Goal: Task Accomplishment & Management: Complete application form

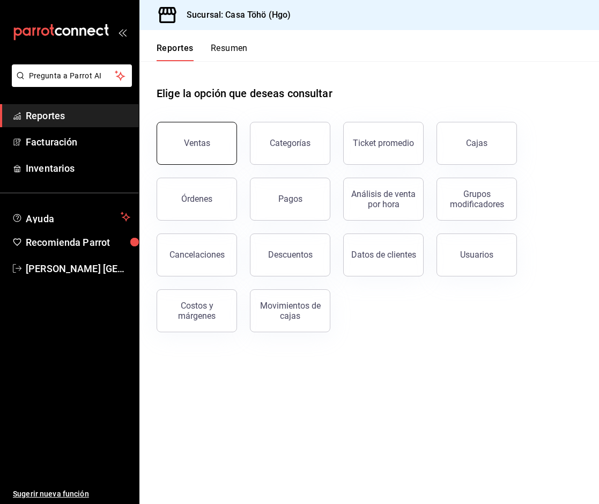
click at [209, 147] on button "Ventas" at bounding box center [197, 143] width 80 height 43
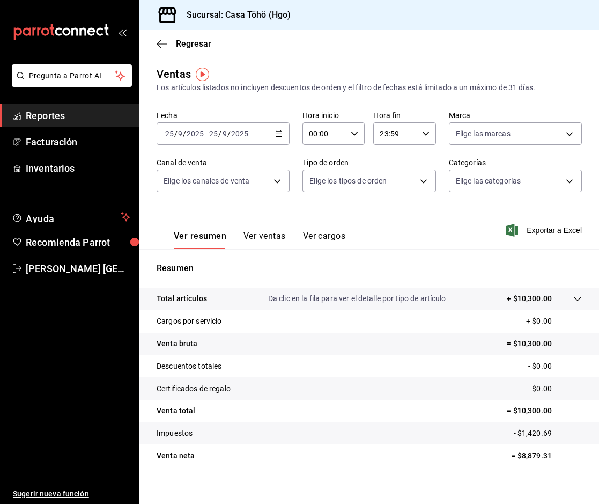
click at [63, 114] on span "Reportes" at bounding box center [78, 115] width 105 height 14
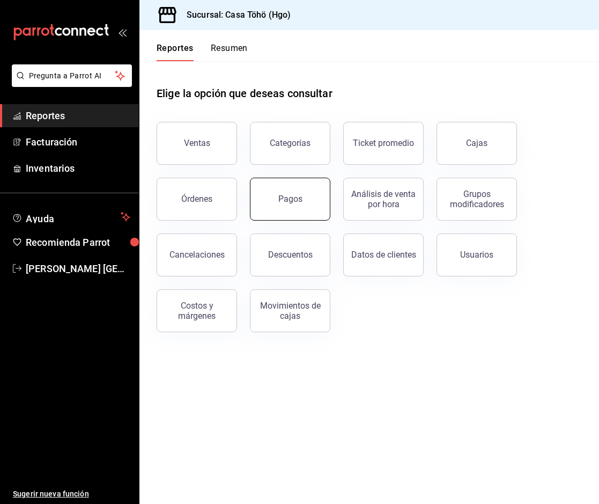
click at [284, 210] on button "Pagos" at bounding box center [290, 199] width 80 height 43
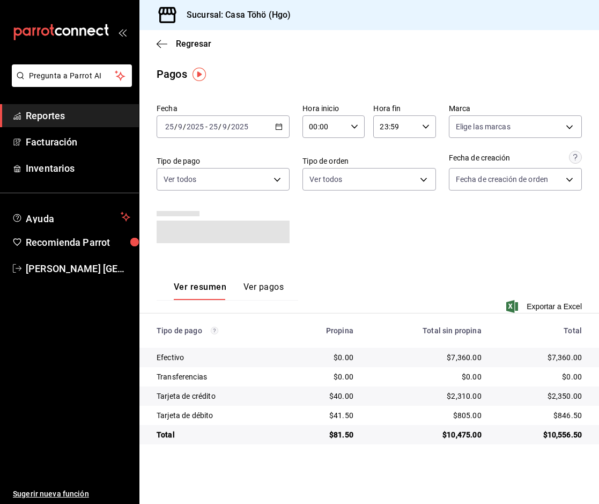
click at [280, 127] on icon "button" at bounding box center [279, 127] width 8 height 8
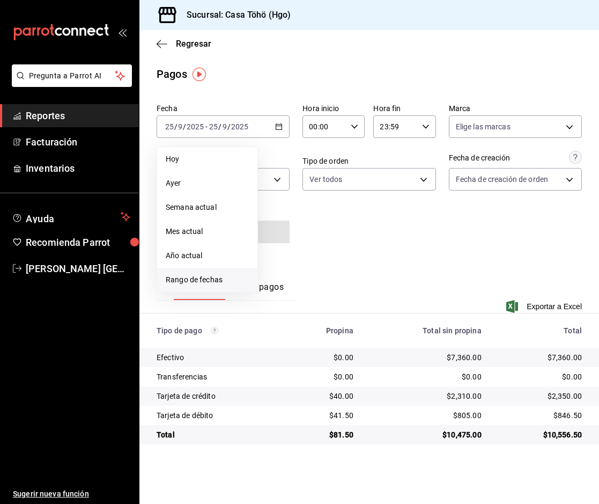
click at [208, 275] on span "Rango de fechas" at bounding box center [207, 279] width 83 height 11
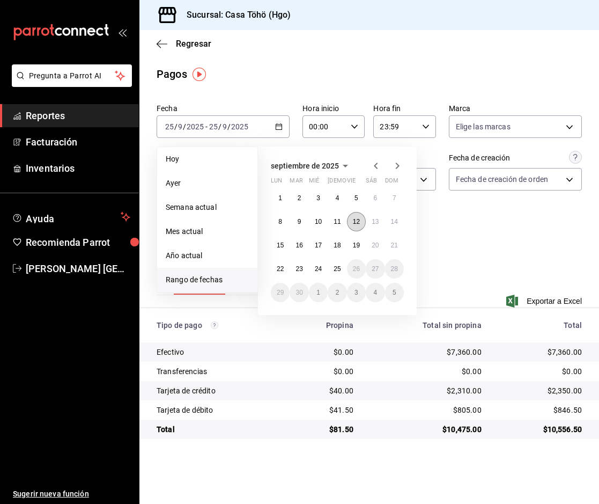
click at [356, 213] on button "12" at bounding box center [356, 221] width 19 height 19
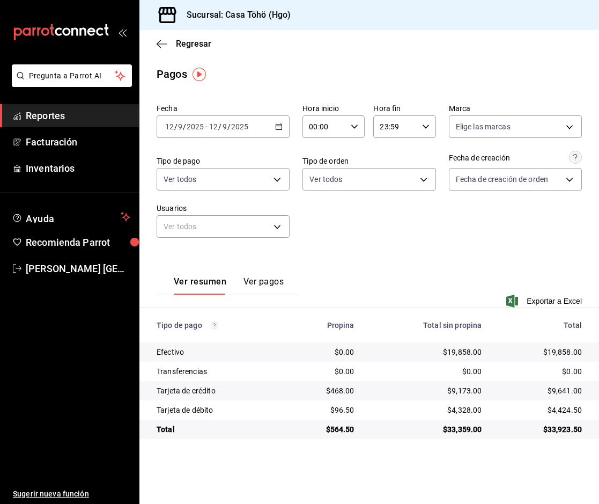
click at [441, 235] on div "Fecha [DATE] [DATE] - [DATE] [DATE] Hora inicio 00:00 Hora inicio Hora fin 23:5…" at bounding box center [370, 174] width 426 height 151
click at [560, 304] on span "Exportar a Excel" at bounding box center [546, 301] width 74 height 13
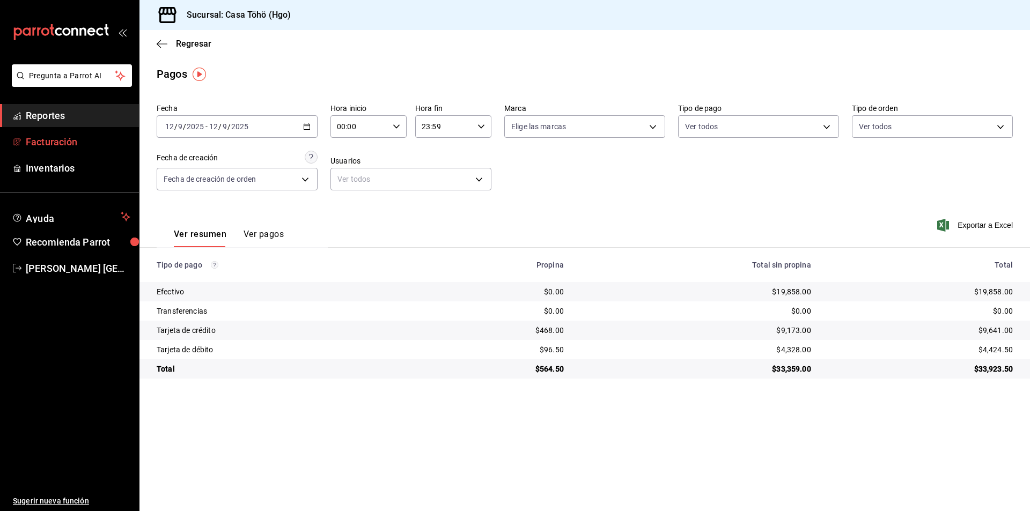
click at [63, 150] on link "Facturación" at bounding box center [69, 141] width 139 height 23
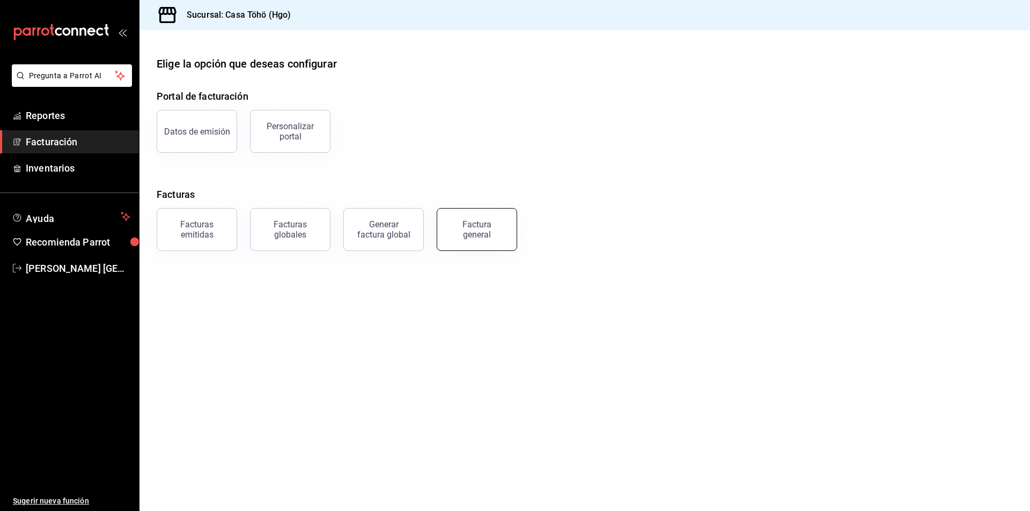
click at [465, 218] on button "Factura general" at bounding box center [477, 229] width 80 height 43
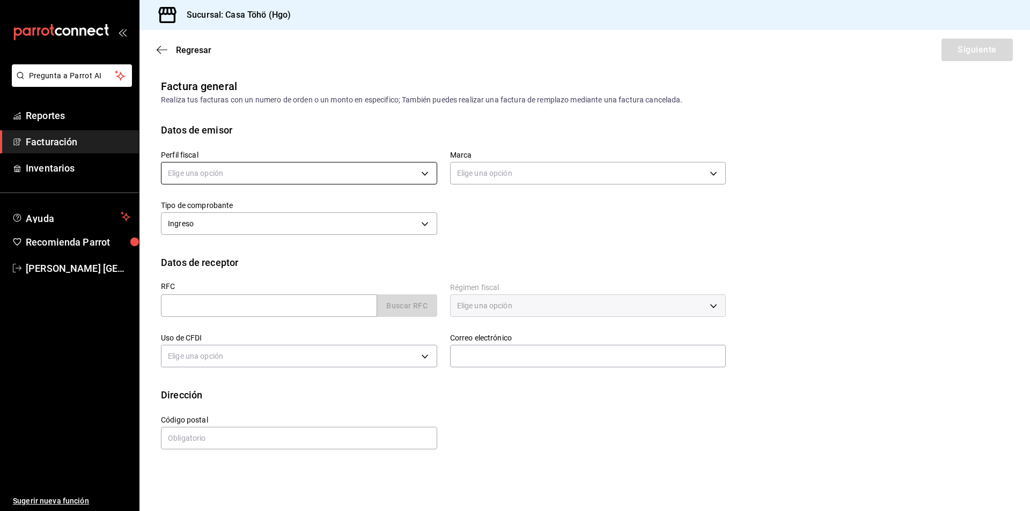
click at [234, 177] on body "Pregunta a Parrot AI Reportes Facturación Inventarios Ayuda Recomienda Parrot […" at bounding box center [515, 255] width 1030 height 511
click at [226, 230] on li "[PERSON_NAME]" at bounding box center [299, 228] width 275 height 20
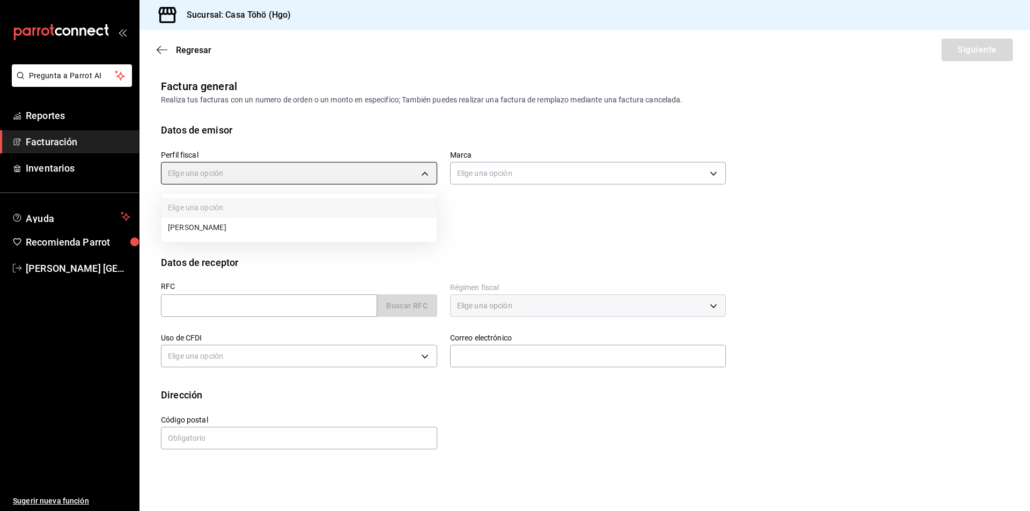
type input "3714fea9-f59b-4145-9474-cc315d4ea63f"
type input "3863094e-80de-4485-9a79-27000a153f73"
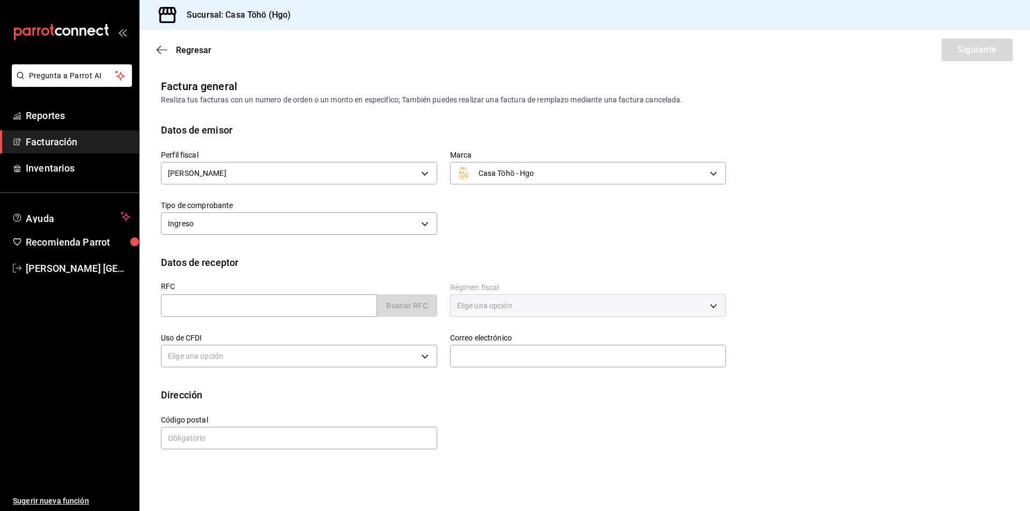
click at [511, 234] on div "Perfil fiscal [PERSON_NAME] 3714fea9-f59b-4145-9474-cc315d4ea63f Marca Casa Töh…" at bounding box center [437, 187] width 578 height 101
drag, startPoint x: 335, startPoint y: 307, endPoint x: 377, endPoint y: 304, distance: 42.5
click at [335, 307] on input "text" at bounding box center [269, 306] width 216 height 23
type input "XAXX010101000"
type input "43670"
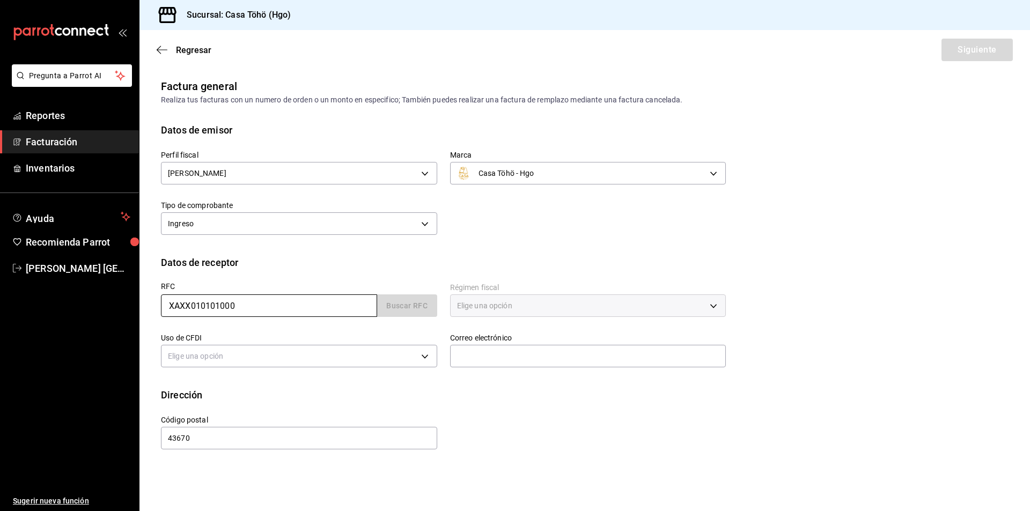
type input "616"
type input "S01"
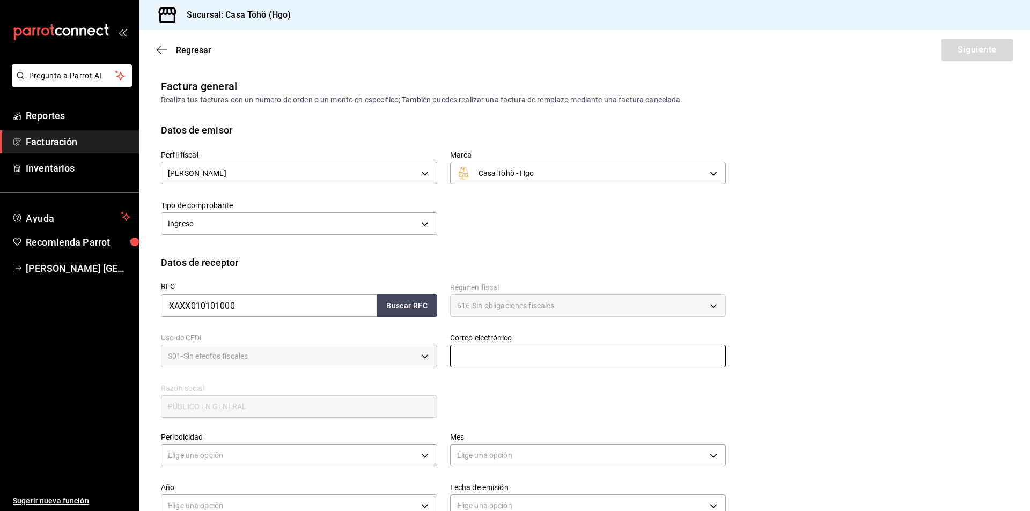
click at [498, 361] on input "text" at bounding box center [588, 356] width 276 height 23
drag, startPoint x: 394, startPoint y: 302, endPoint x: 406, endPoint y: 309, distance: 13.4
click at [394, 302] on button "Buscar RFC" at bounding box center [407, 306] width 60 height 23
type input "[EMAIL_ADDRESS][DOMAIN_NAME]"
click at [503, 382] on div "RFC XAXX010101000 Buscar RFC Régimen fiscal 616 - Sin obligaciones fiscales 616…" at bounding box center [437, 345] width 578 height 150
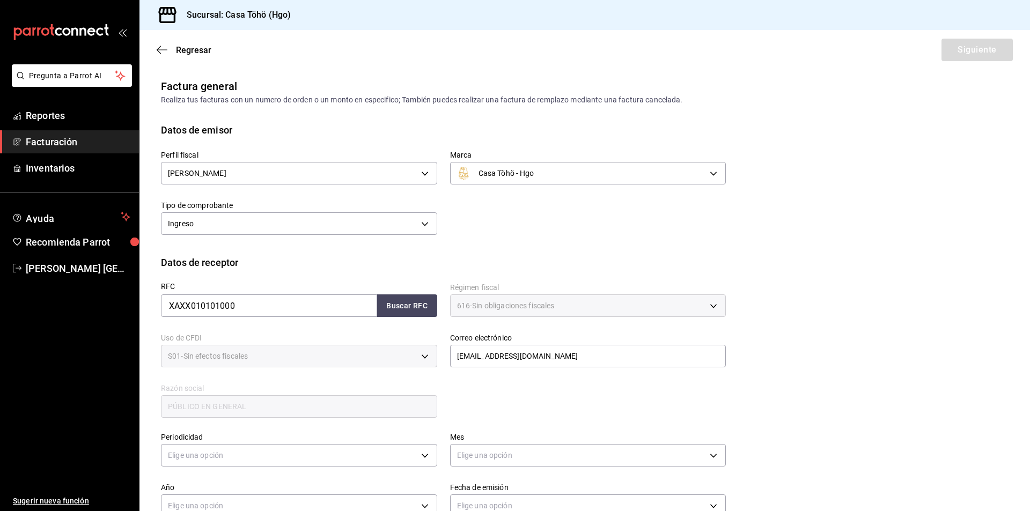
scroll to position [107, 0]
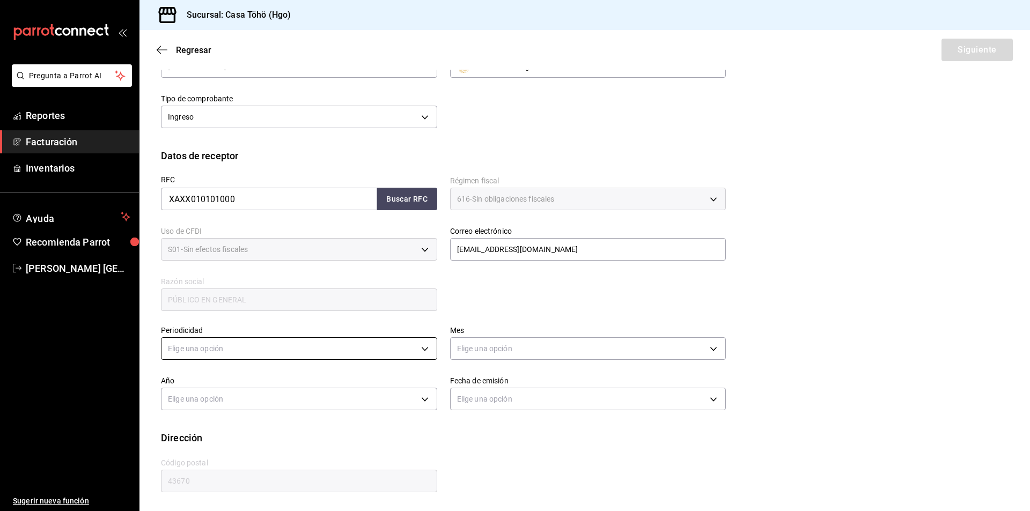
click at [297, 348] on body "Pregunta a Parrot AI Reportes Facturación Inventarios Ayuda Recomienda Parrot […" at bounding box center [515, 255] width 1030 height 511
drag, startPoint x: 248, startPoint y: 386, endPoint x: 295, endPoint y: 386, distance: 46.7
click at [248, 386] on li "Diario" at bounding box center [298, 382] width 273 height 18
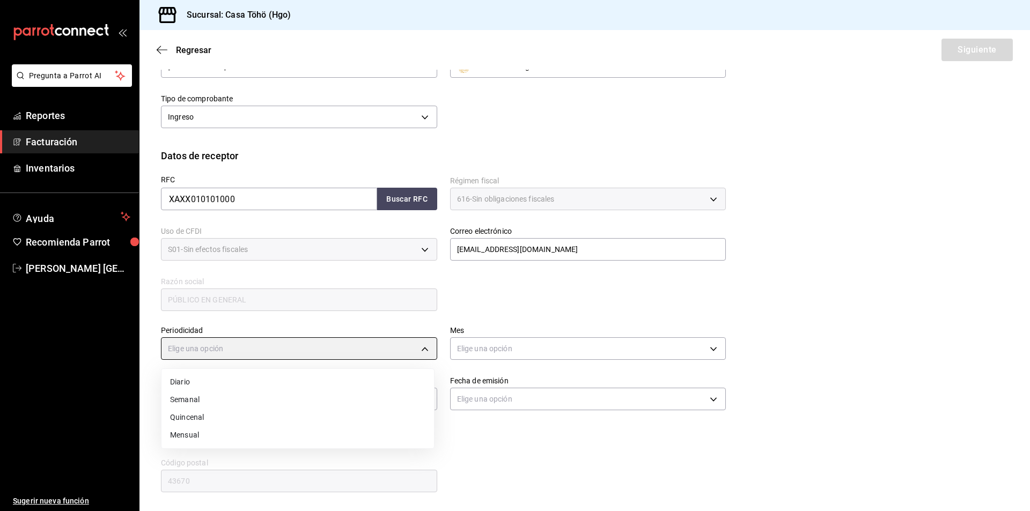
type input "DAILY"
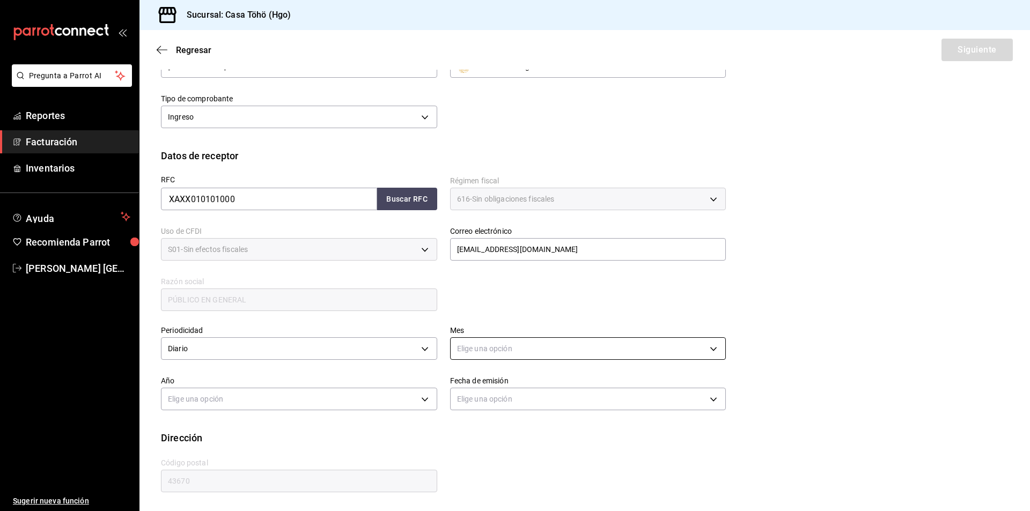
click at [488, 340] on body "Pregunta a Parrot AI Reportes Facturación Inventarios Ayuda Recomienda Parrot […" at bounding box center [515, 255] width 1030 height 511
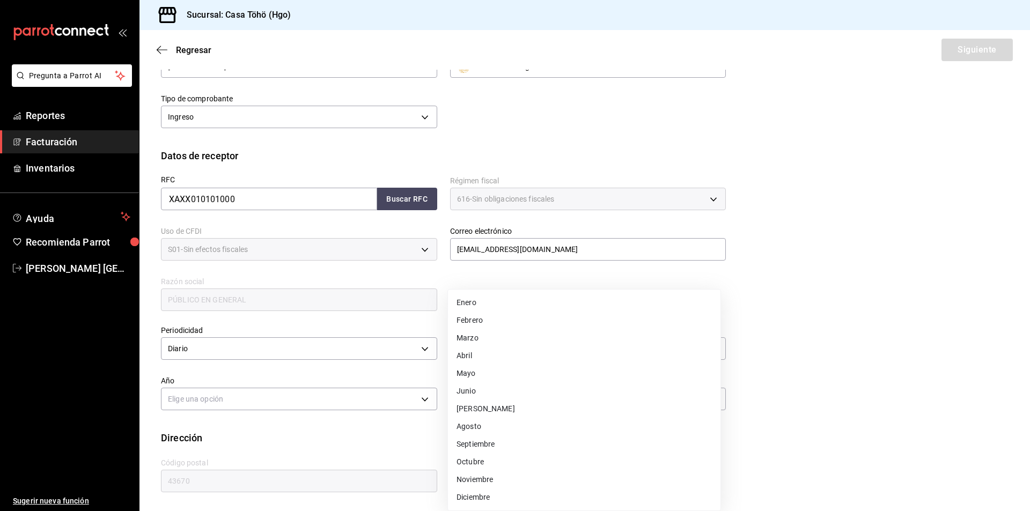
click at [487, 444] on li "Septiembre" at bounding box center [584, 445] width 273 height 18
type input "9"
click at [382, 406] on body "Pregunta a Parrot AI Reportes Facturación Inventarios Ayuda Recomienda Parrot […" at bounding box center [515, 255] width 1030 height 511
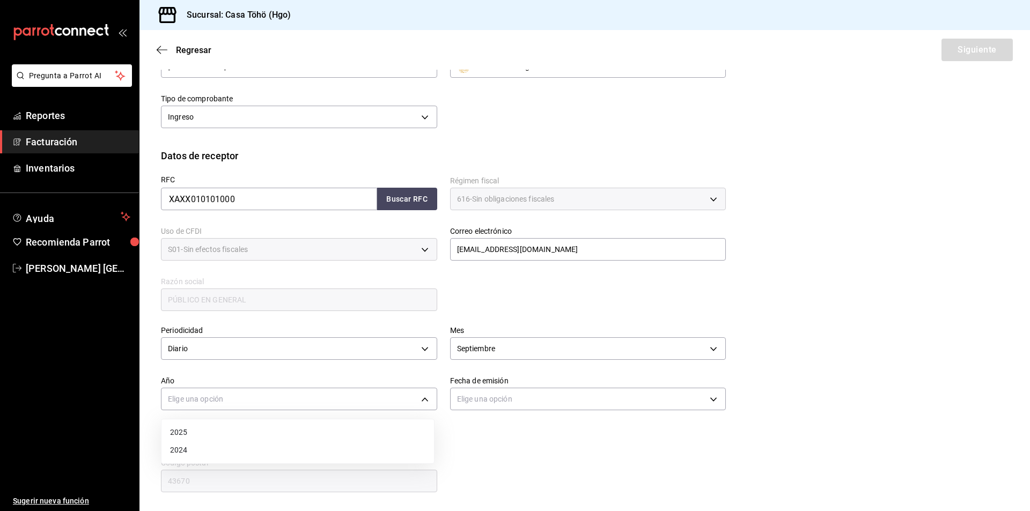
click at [219, 439] on li "2025" at bounding box center [298, 433] width 273 height 18
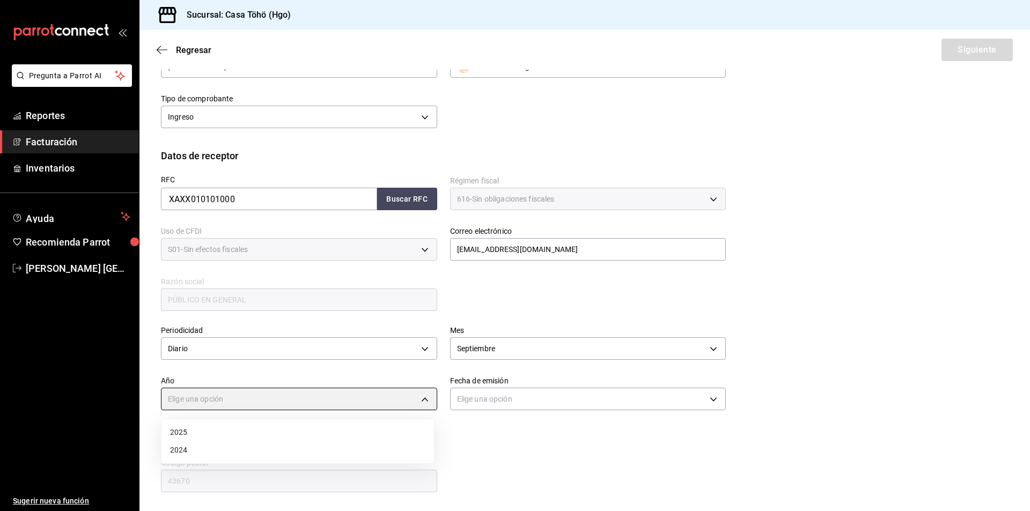
type input "2025"
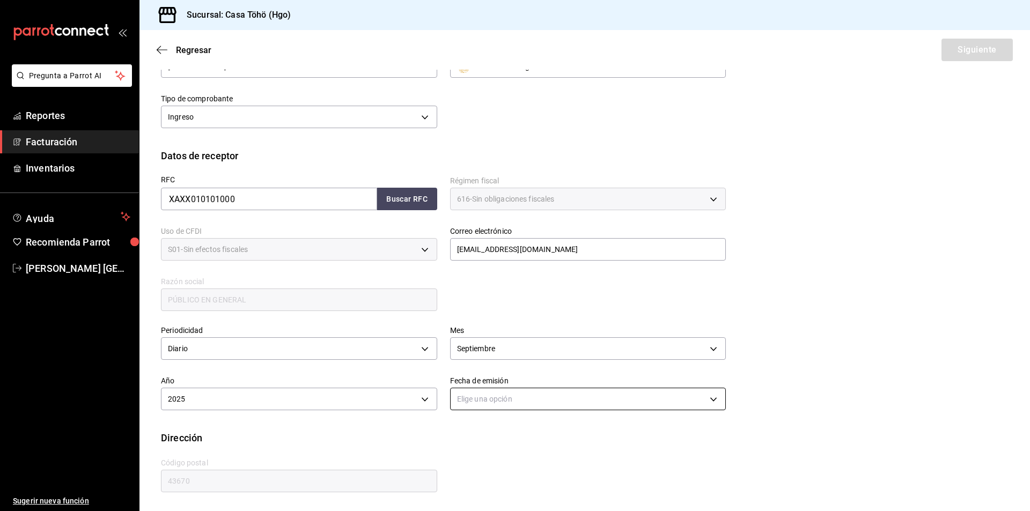
click at [502, 390] on body "Pregunta a Parrot AI Reportes Facturación Inventarios Ayuda Recomienda Parrot […" at bounding box center [515, 255] width 1030 height 511
click at [468, 451] on li "Ayer" at bounding box center [584, 451] width 273 height 18
type input "[DATE]"
click at [599, 327] on div "Periodicidad Diario DAILY Mes [DATE] Año 2025 2025 Fecha de emisión [DATE] [DAT…" at bounding box center [585, 372] width 848 height 118
click at [599, 41] on button "Siguiente" at bounding box center [977, 50] width 71 height 23
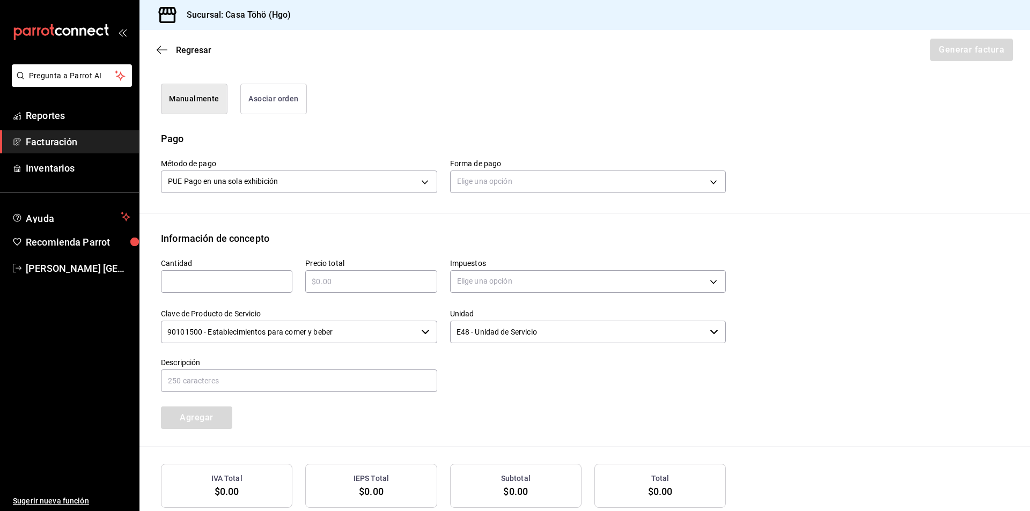
click at [289, 101] on button "Asociar orden" at bounding box center [273, 99] width 67 height 31
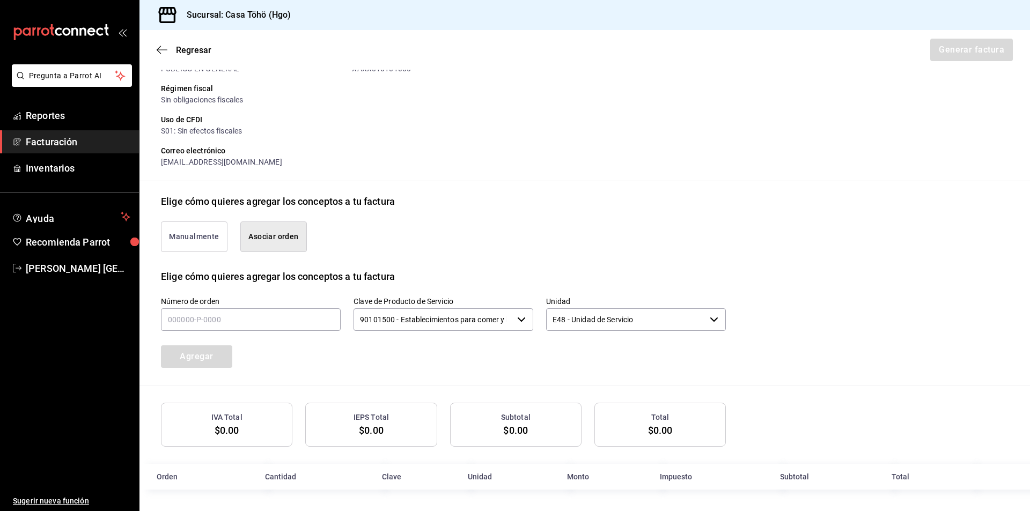
scroll to position [130, 0]
click at [196, 320] on input "text" at bounding box center [251, 320] width 180 height 23
type input "120925-p-0081"
click at [194, 365] on button "Agregar" at bounding box center [196, 357] width 71 height 23
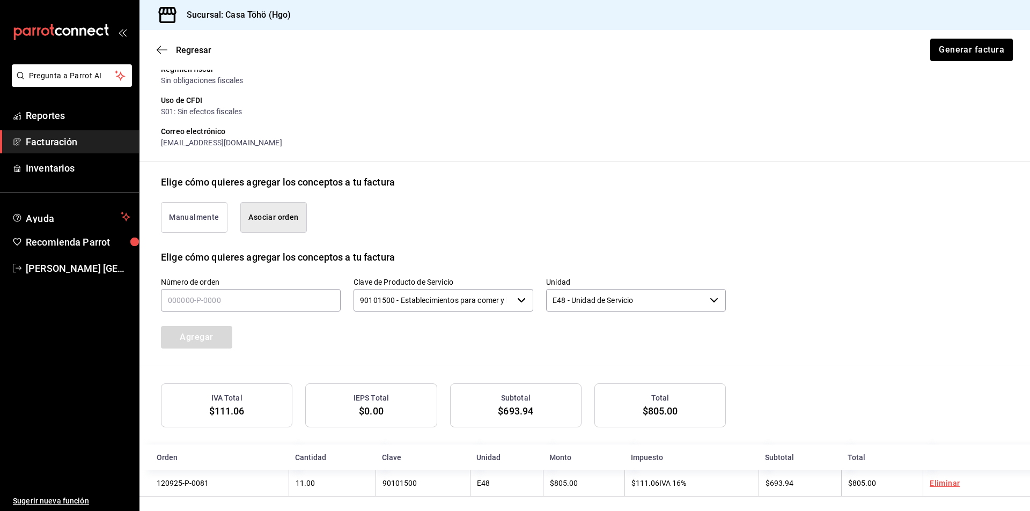
scroll to position [157, 0]
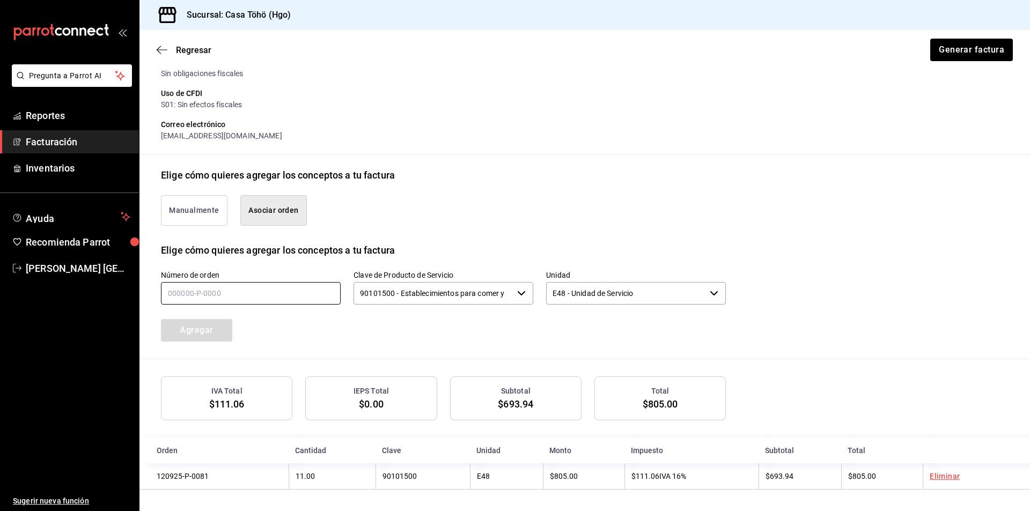
click at [229, 291] on input "text" at bounding box center [251, 293] width 180 height 23
type input "120925-p-0067"
click at [212, 322] on button "Agregar" at bounding box center [196, 330] width 71 height 23
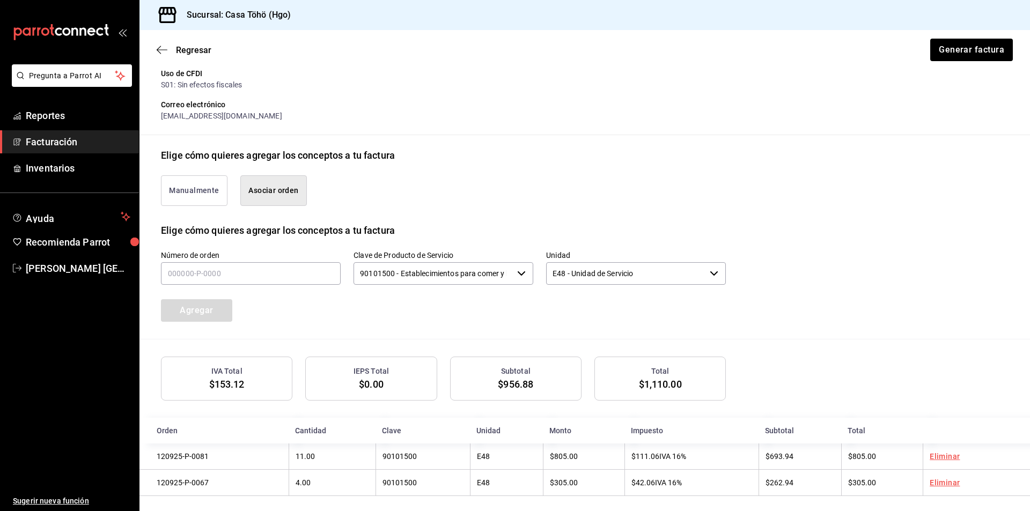
scroll to position [184, 0]
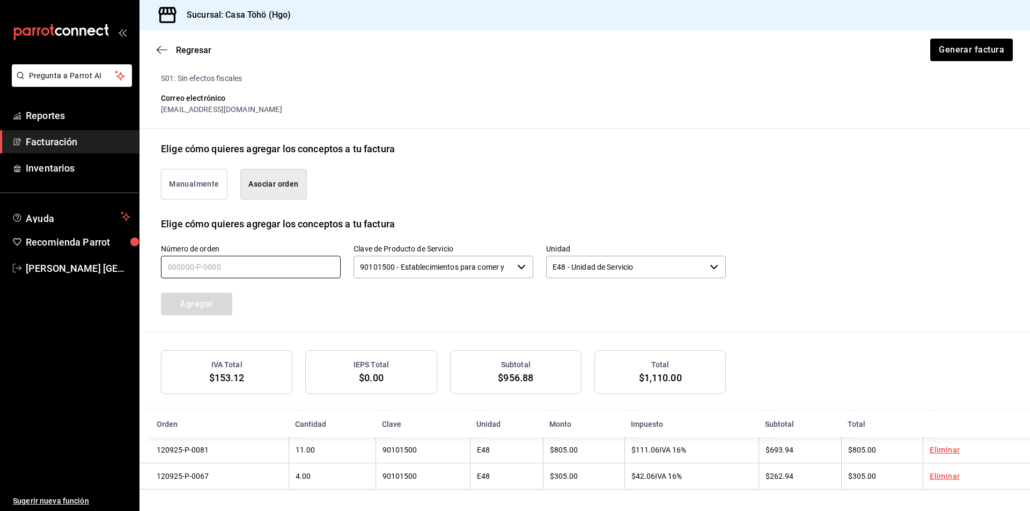
click at [231, 264] on input "text" at bounding box center [251, 267] width 180 height 23
type input "120925-p-0075"
click at [190, 305] on button "Agregar" at bounding box center [196, 304] width 71 height 23
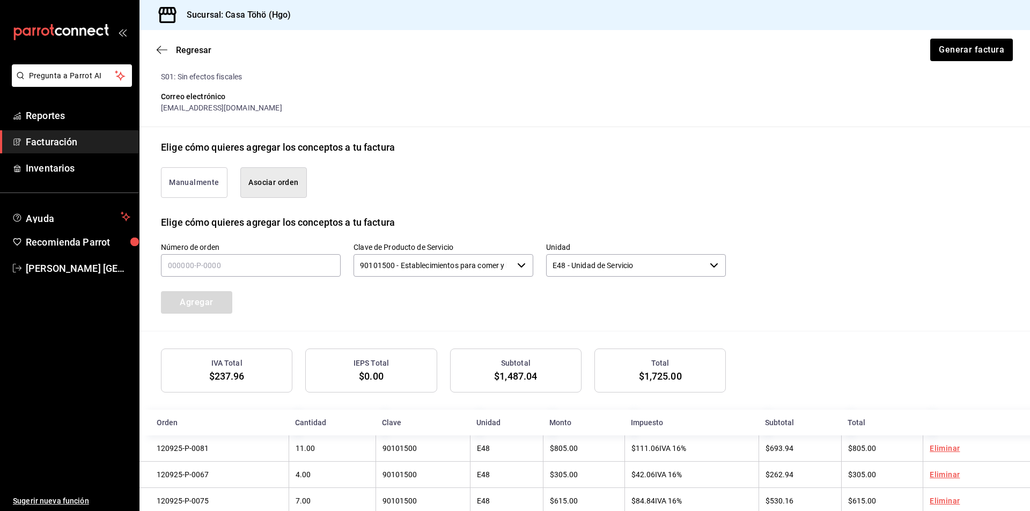
scroll to position [211, 0]
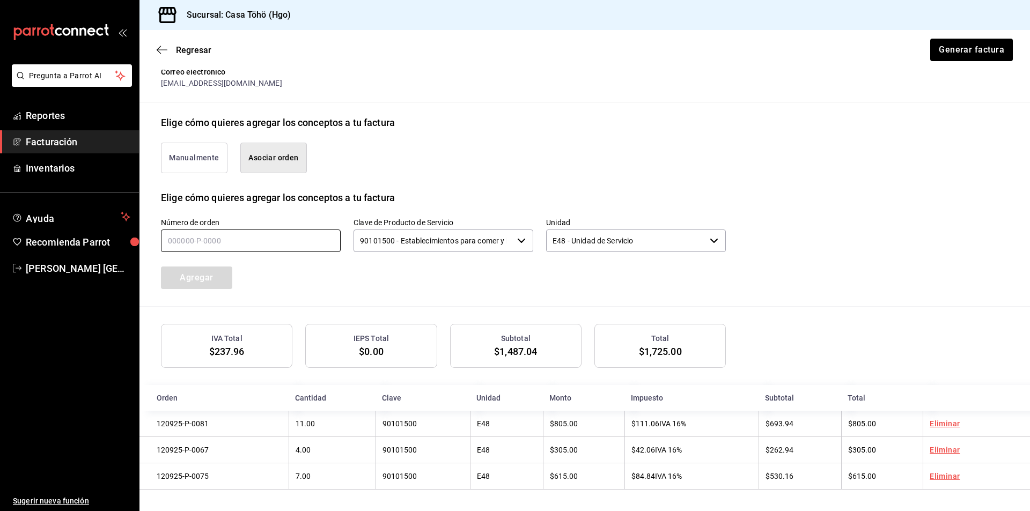
click at [233, 231] on input "text" at bounding box center [251, 241] width 180 height 23
type input "120925-p-0057"
click at [204, 273] on button "Agregar" at bounding box center [196, 278] width 71 height 23
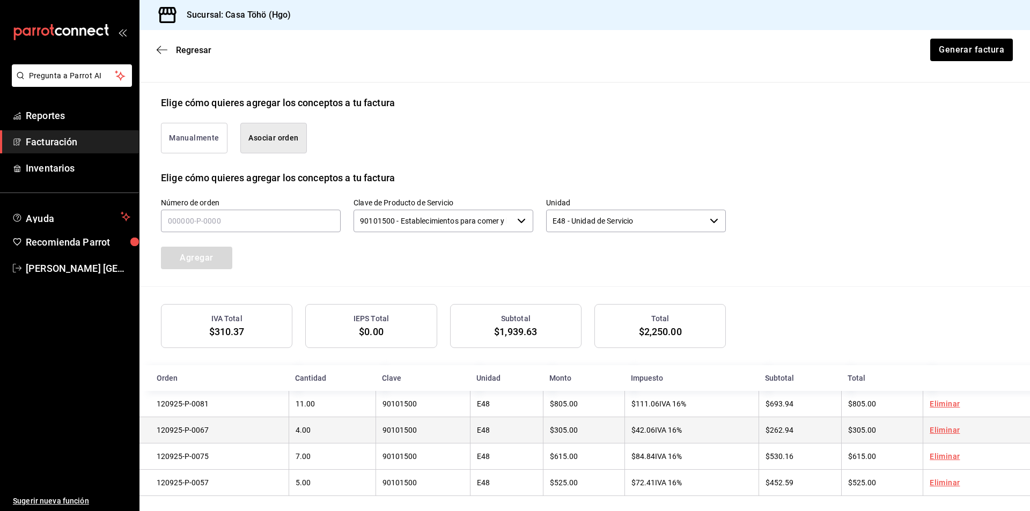
scroll to position [238, 0]
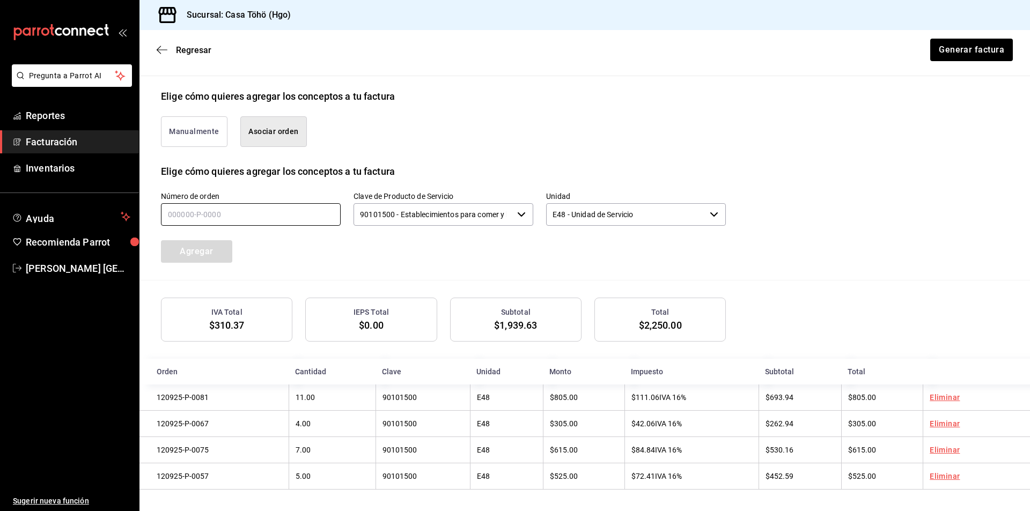
click at [273, 211] on input "text" at bounding box center [251, 214] width 180 height 23
type input "120925-p-0085"
click at [200, 243] on button "Agregar" at bounding box center [196, 251] width 71 height 23
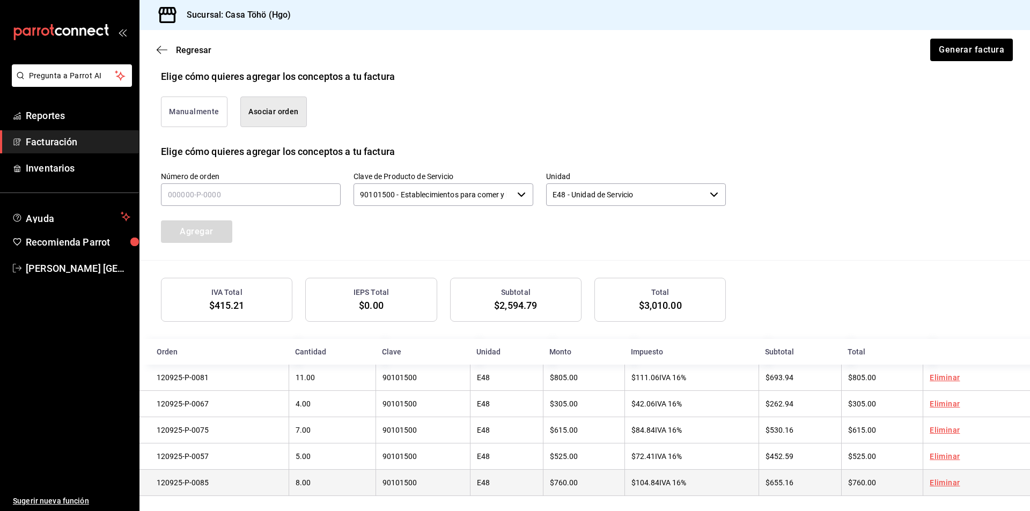
scroll to position [265, 0]
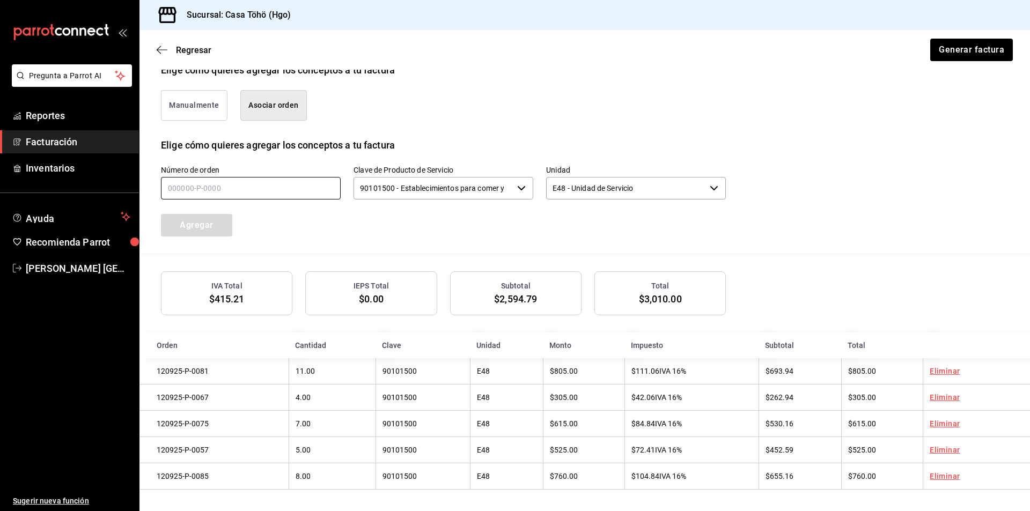
click at [193, 189] on input "text" at bounding box center [251, 188] width 180 height 23
type input "120925-p-0094"
click at [198, 222] on button "Agregar" at bounding box center [196, 225] width 71 height 23
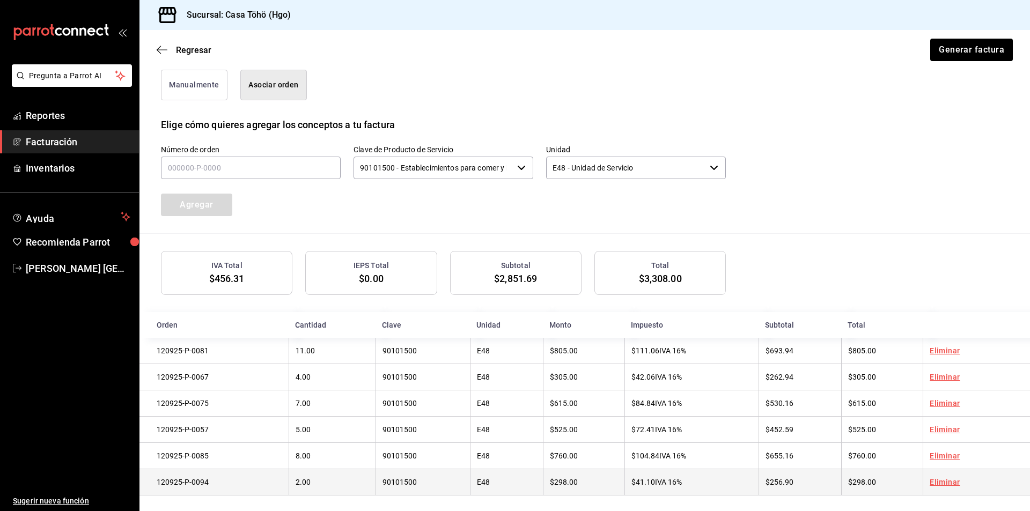
scroll to position [291, 0]
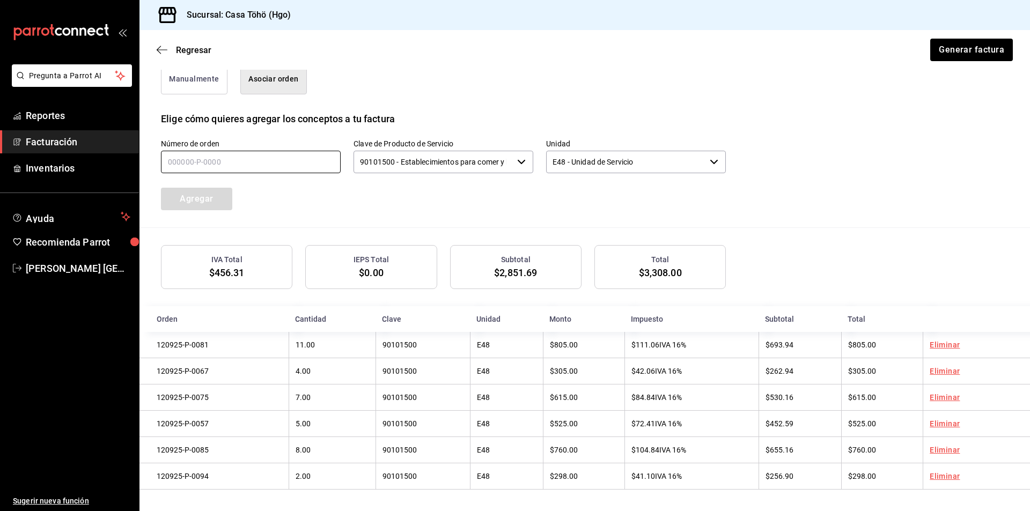
click at [292, 165] on input "text" at bounding box center [251, 162] width 180 height 23
type input "120925-p-0092"
click at [224, 190] on button "Agregar" at bounding box center [196, 199] width 71 height 23
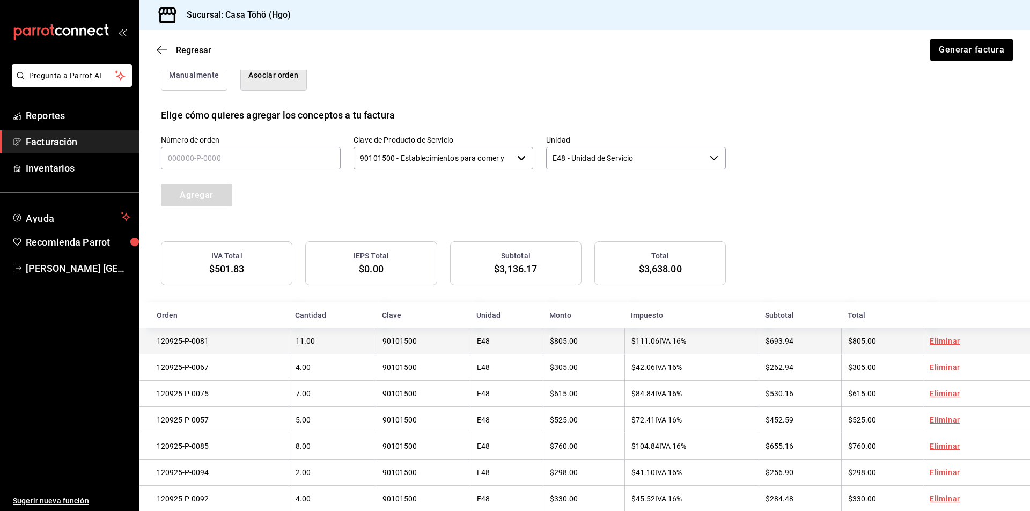
scroll to position [318, 0]
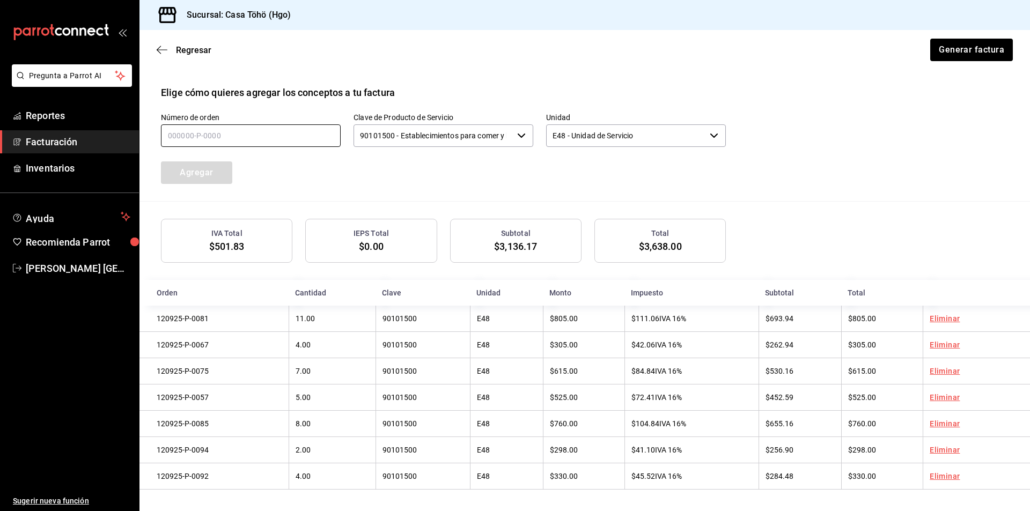
click at [243, 134] on input "text" at bounding box center [251, 135] width 180 height 23
type input "120925-p-0053"
click at [193, 163] on button "Agregar" at bounding box center [196, 173] width 71 height 23
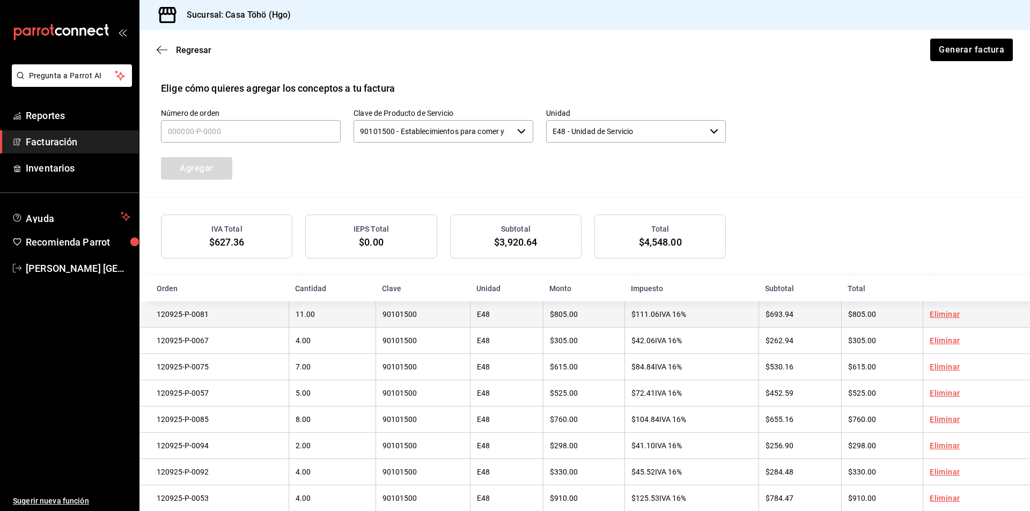
scroll to position [345, 0]
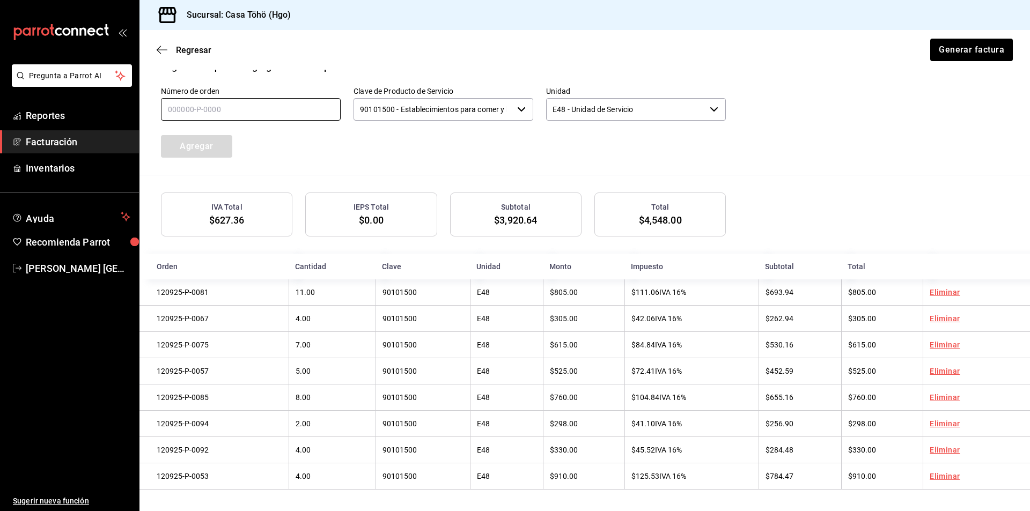
drag, startPoint x: 223, startPoint y: 105, endPoint x: 233, endPoint y: 105, distance: 10.2
click at [223, 105] on input "text" at bounding box center [251, 109] width 180 height 23
type input "120925-p-0043"
click at [217, 137] on button "Agregar" at bounding box center [196, 146] width 71 height 23
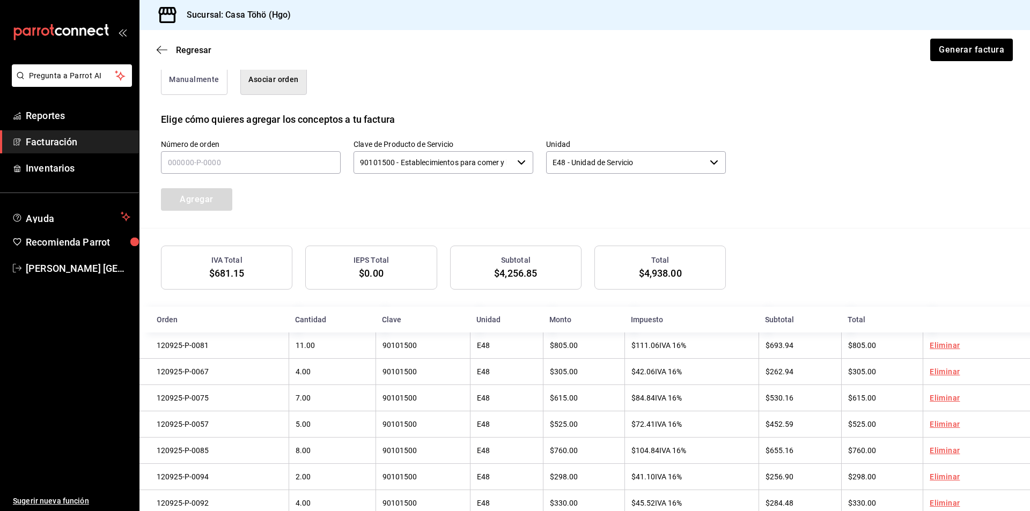
scroll to position [211, 0]
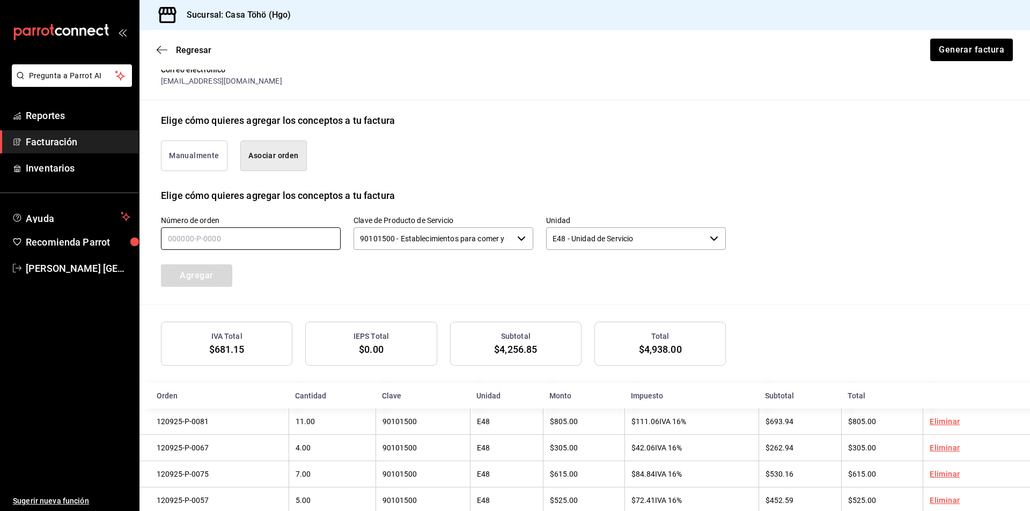
click at [214, 250] on input "text" at bounding box center [251, 239] width 180 height 23
type input "120925-p-0049"
click at [213, 281] on button "Agregar" at bounding box center [196, 276] width 71 height 23
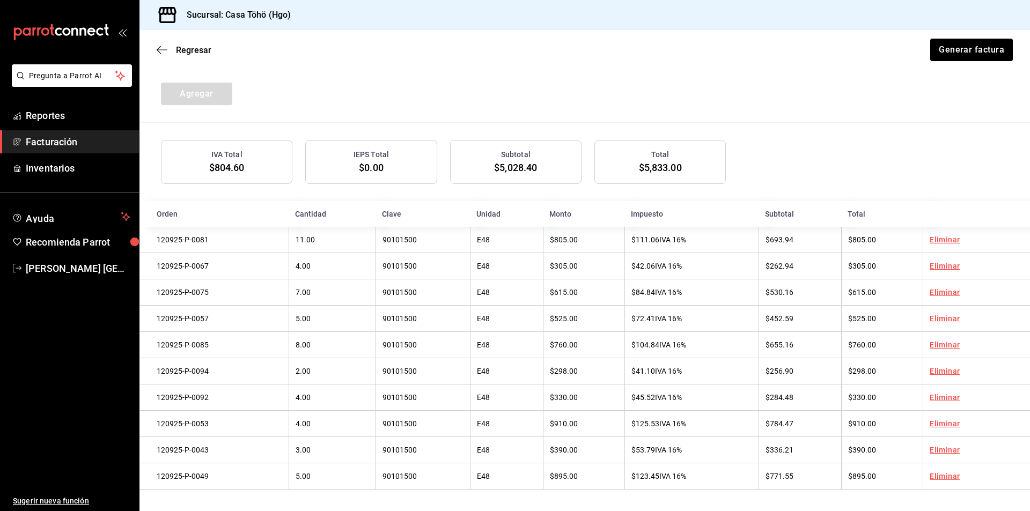
scroll to position [291, 0]
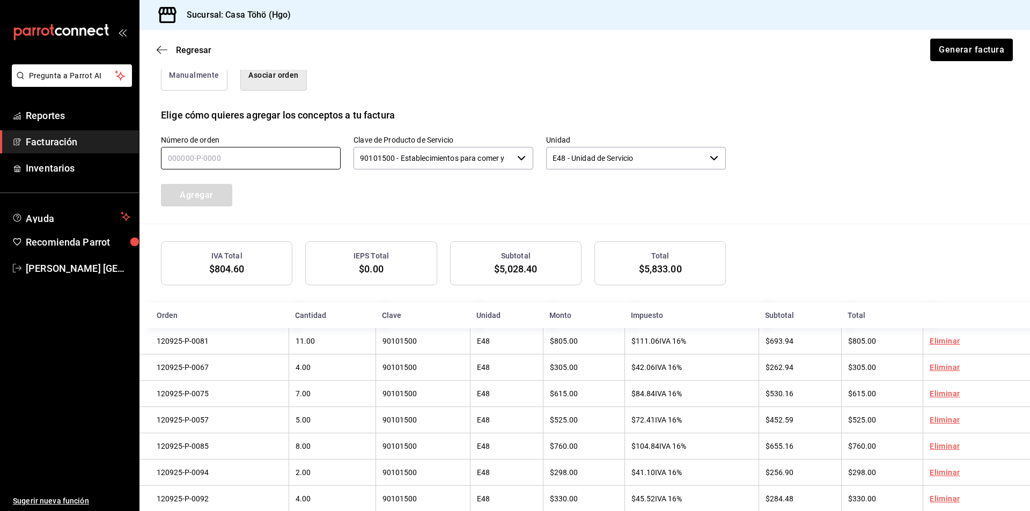
click at [203, 163] on input "text" at bounding box center [251, 158] width 180 height 23
type input "120925-p-0042"
click at [215, 186] on button "Agregar" at bounding box center [196, 195] width 71 height 23
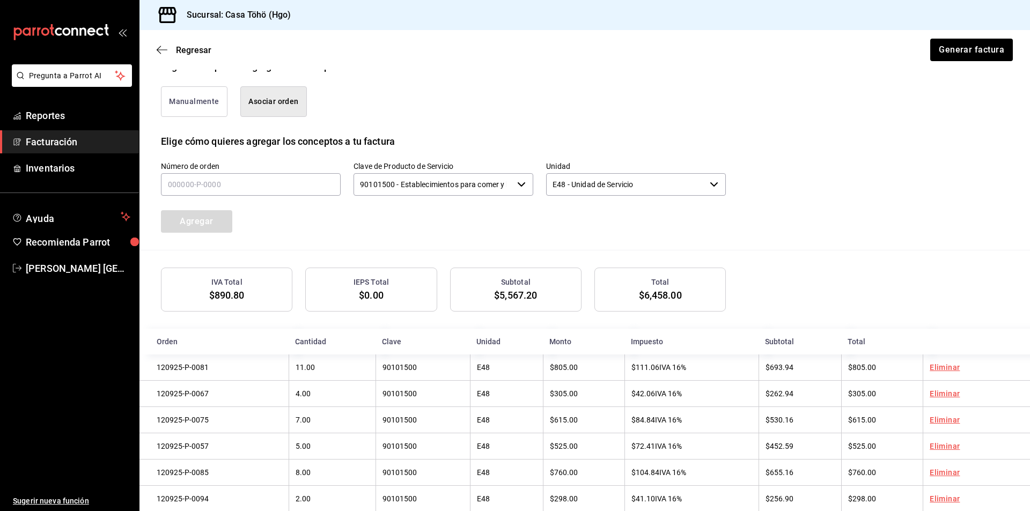
scroll to position [265, 0]
click at [295, 189] on input "text" at bounding box center [251, 185] width 180 height 23
type input "120925-p-0028"
click at [209, 220] on button "Agregar" at bounding box center [196, 222] width 71 height 23
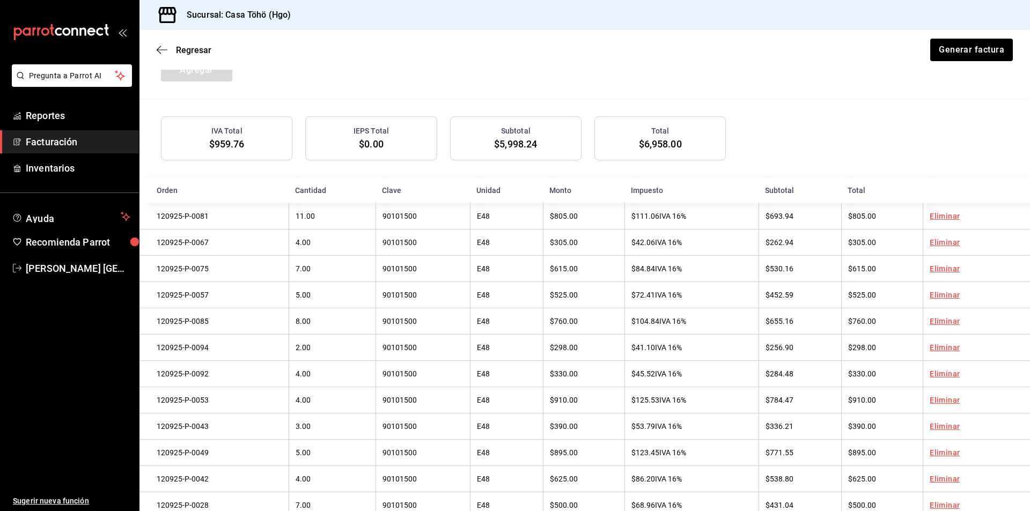
scroll to position [238, 0]
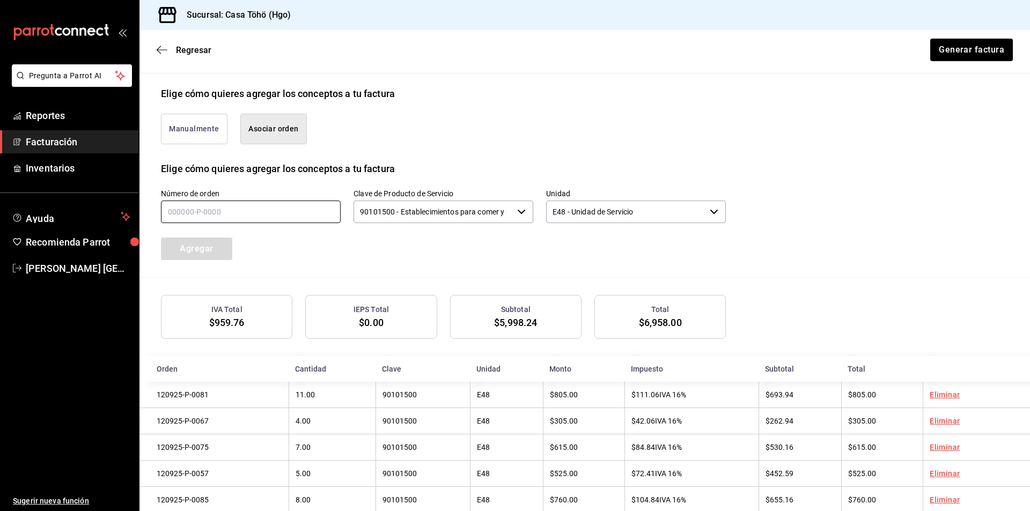
click at [268, 218] on input "text" at bounding box center [251, 212] width 180 height 23
type input "120925-p-0039"
click at [210, 244] on button "Agregar" at bounding box center [196, 249] width 71 height 23
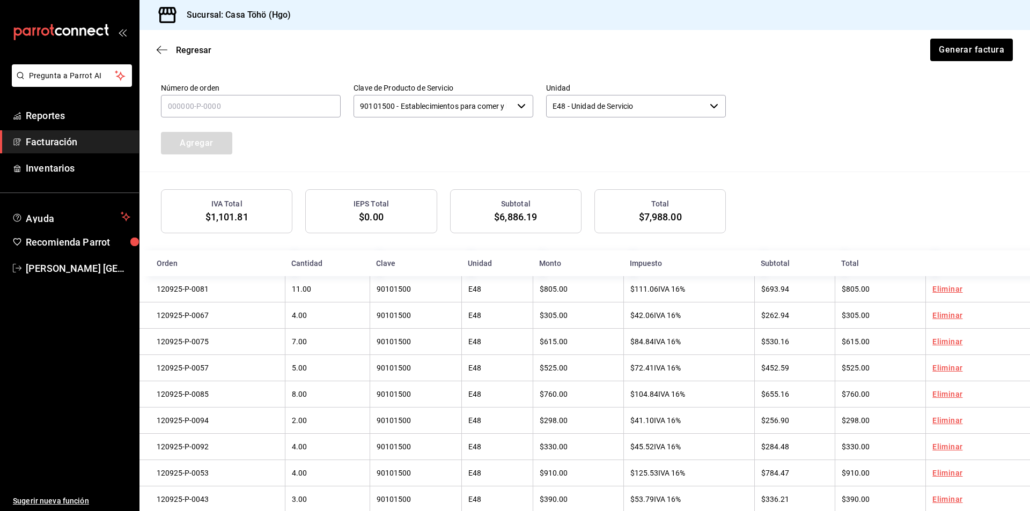
scroll to position [265, 0]
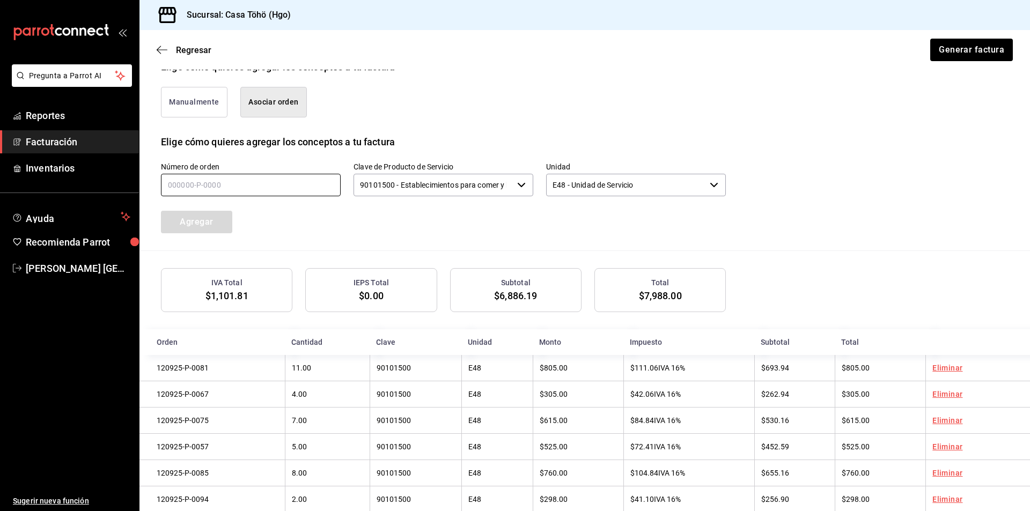
click at [244, 186] on input "text" at bounding box center [251, 185] width 180 height 23
type input "120925-p-0026"
click at [218, 223] on button "Agregar" at bounding box center [196, 222] width 71 height 23
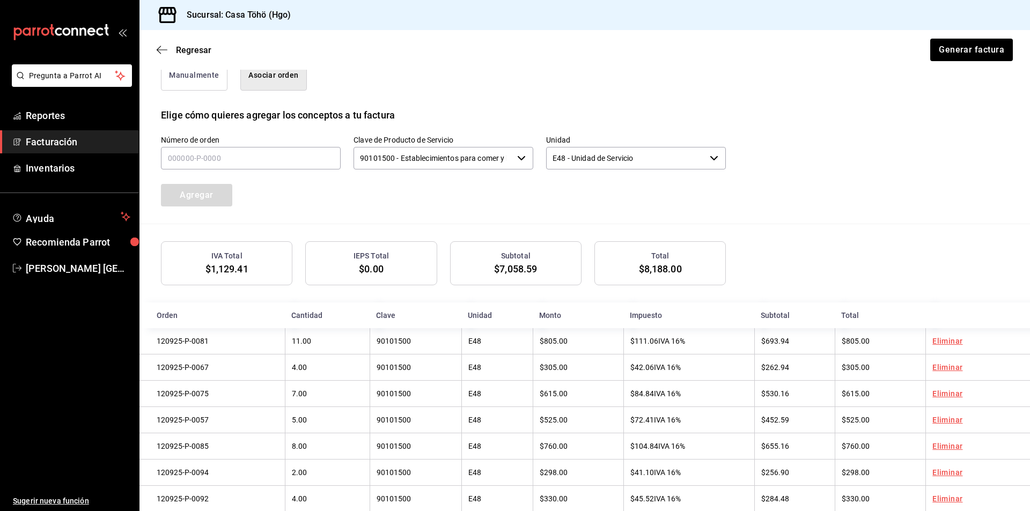
scroll to position [238, 0]
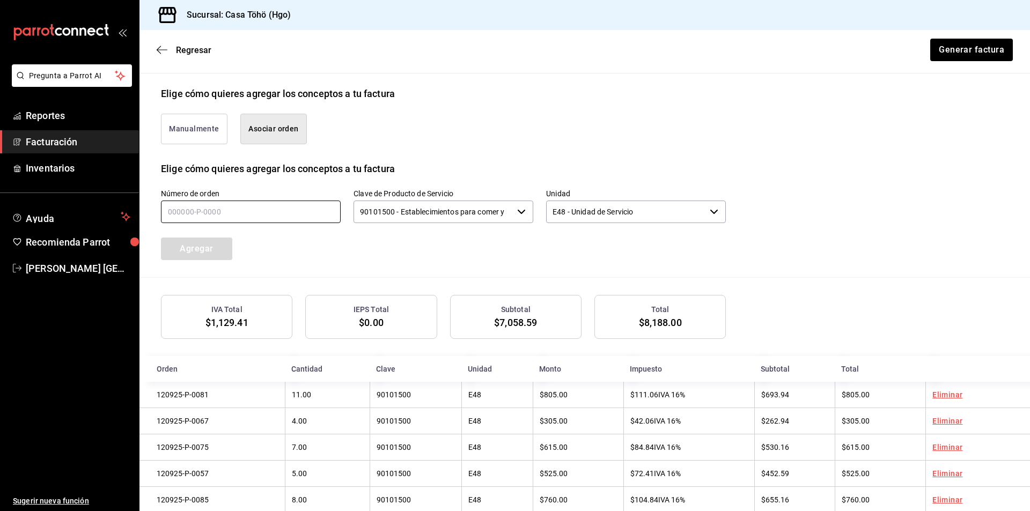
click at [226, 210] on input "text" at bounding box center [251, 212] width 180 height 23
type input "120925-p-0008"
click at [207, 243] on button "Agregar" at bounding box center [196, 249] width 71 height 23
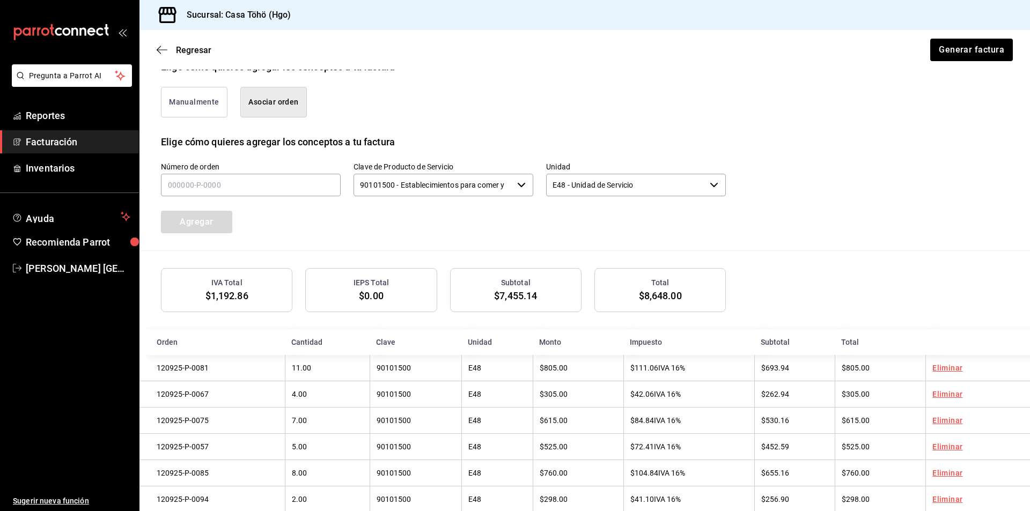
scroll to position [104, 0]
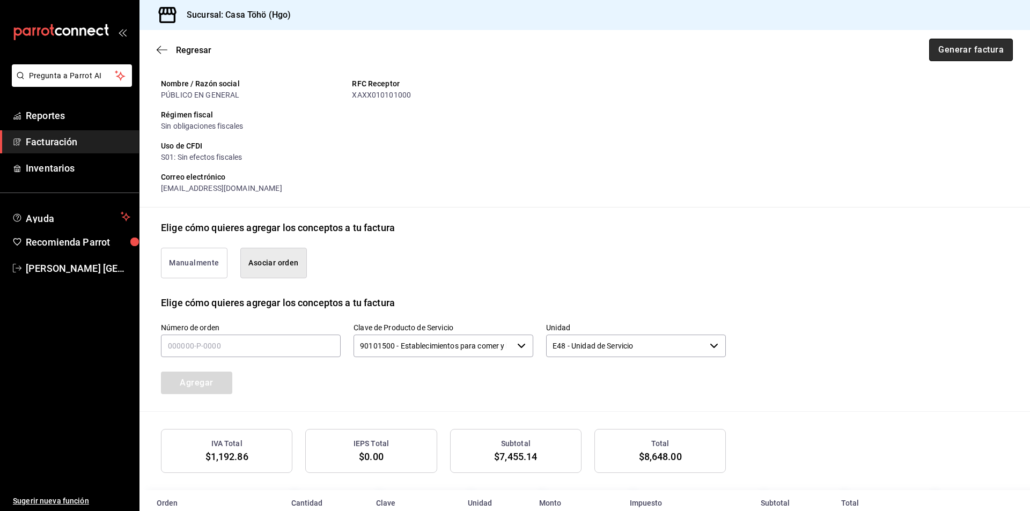
click at [599, 50] on button "Generar factura" at bounding box center [971, 50] width 84 height 23
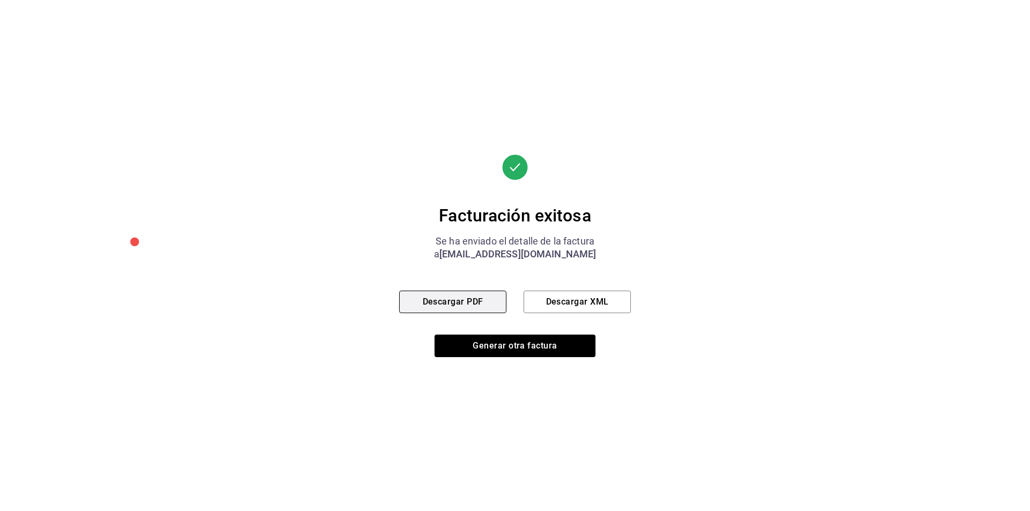
click at [466, 310] on button "Descargar PDF" at bounding box center [452, 302] width 107 height 23
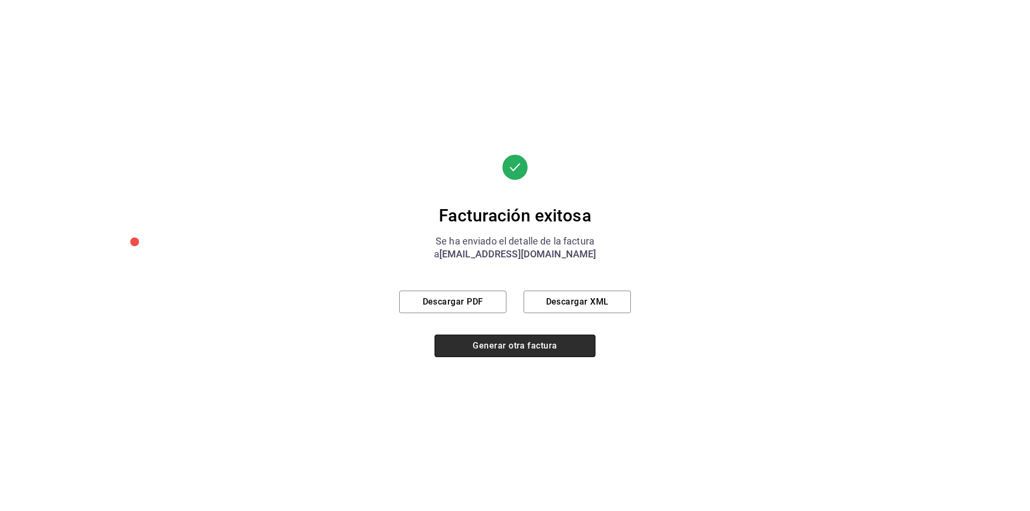
click at [488, 340] on button "Generar otra factura" at bounding box center [515, 346] width 161 height 23
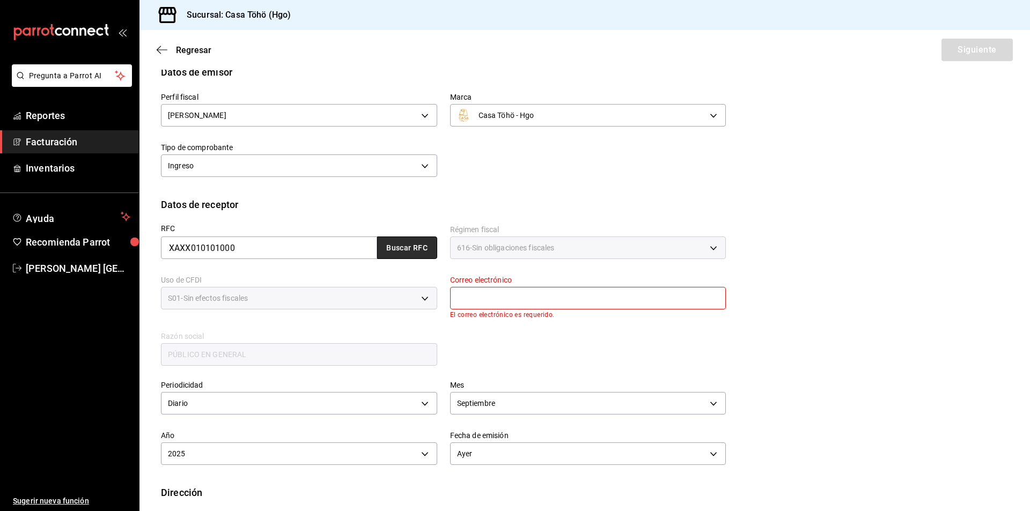
click at [397, 247] on button "Buscar RFC" at bounding box center [407, 248] width 60 height 23
type input "[EMAIL_ADDRESS][DOMAIN_NAME]"
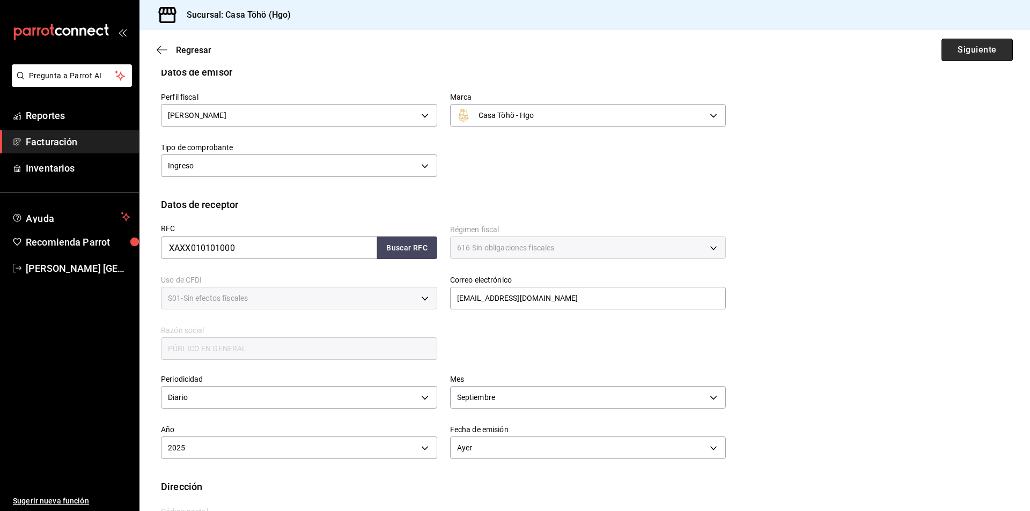
click at [599, 50] on button "Siguiente" at bounding box center [977, 50] width 71 height 23
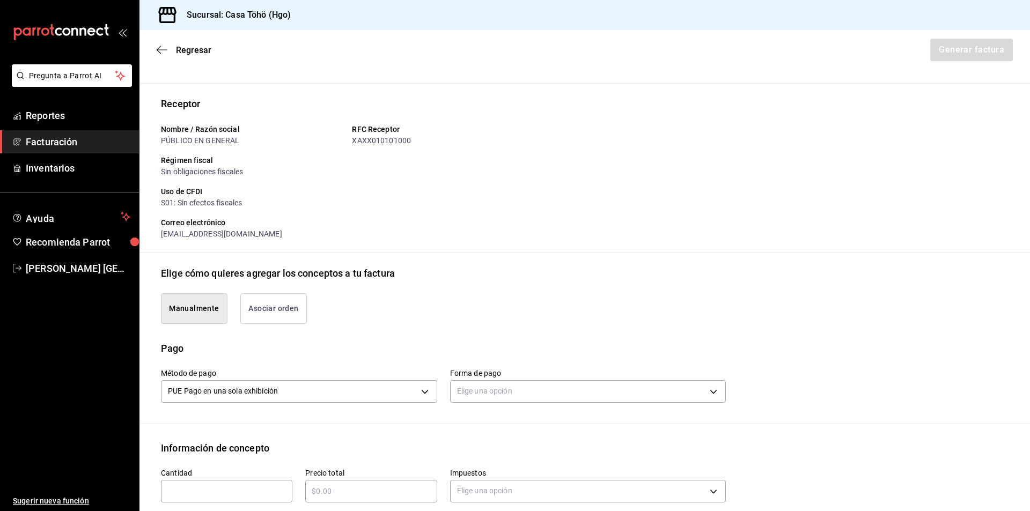
scroll to position [219, 0]
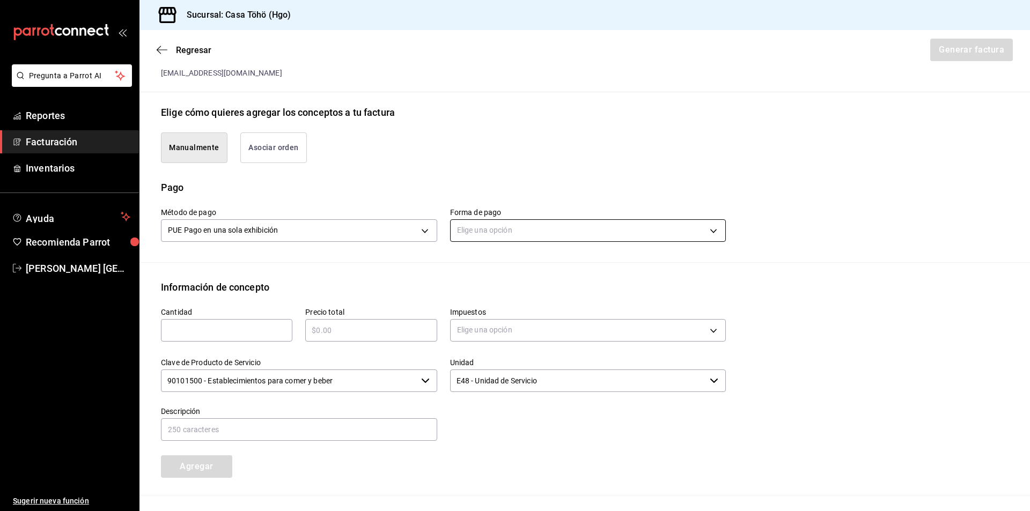
click at [478, 229] on body "Pregunta a Parrot AI Reportes Facturación Inventarios Ayuda Recomienda Parrot […" at bounding box center [515, 255] width 1030 height 511
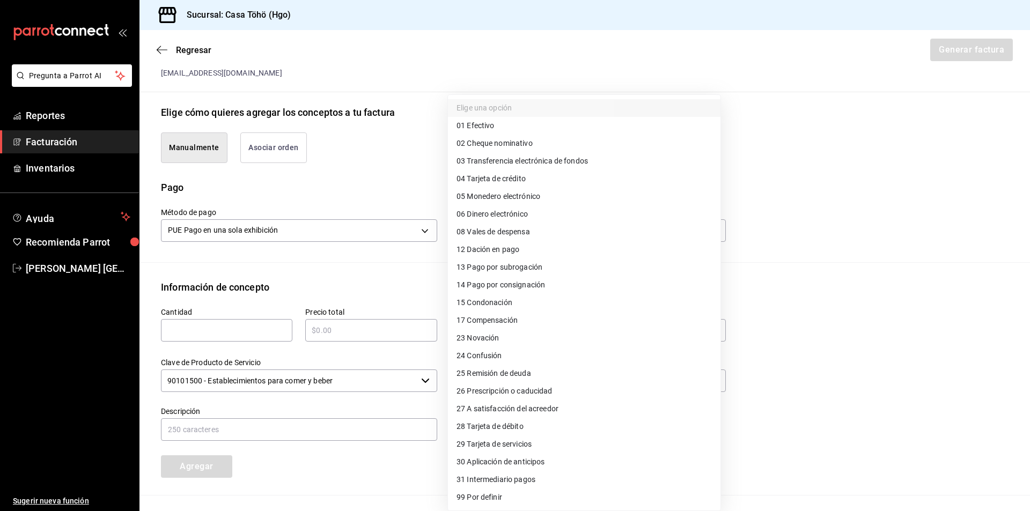
click at [523, 182] on span "04 Tarjeta de crédito" at bounding box center [491, 178] width 69 height 11
type input "04"
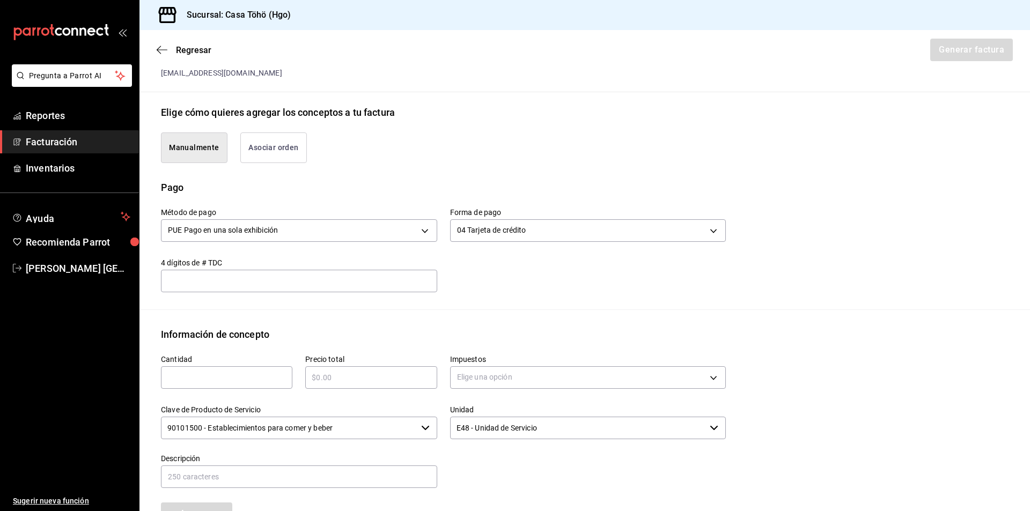
click at [475, 309] on div "Método de pago PUE Pago en una sola exhibición PUE Forma de pago 04 Tarjeta de …" at bounding box center [585, 252] width 848 height 115
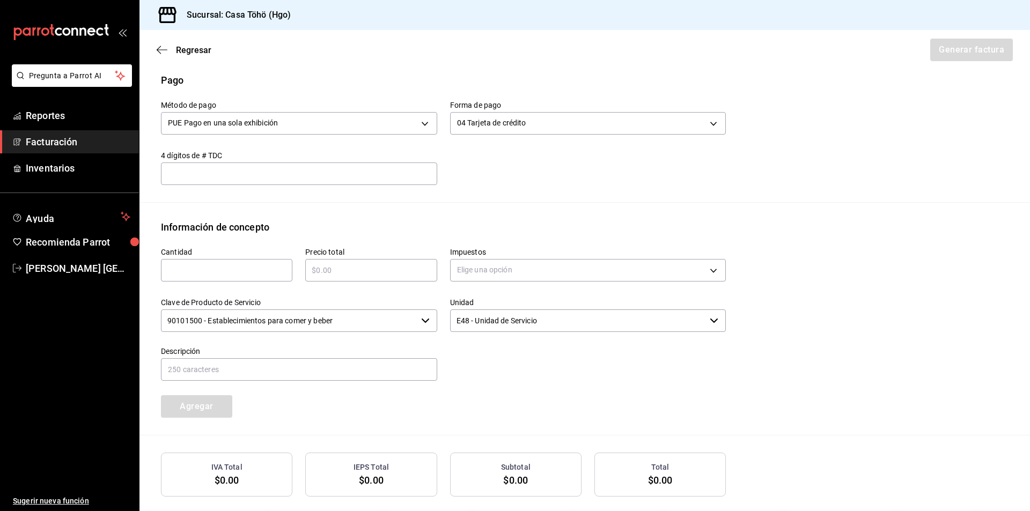
scroll to position [377, 0]
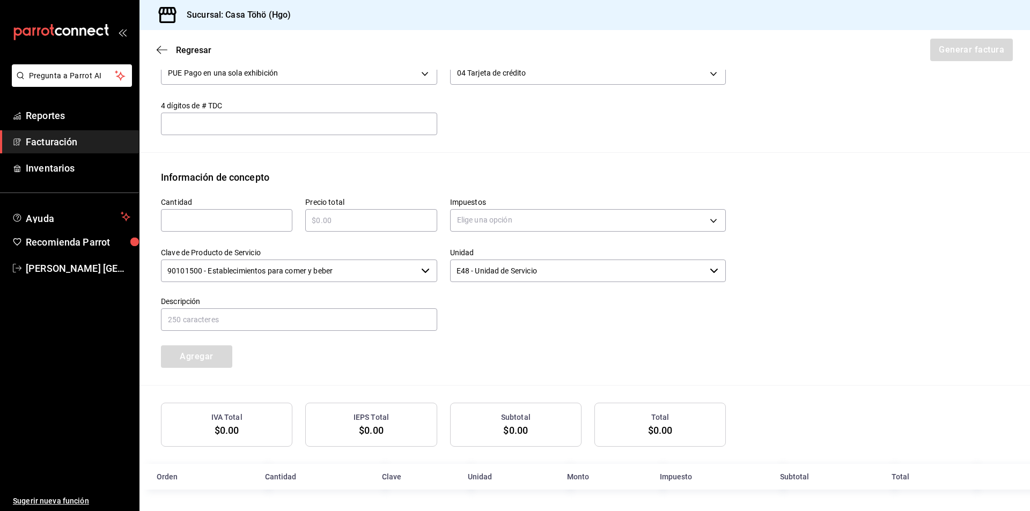
click at [226, 221] on input "text" at bounding box center [226, 220] width 131 height 13
type input "1"
click at [346, 222] on input "text" at bounding box center [370, 220] width 131 height 13
type input "$120"
click at [490, 226] on body "Pregunta a Parrot AI Reportes Facturación Inventarios Ayuda Recomienda Parrot […" at bounding box center [515, 255] width 1030 height 511
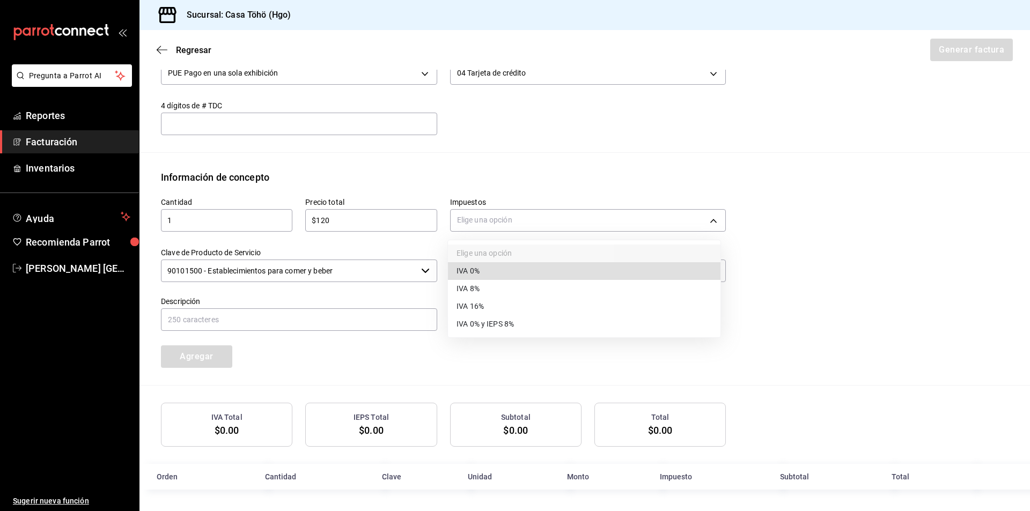
click at [497, 307] on li "IVA 16%" at bounding box center [584, 307] width 273 height 18
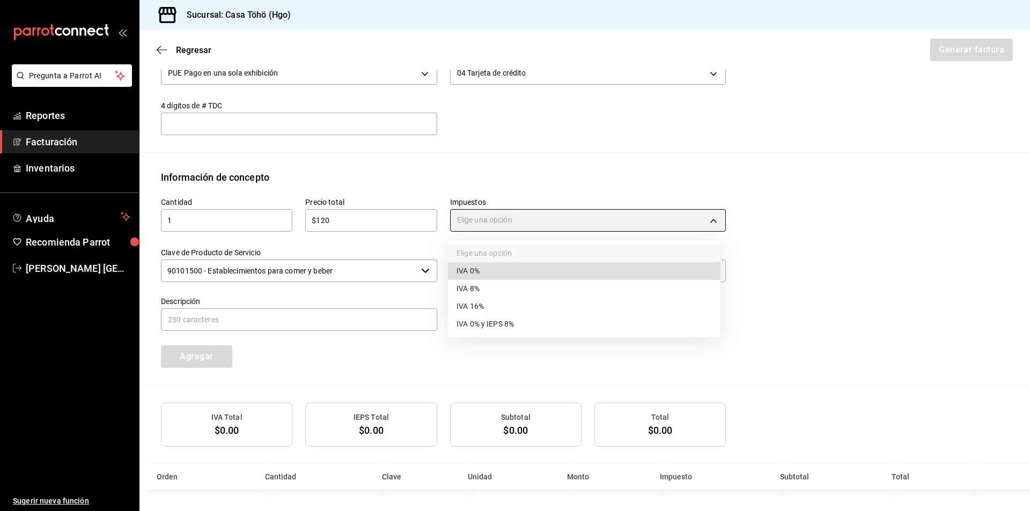
type input "IVA_16"
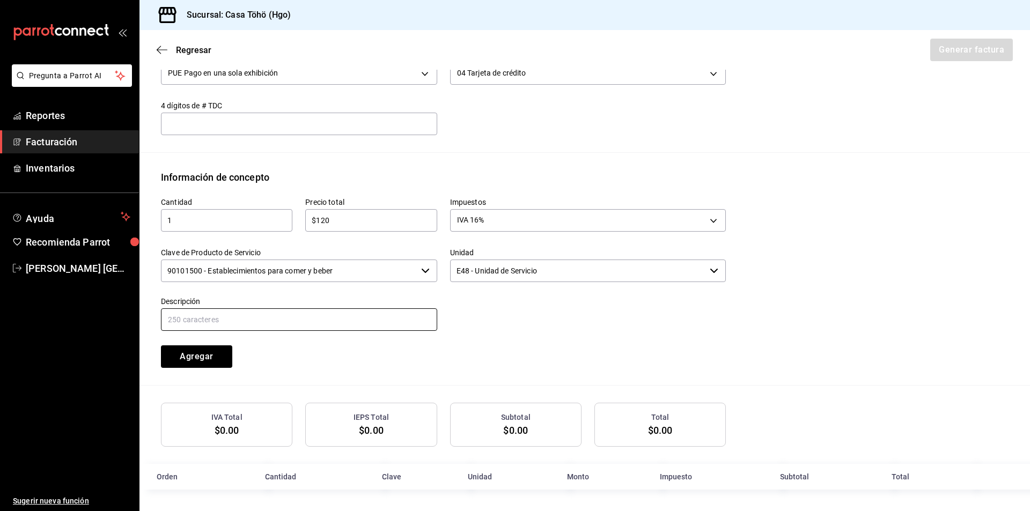
click at [370, 326] on input "text" at bounding box center [299, 320] width 276 height 23
drag, startPoint x: 367, startPoint y: 321, endPoint x: 271, endPoint y: 317, distance: 96.1
click at [271, 317] on input "VENTA PUBLICO EN GENERAL [DATE][PERSON_NAME]" at bounding box center [299, 320] width 276 height 23
type input "VENTA PUBLICO EN GENERAL[DATE]"
click at [225, 355] on button "Agregar" at bounding box center [196, 357] width 71 height 23
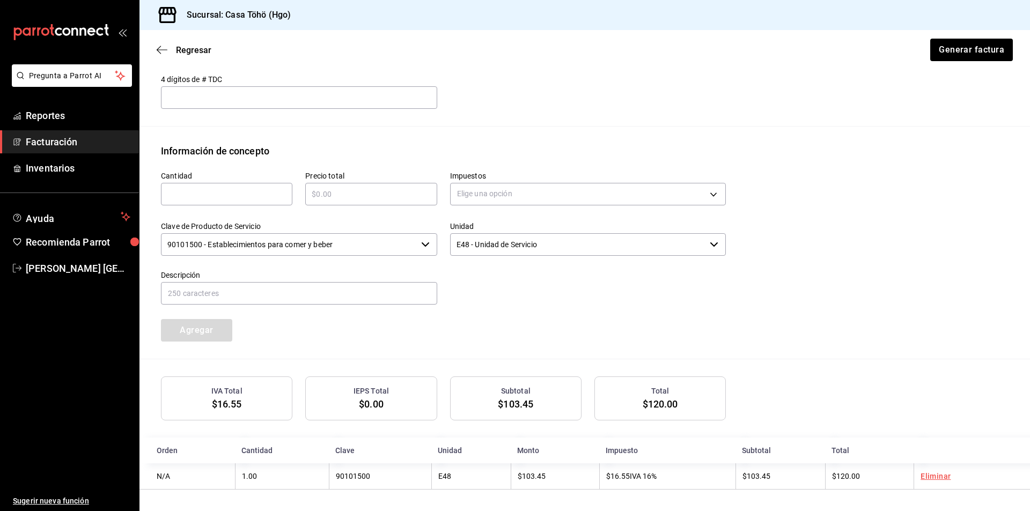
scroll to position [296, 0]
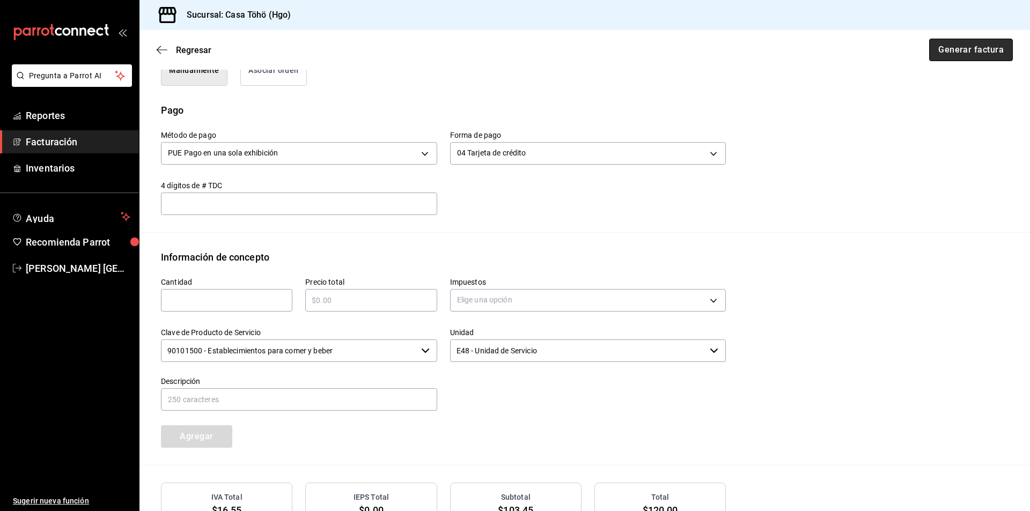
click at [599, 45] on button "Generar factura" at bounding box center [971, 50] width 84 height 23
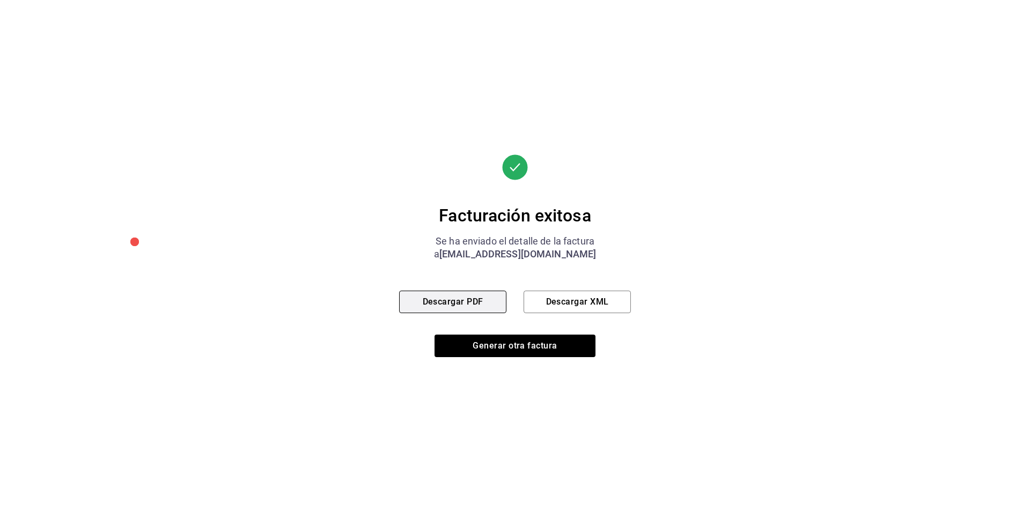
click at [467, 305] on button "Descargar PDF" at bounding box center [452, 302] width 107 height 23
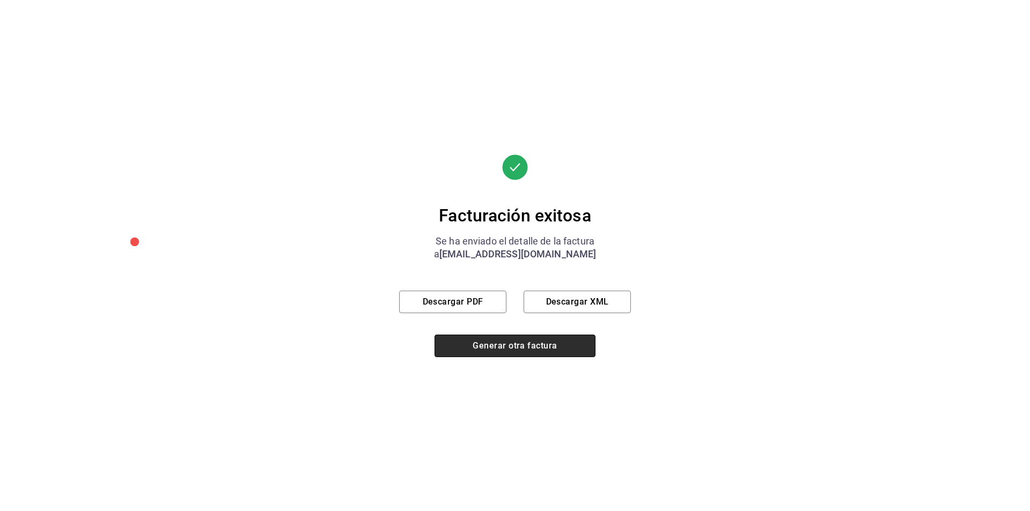
click at [504, 352] on button "Generar otra factura" at bounding box center [515, 346] width 161 height 23
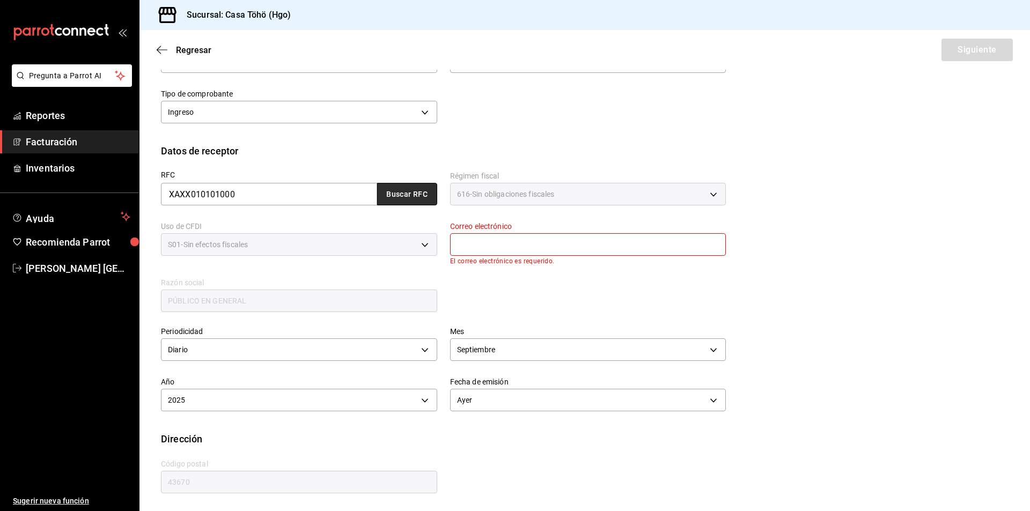
click at [398, 194] on button "Buscar RFC" at bounding box center [407, 194] width 60 height 23
type input "[EMAIL_ADDRESS][DOMAIN_NAME]"
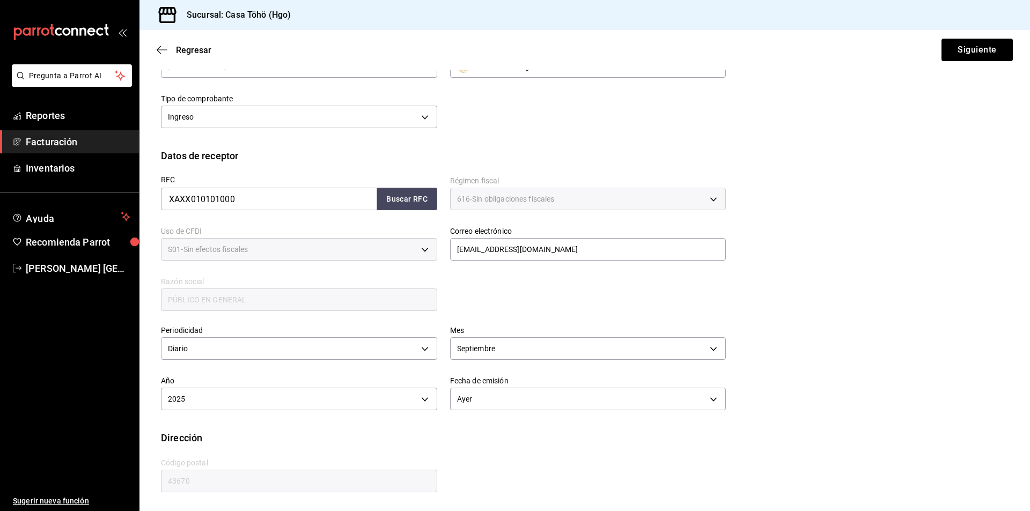
scroll to position [107, 0]
click at [599, 47] on button "Siguiente" at bounding box center [977, 50] width 71 height 23
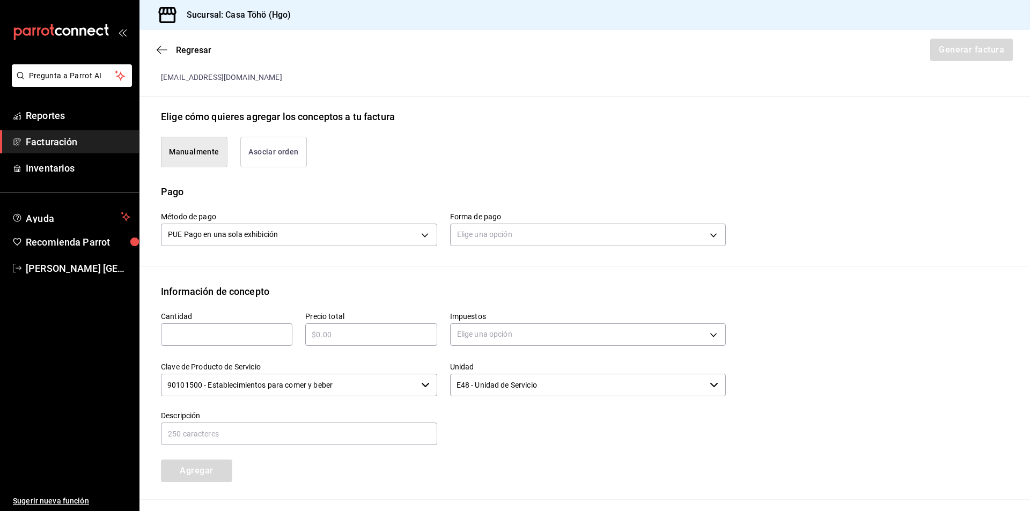
scroll to position [329, 0]
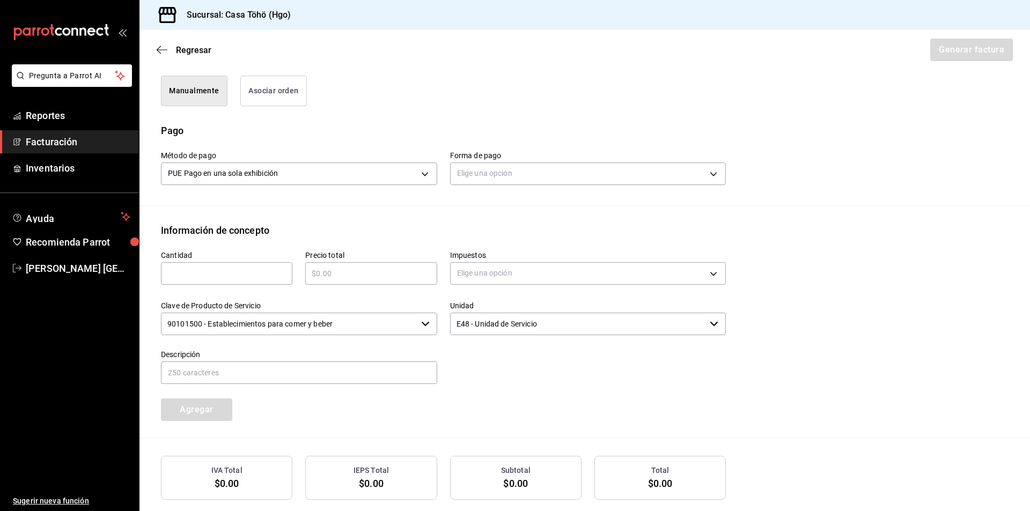
click at [262, 96] on button "Asociar orden" at bounding box center [273, 91] width 67 height 31
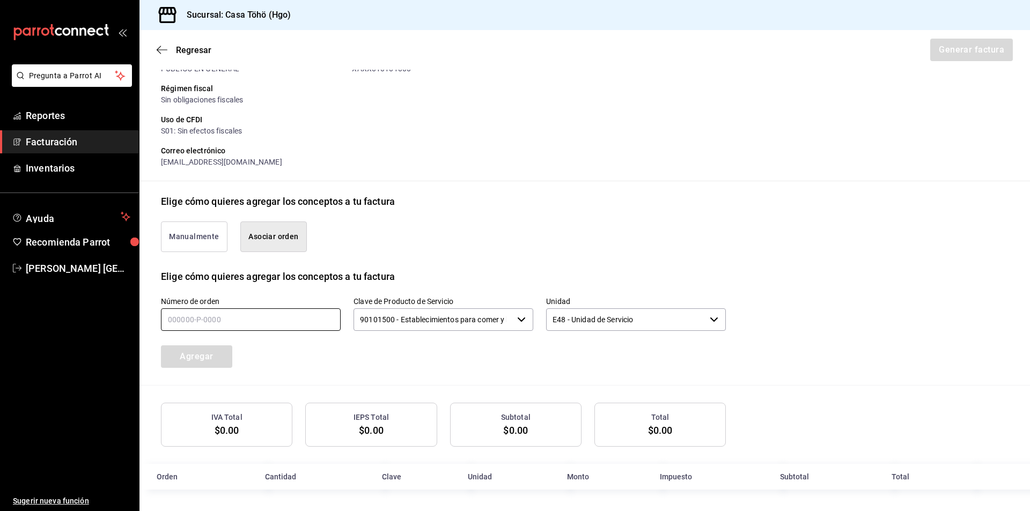
click at [204, 321] on input "text" at bounding box center [251, 320] width 180 height 23
type input "120925-P-0059"
click at [197, 356] on button "Agregar" at bounding box center [196, 357] width 71 height 23
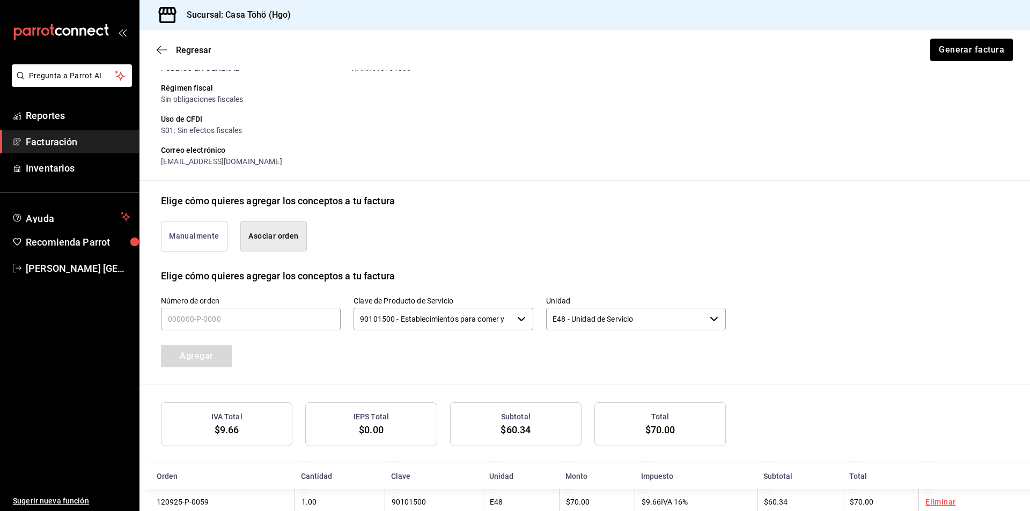
click at [402, 356] on div "Número de orden Clave de Producto de Servicio 90101500 - Establecimientos para …" at bounding box center [430, 318] width 591 height 97
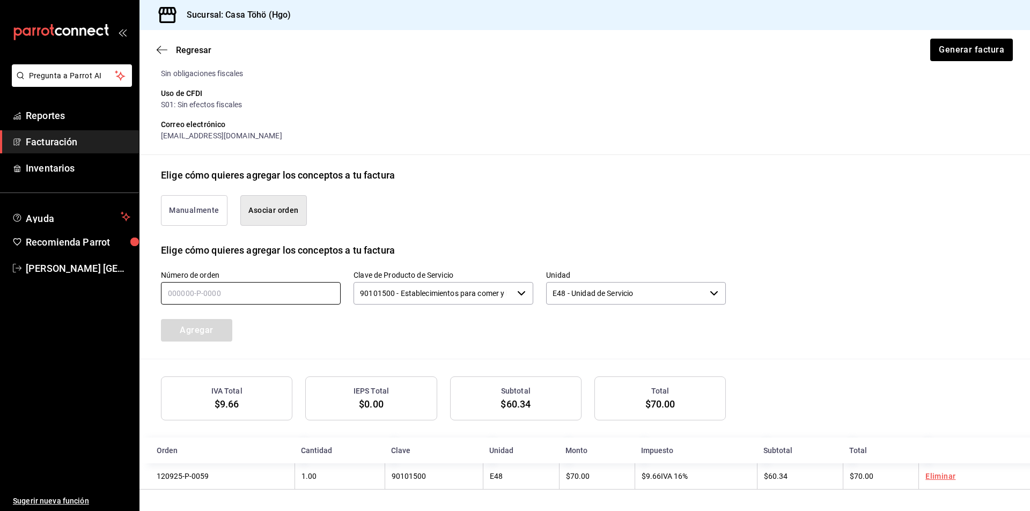
click at [268, 296] on input "text" at bounding box center [251, 293] width 180 height 23
type input "120925-P-0051"
drag, startPoint x: 205, startPoint y: 328, endPoint x: 306, endPoint y: 361, distance: 106.7
click at [208, 329] on button "Agregar" at bounding box center [196, 330] width 71 height 23
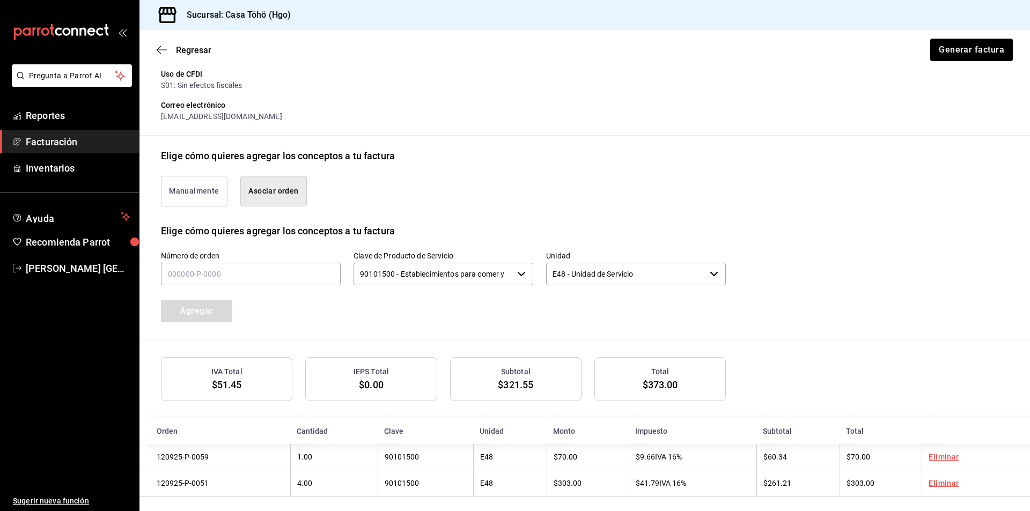
scroll to position [184, 0]
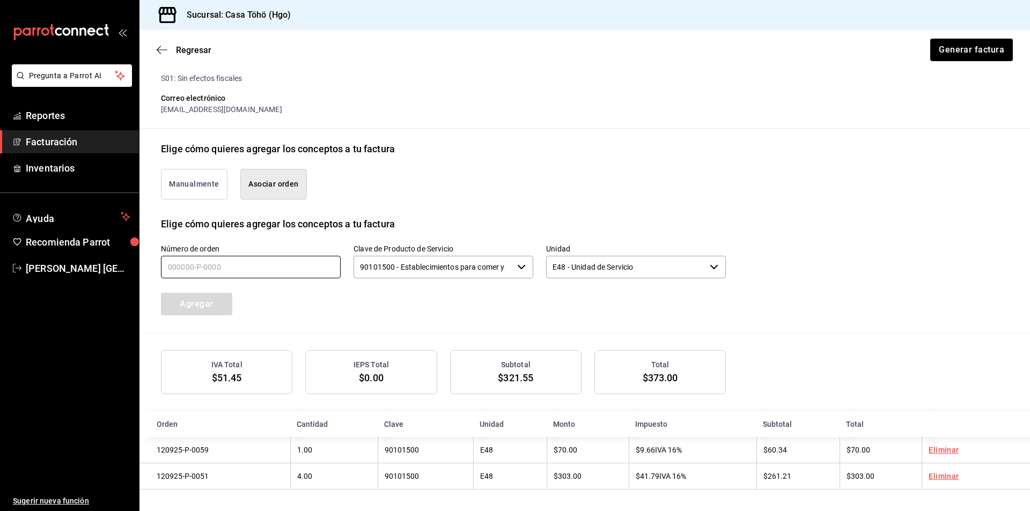
click at [259, 261] on input "text" at bounding box center [251, 267] width 180 height 23
type input "120925-P-0027"
click at [189, 300] on button "Agregar" at bounding box center [196, 304] width 71 height 23
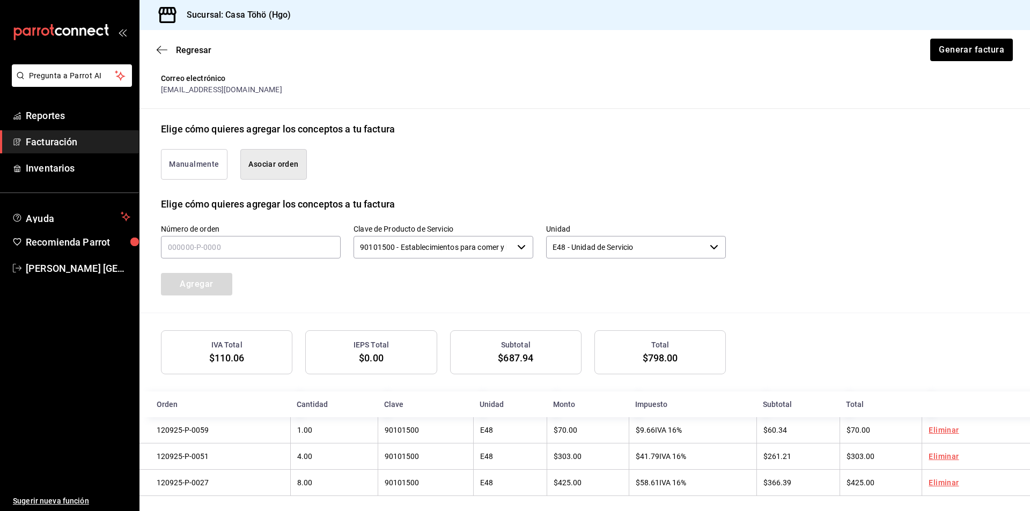
scroll to position [211, 0]
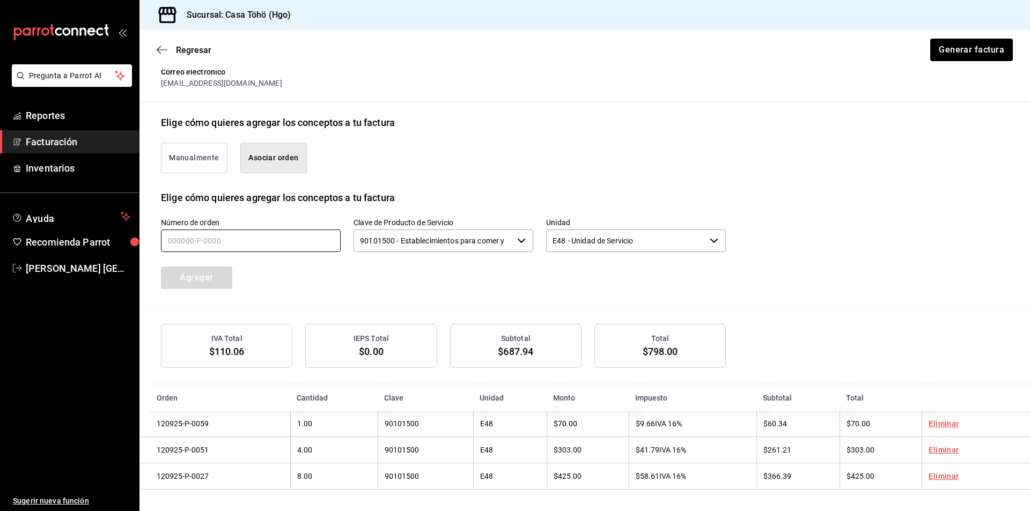
click at [238, 239] on input "text" at bounding box center [251, 241] width 180 height 23
type input "120925-P-0017"
click at [195, 277] on button "Agregar" at bounding box center [196, 278] width 71 height 23
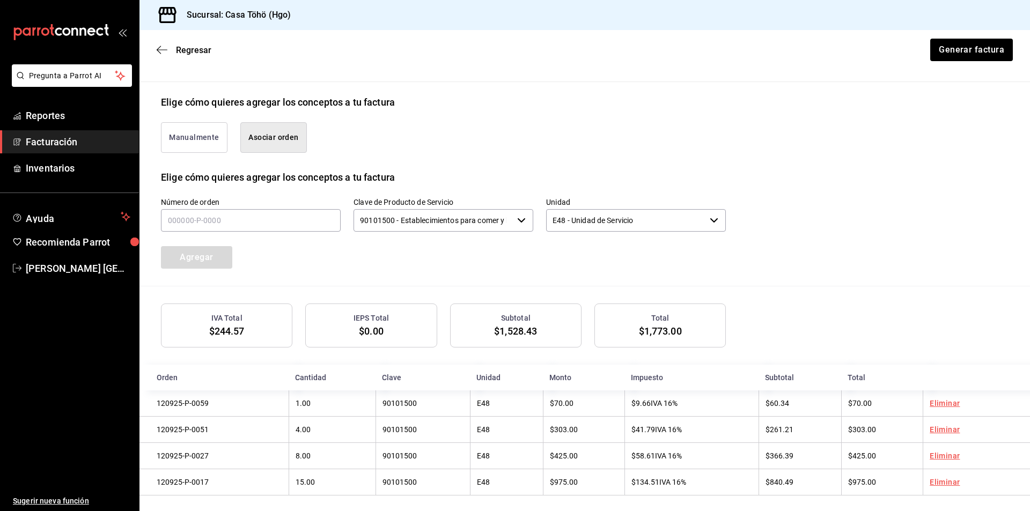
scroll to position [238, 0]
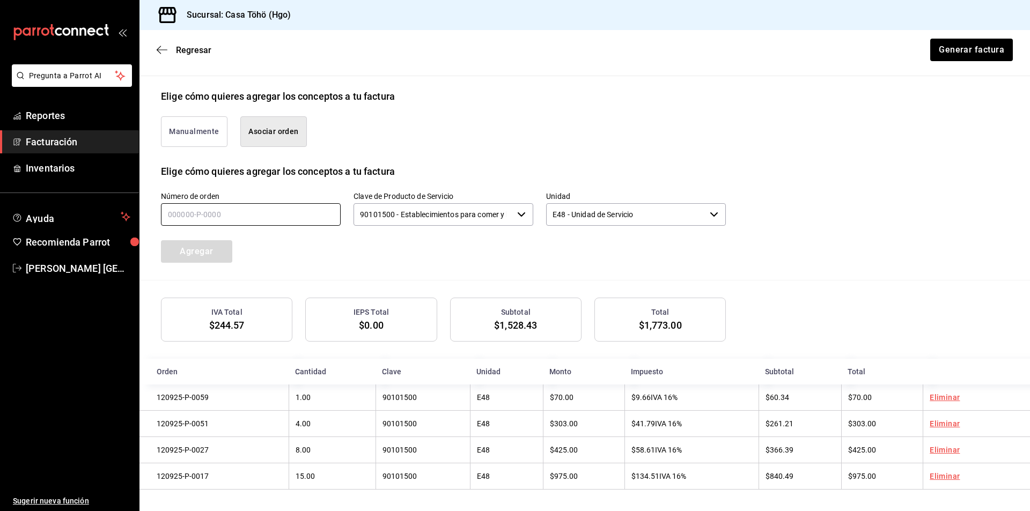
click at [204, 209] on input "text" at bounding box center [251, 214] width 180 height 23
type input "120925-P-0044"
click at [204, 255] on button "Agregar" at bounding box center [196, 251] width 71 height 23
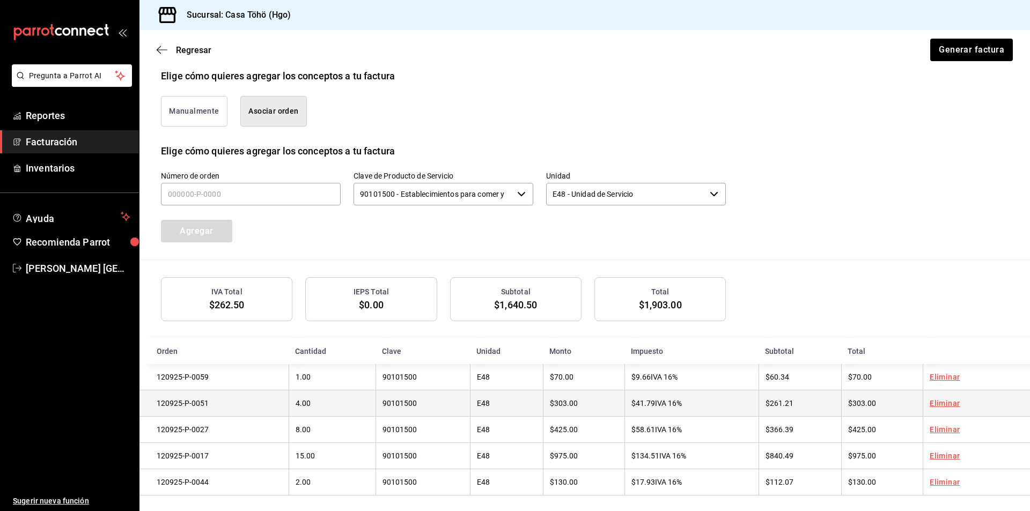
scroll to position [265, 0]
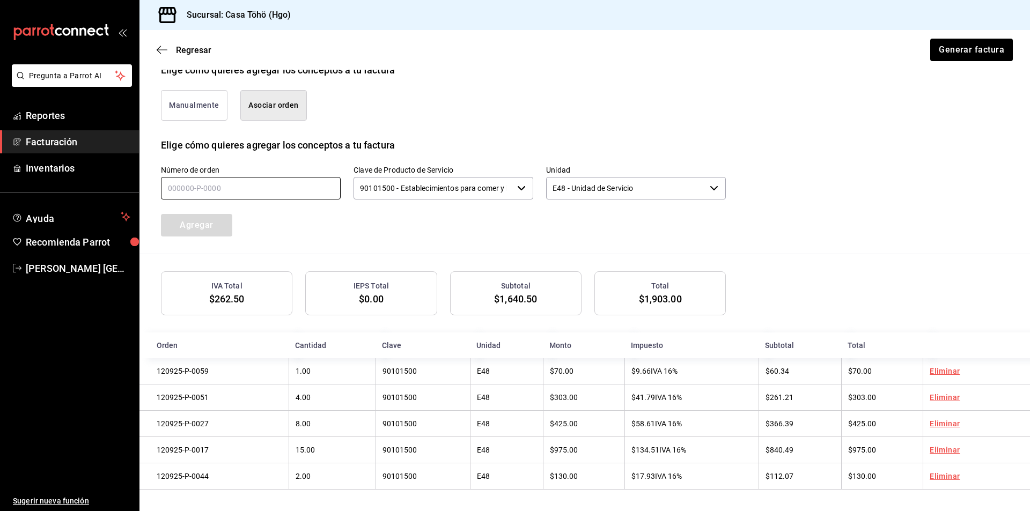
click at [300, 189] on input "text" at bounding box center [251, 188] width 180 height 23
type input "120925-P-0033"
click at [203, 227] on button "Agregar" at bounding box center [196, 225] width 71 height 23
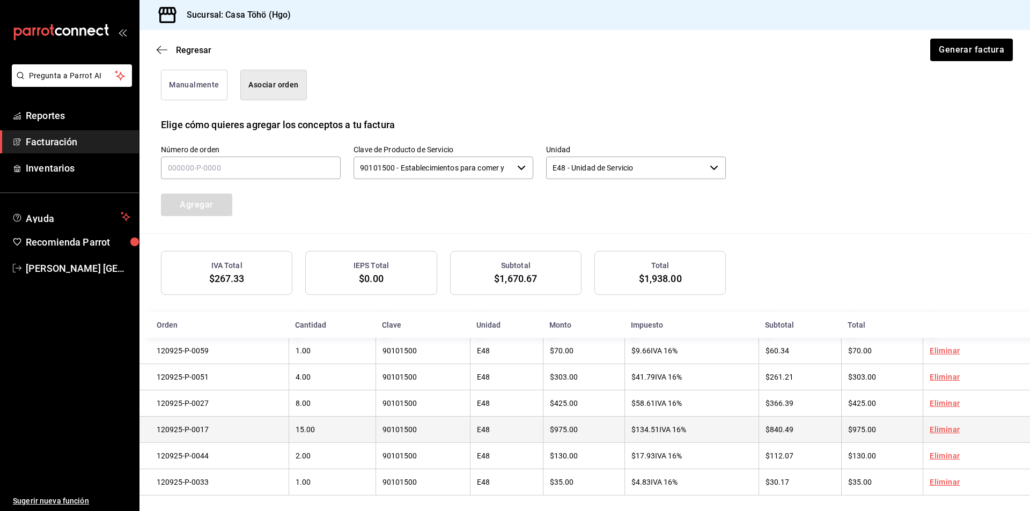
scroll to position [291, 0]
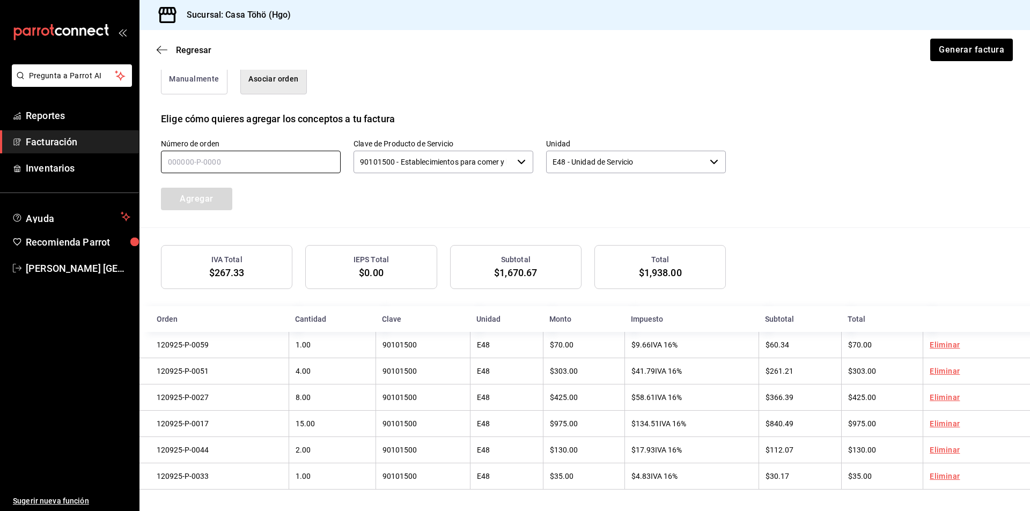
click at [243, 152] on input "text" at bounding box center [251, 162] width 180 height 23
type input "120925-P-0019"
click at [227, 188] on button "Agregar" at bounding box center [196, 199] width 71 height 23
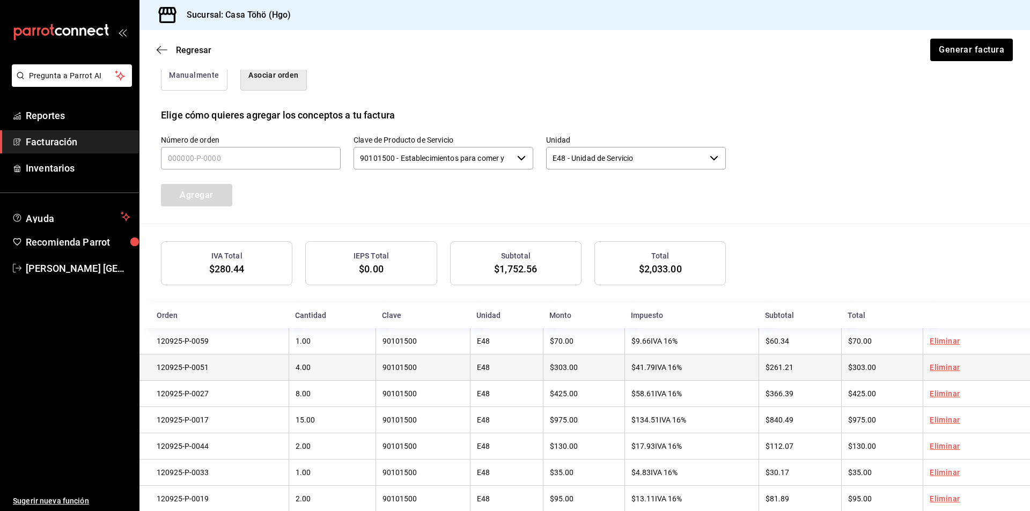
scroll to position [318, 0]
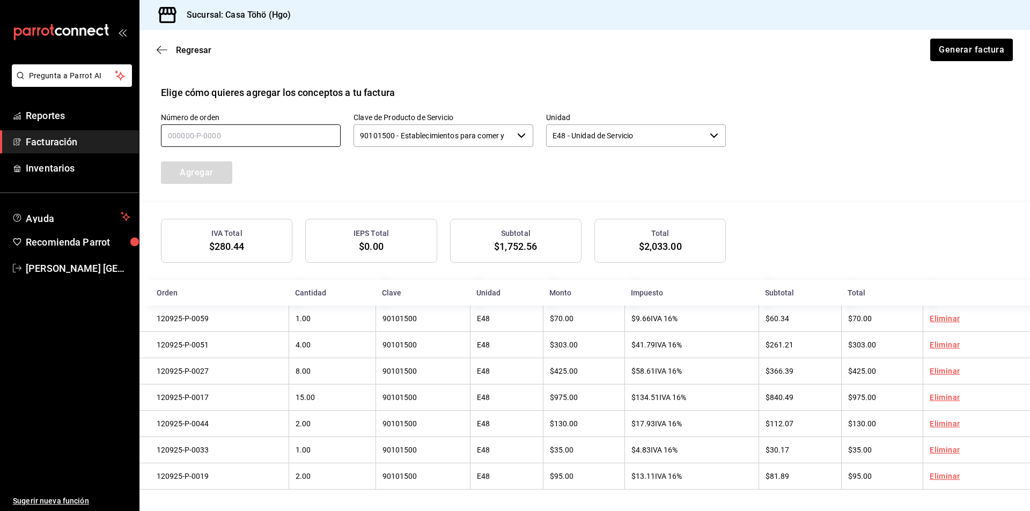
click at [179, 130] on input "text" at bounding box center [251, 135] width 180 height 23
type input "120925-P-0091"
click at [219, 173] on button "Agregar" at bounding box center [196, 173] width 71 height 23
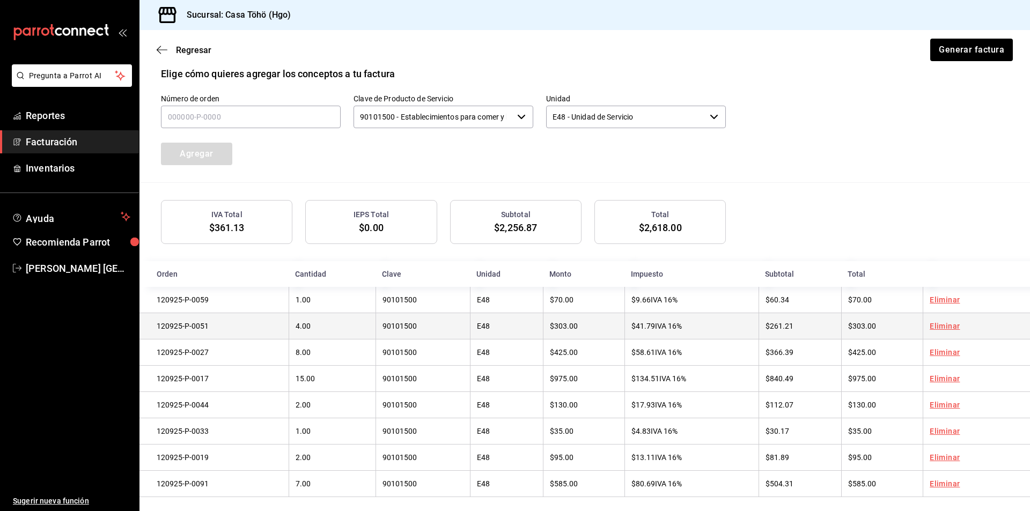
scroll to position [345, 0]
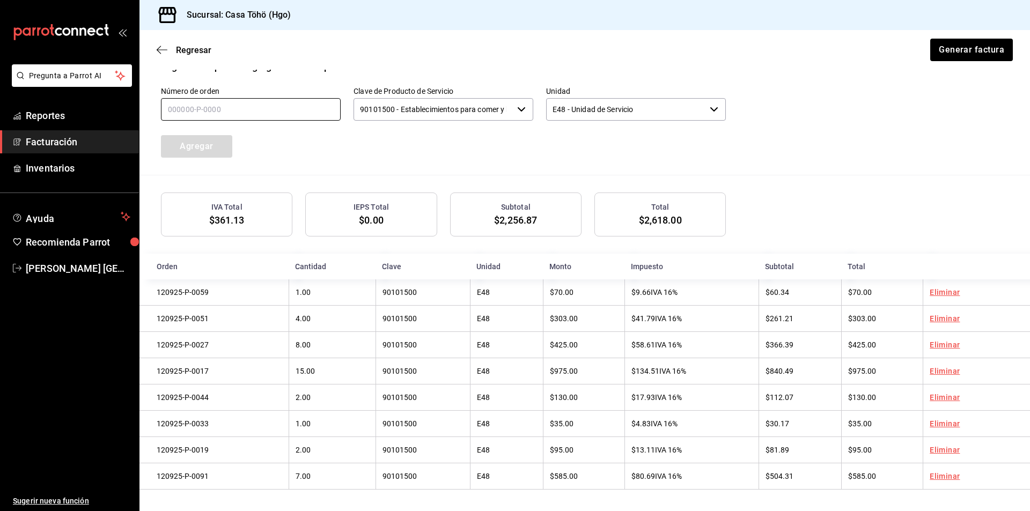
click at [270, 105] on input "text" at bounding box center [251, 109] width 180 height 23
type input "120925-P-0061"
drag, startPoint x: 196, startPoint y: 134, endPoint x: 228, endPoint y: 141, distance: 32.4
click at [196, 135] on button "Agregar" at bounding box center [196, 146] width 71 height 23
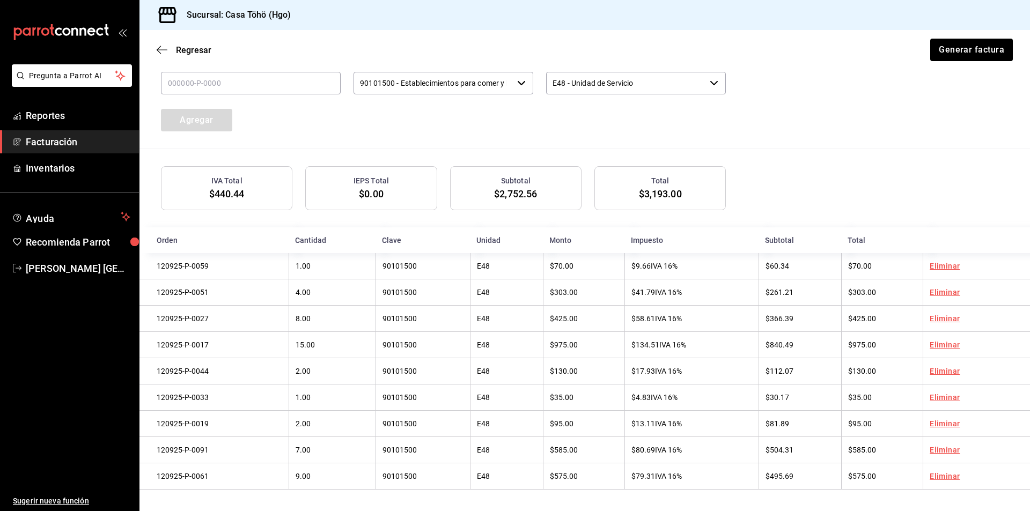
scroll to position [265, 0]
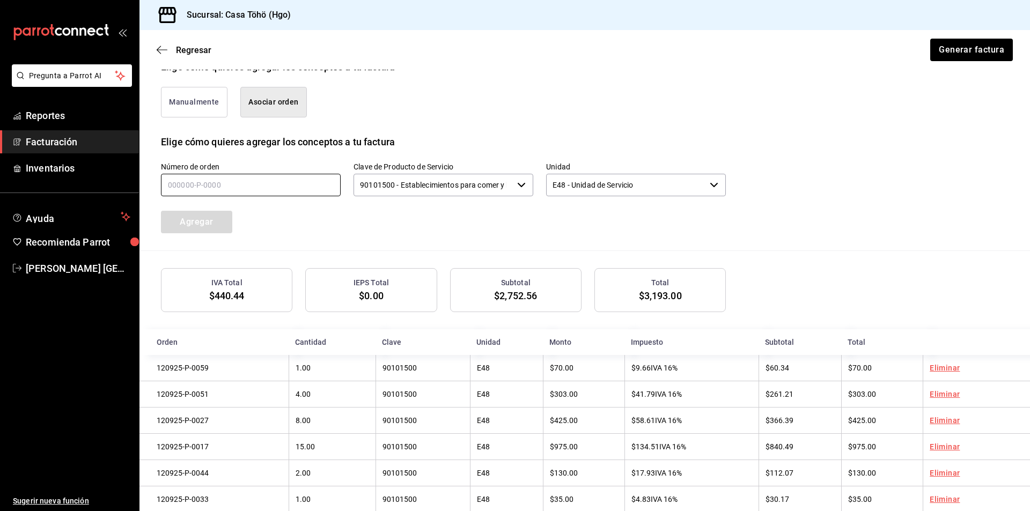
click at [260, 186] on input "text" at bounding box center [251, 185] width 180 height 23
type input "120925-P-0090"
click at [204, 222] on button "Agregar" at bounding box center [196, 222] width 71 height 23
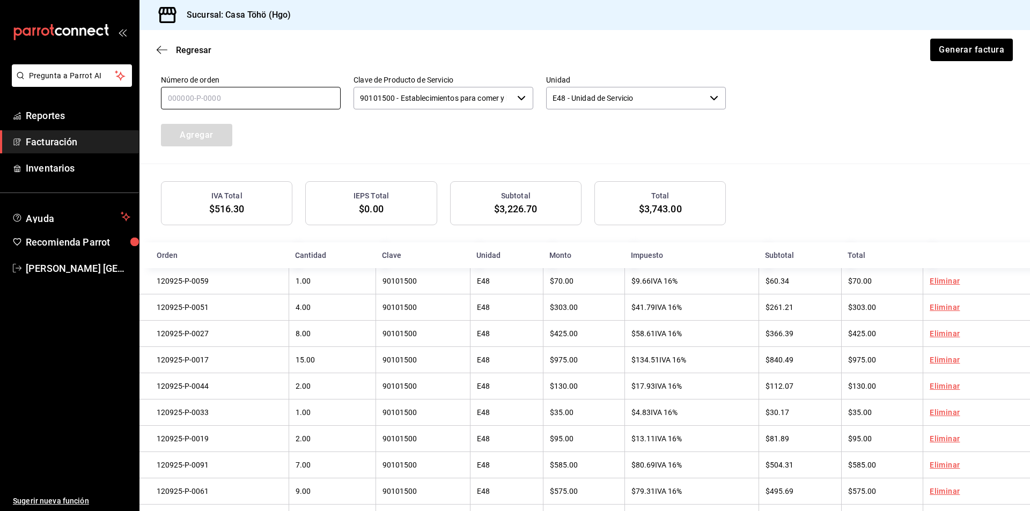
scroll to position [291, 0]
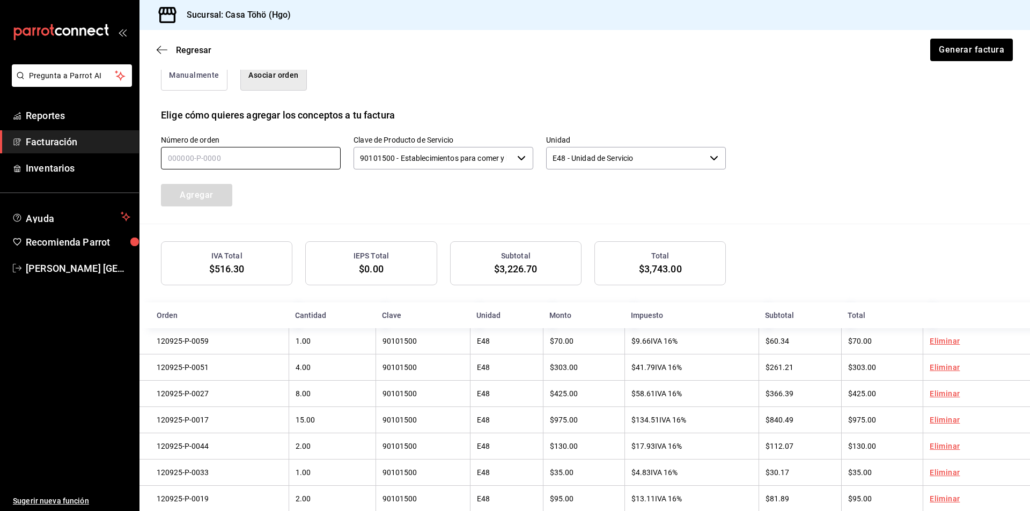
click at [229, 166] on input "text" at bounding box center [251, 158] width 180 height 23
type input "120925-P-0087"
click at [182, 190] on button "Agregar" at bounding box center [196, 195] width 71 height 23
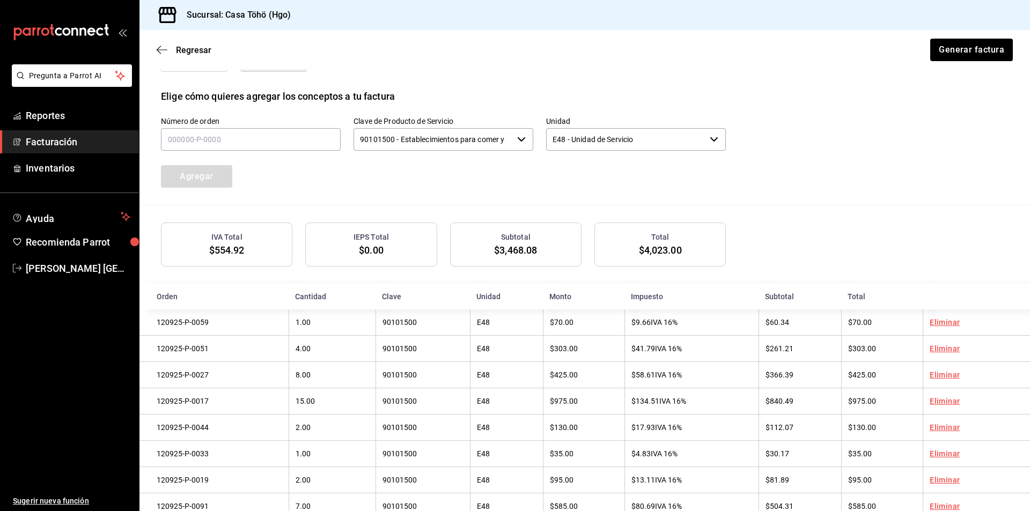
scroll to position [211, 0]
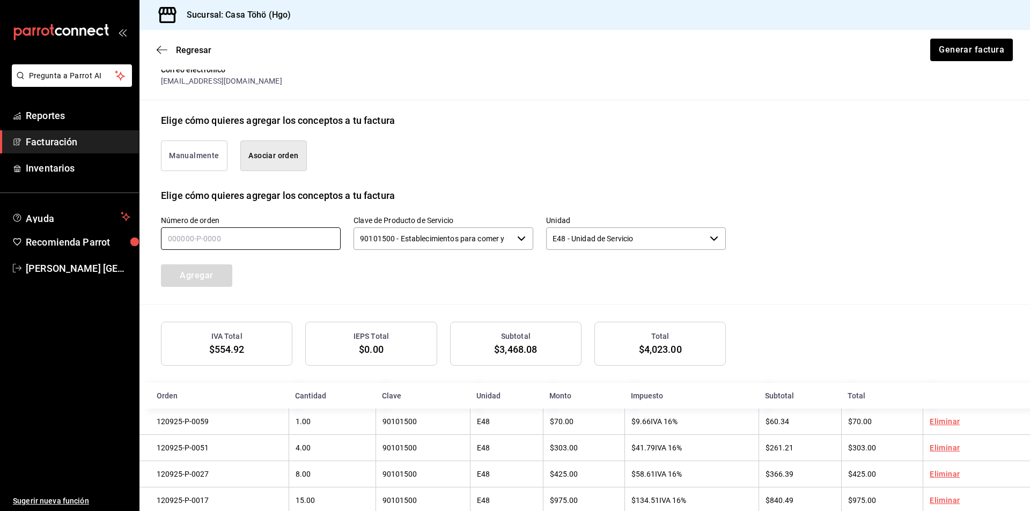
click at [234, 239] on input "text" at bounding box center [251, 239] width 180 height 23
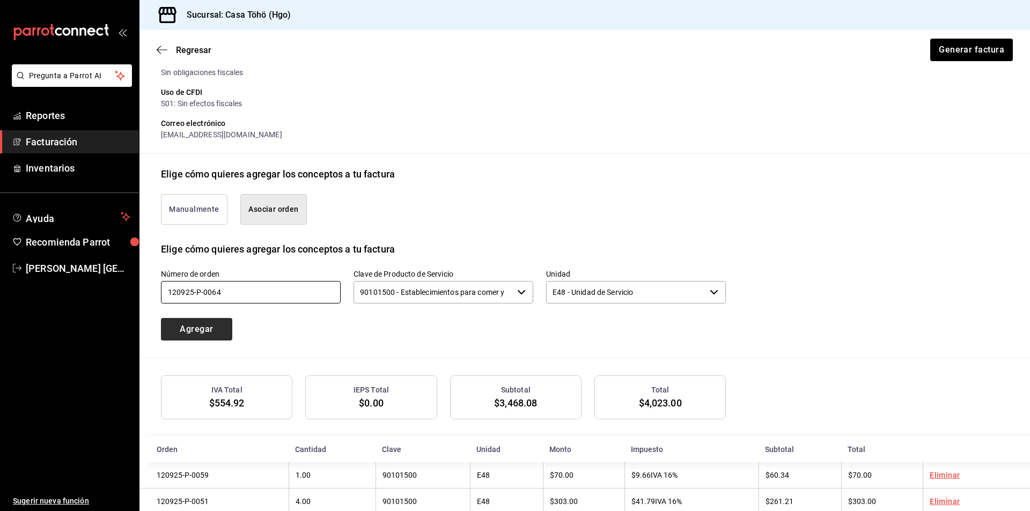
type input "120925-P-0064"
click at [216, 323] on button "Agregar" at bounding box center [196, 329] width 71 height 23
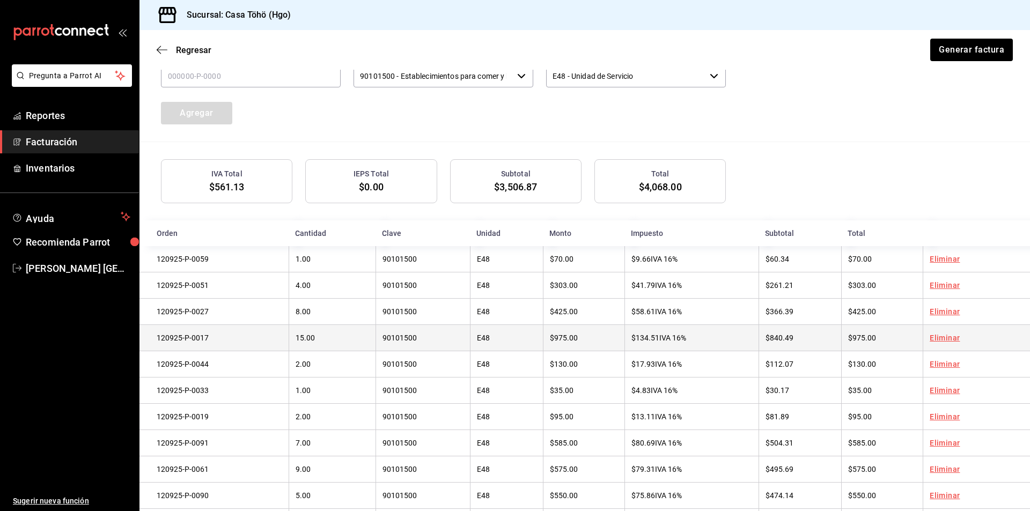
scroll to position [238, 0]
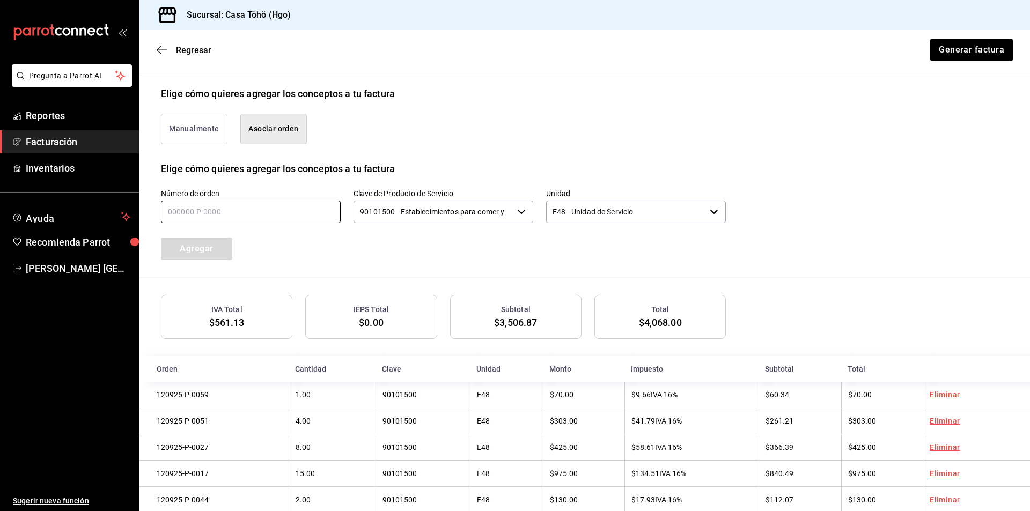
click at [207, 204] on input "text" at bounding box center [251, 212] width 180 height 23
type input "120925-P-0089"
click at [206, 247] on button "Agregar" at bounding box center [196, 249] width 71 height 23
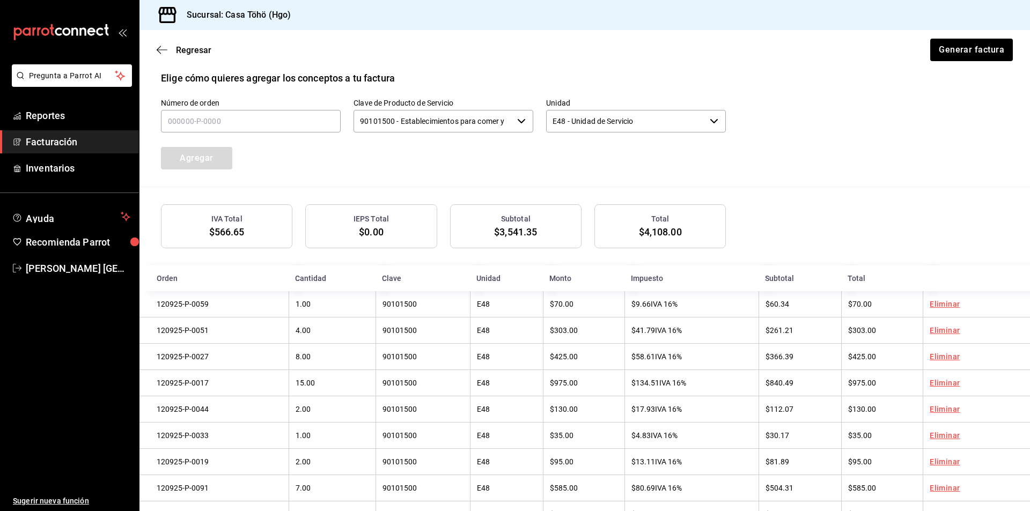
scroll to position [318, 0]
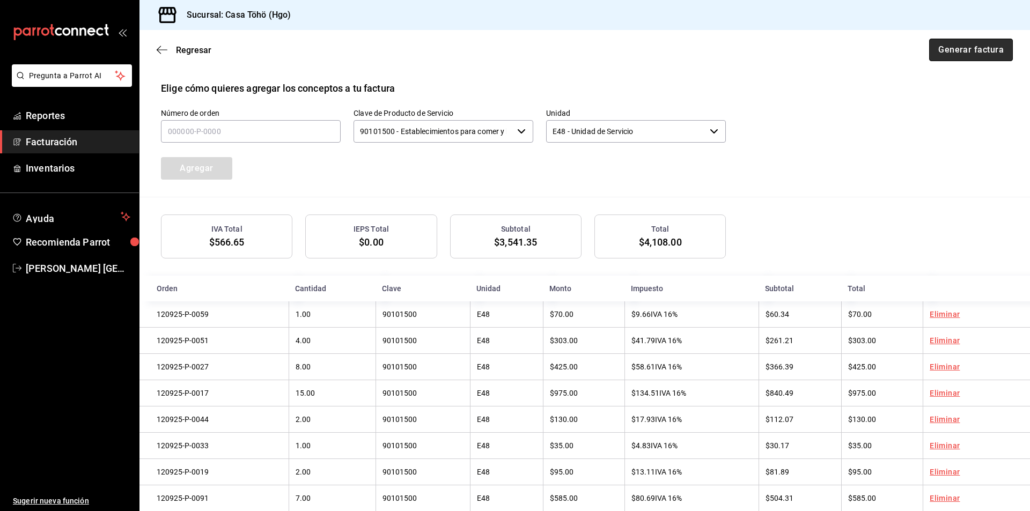
click at [599, 51] on button "Generar factura" at bounding box center [971, 50] width 84 height 23
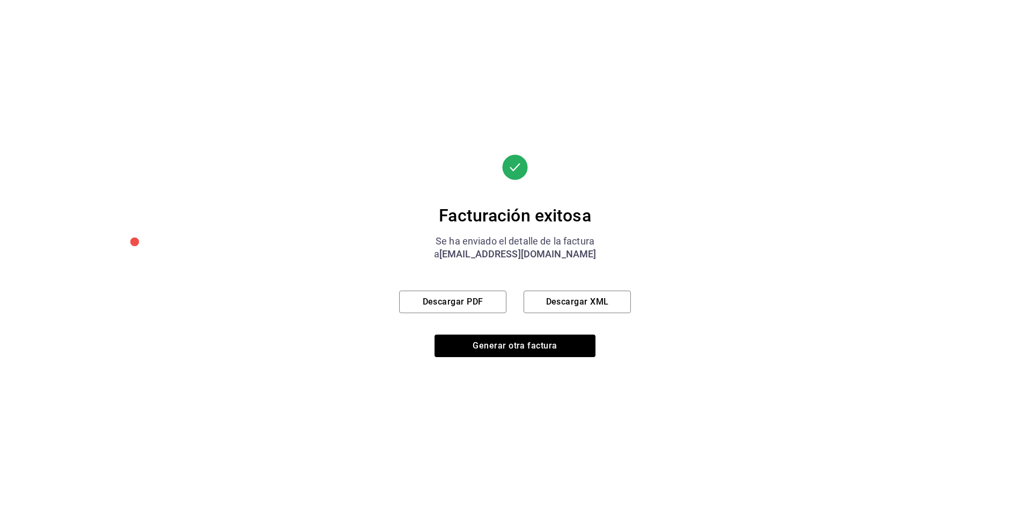
click at [465, 289] on div "Facturación exitosa Se ha enviado el detalle de la factura a [EMAIL_ADDRESS][DO…" at bounding box center [515, 256] width 232 height 203
click at [461, 307] on button "Descargar PDF" at bounding box center [452, 302] width 107 height 23
drag, startPoint x: 751, startPoint y: 211, endPoint x: 728, endPoint y: 254, distance: 48.7
click at [599, 211] on div "Facturación exitosa Se ha enviado el detalle de la factura a [EMAIL_ADDRESS][DO…" at bounding box center [515, 255] width 1030 height 511
click at [599, 207] on div "Facturación exitosa Se ha enviado el detalle de la factura a [EMAIL_ADDRESS][DO…" at bounding box center [515, 255] width 1030 height 511
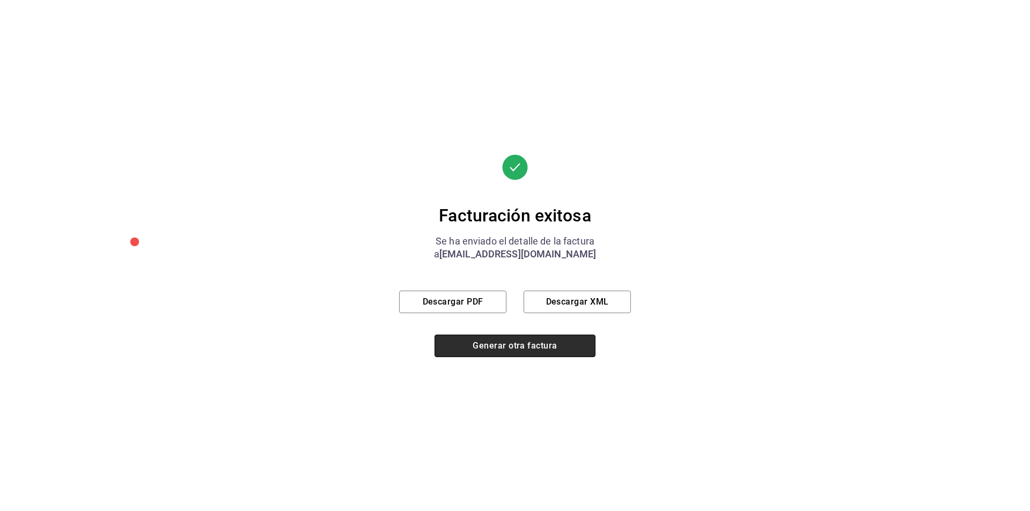
click at [513, 343] on button "Generar otra factura" at bounding box center [515, 346] width 161 height 23
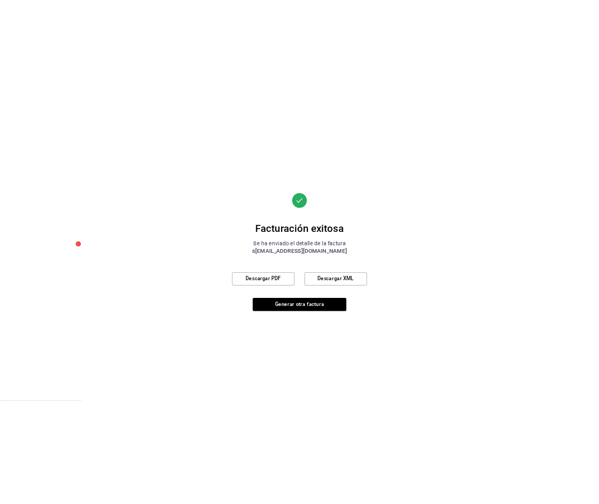
scroll to position [58, 0]
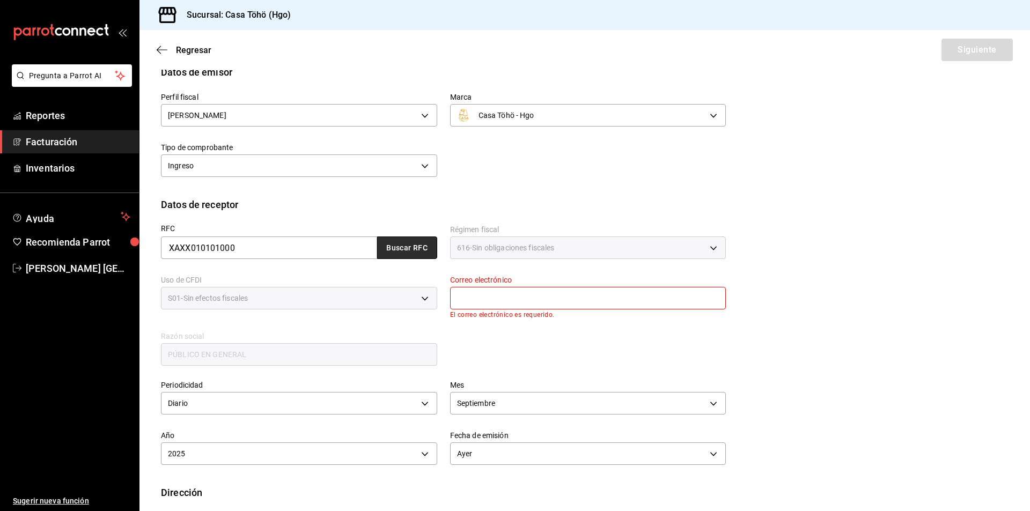
click at [410, 245] on button "Buscar RFC" at bounding box center [407, 248] width 60 height 23
type input "[EMAIL_ADDRESS][DOMAIN_NAME]"
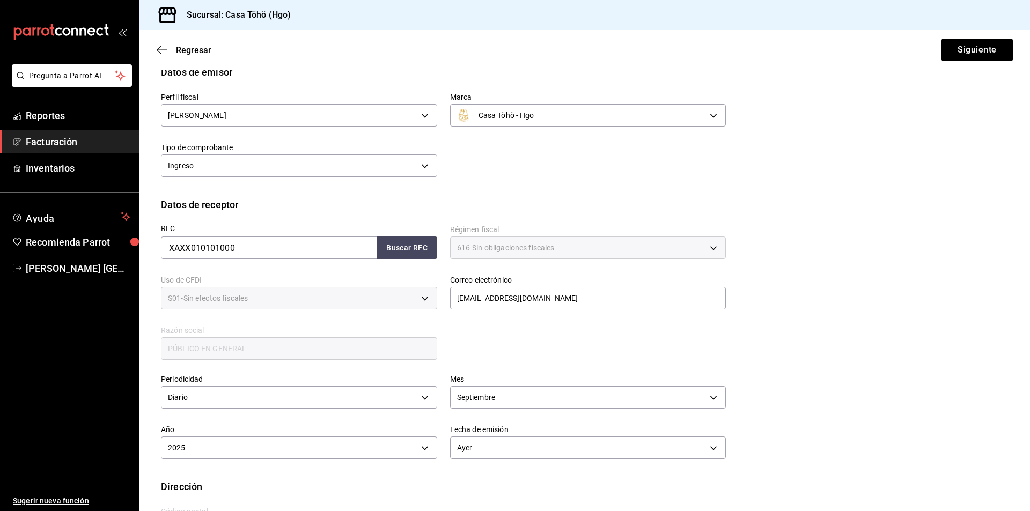
click at [599, 275] on div "RFC XAXX010101000 Buscar RFC Régimen fiscal 616 - Sin obligaciones fiscales 616…" at bounding box center [585, 295] width 848 height 167
click at [599, 50] on button "Siguiente" at bounding box center [977, 50] width 71 height 23
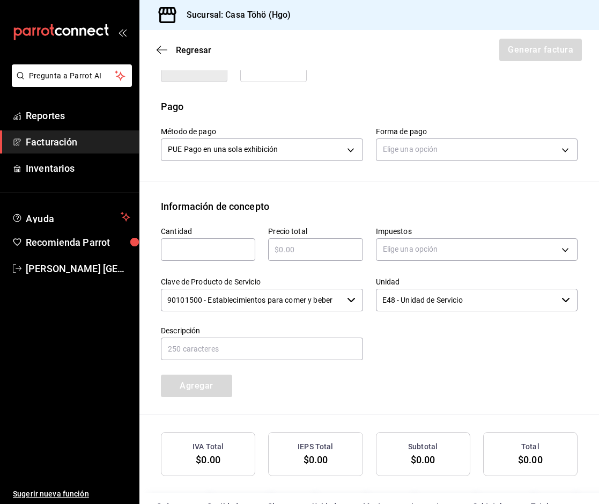
scroll to position [326, 0]
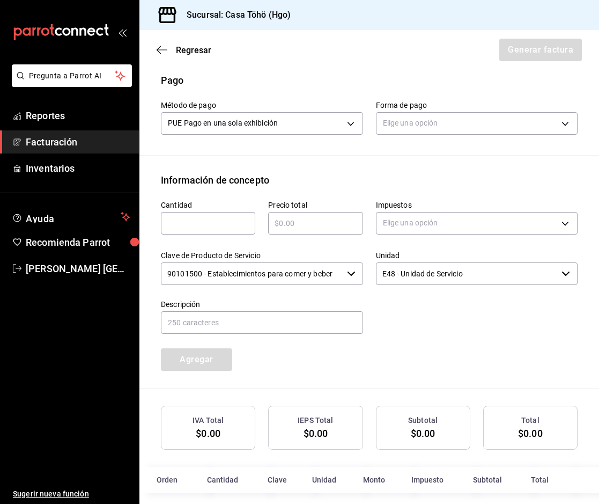
click at [170, 217] on input "text" at bounding box center [208, 223] width 94 height 13
type input "1"
click at [299, 223] on input "text" at bounding box center [315, 223] width 94 height 13
type input "$96.50"
click at [405, 224] on body "Pregunta a Parrot AI Reportes Facturación Inventarios Ayuda Recomienda Parrot […" at bounding box center [299, 252] width 599 height 504
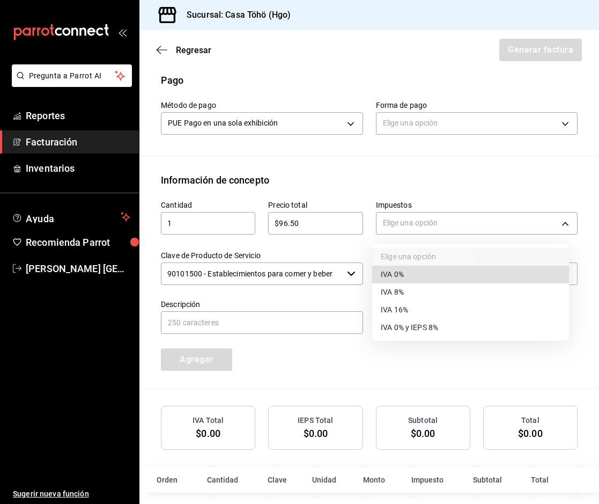
click at [442, 184] on div at bounding box center [299, 252] width 599 height 504
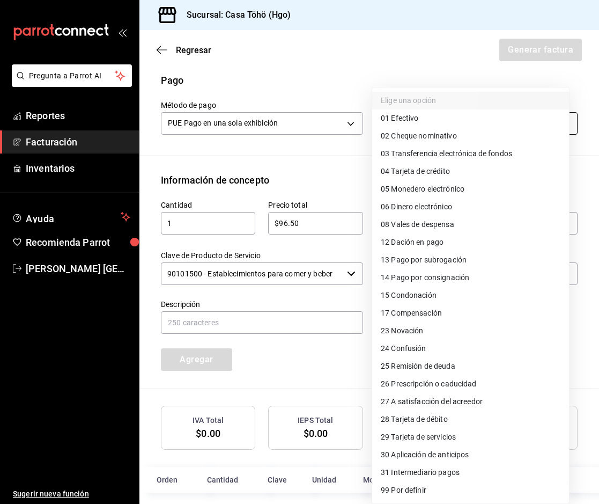
click at [432, 131] on body "Pregunta a Parrot AI Reportes Facturación Inventarios Ayuda Recomienda Parrot […" at bounding box center [299, 252] width 599 height 504
click at [459, 426] on li "28 Tarjeta de débito" at bounding box center [470, 419] width 197 height 18
type input "28"
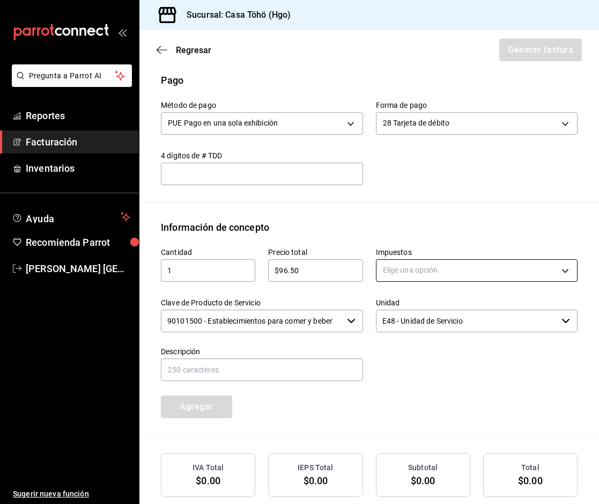
click at [411, 270] on body "Pregunta a Parrot AI Reportes Facturación Inventarios Ayuda Recomienda Parrot […" at bounding box center [299, 252] width 599 height 504
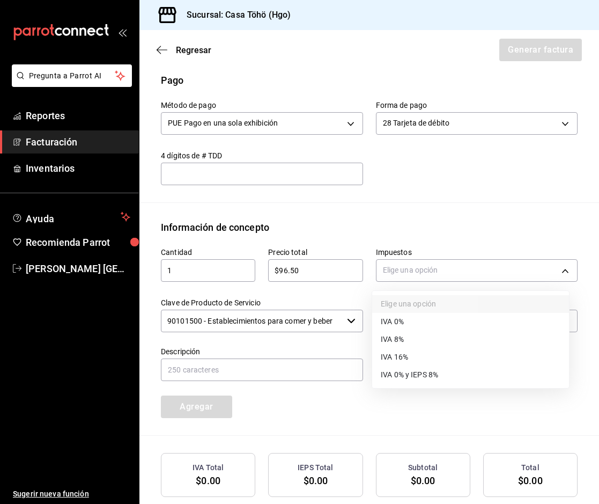
click at [412, 353] on li "IVA 16%" at bounding box center [470, 357] width 197 height 18
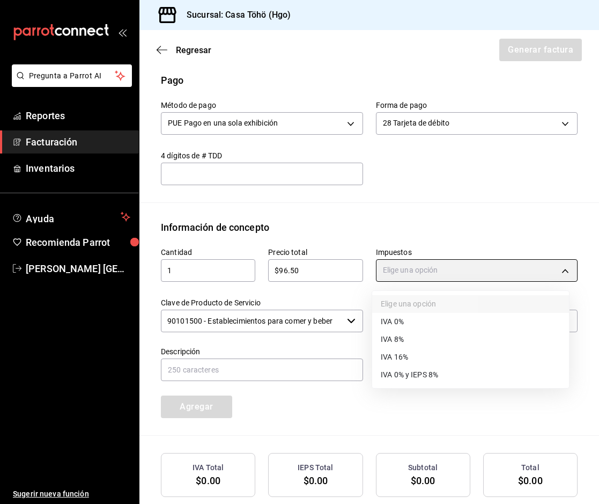
type input "IVA_16"
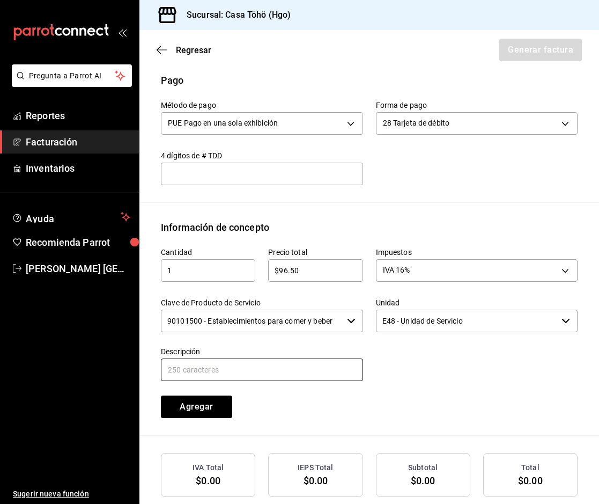
click at [252, 371] on input "text" at bounding box center [262, 369] width 202 height 23
drag, startPoint x: 277, startPoint y: 365, endPoint x: 492, endPoint y: 365, distance: 214.6
click at [492, 365] on div "Cantidad 1 ​ Precio total $96.50 ​ Impuestos IVA 16% IVA_16 Clave de Producto d…" at bounding box center [363, 326] width 430 height 184
click at [333, 372] on input "VENTA PUBLICO EN GENERAL [DATE][PERSON_NAME]" at bounding box center [262, 369] width 202 height 23
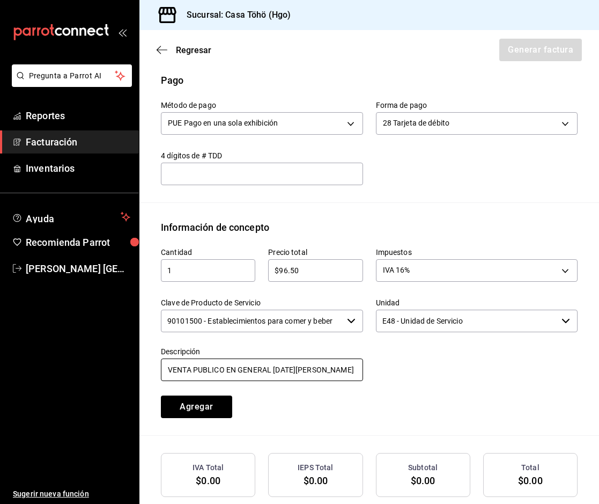
drag, startPoint x: 353, startPoint y: 370, endPoint x: 272, endPoint y: 381, distance: 81.7
click at [272, 381] on div "Descripción VENTA PUBLICO EN GENERAL [DATE][PERSON_NAME]" at bounding box center [262, 365] width 202 height 36
type input "VENTA PUBLICO EN GENERAL [DATE] TARJETA DE DEBITO"
click at [390, 380] on div at bounding box center [470, 358] width 215 height 49
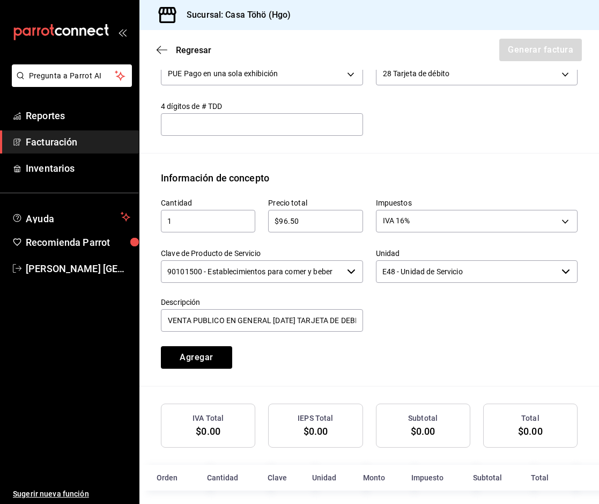
scroll to position [384, 0]
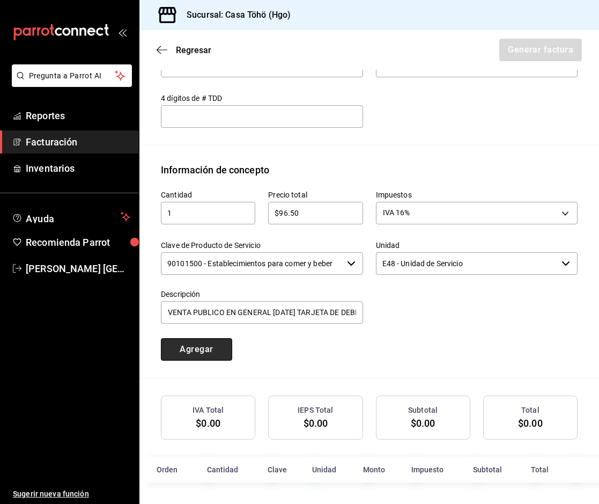
click at [229, 357] on button "Agregar" at bounding box center [196, 349] width 71 height 23
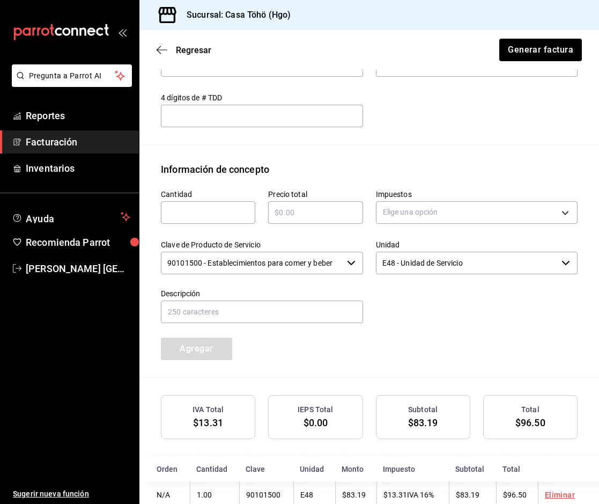
scroll to position [411, 0]
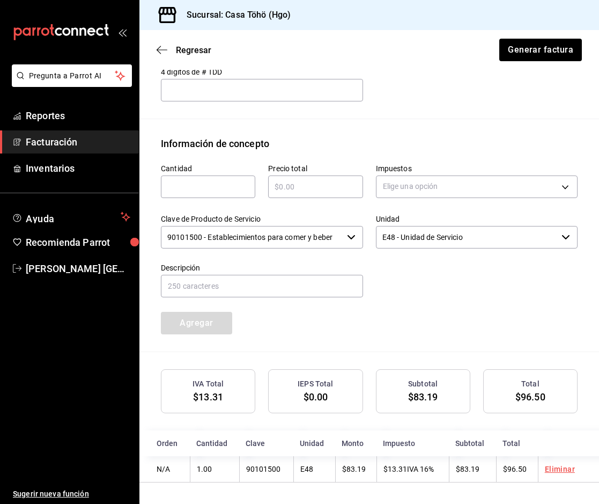
click at [434, 312] on div "Cantidad ​ Precio total ​ Impuestos Elige una opción Clave de Producto de Servi…" at bounding box center [363, 243] width 430 height 184
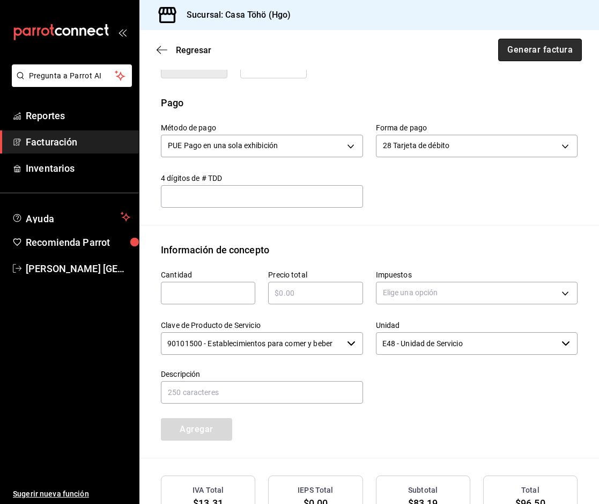
click at [532, 53] on button "Generar factura" at bounding box center [540, 50] width 84 height 23
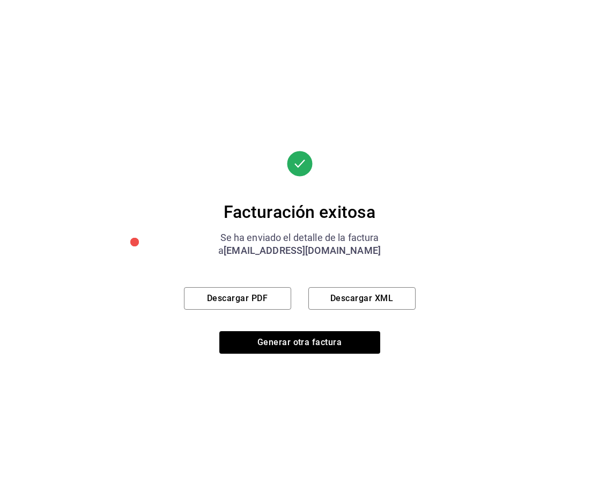
click at [216, 283] on div "Facturación exitosa Se ha enviado el detalle de la factura a [EMAIL_ADDRESS][DO…" at bounding box center [300, 252] width 232 height 203
click at [215, 295] on button "Descargar PDF" at bounding box center [237, 298] width 107 height 23
click at [261, 341] on button "Generar otra factura" at bounding box center [299, 342] width 161 height 23
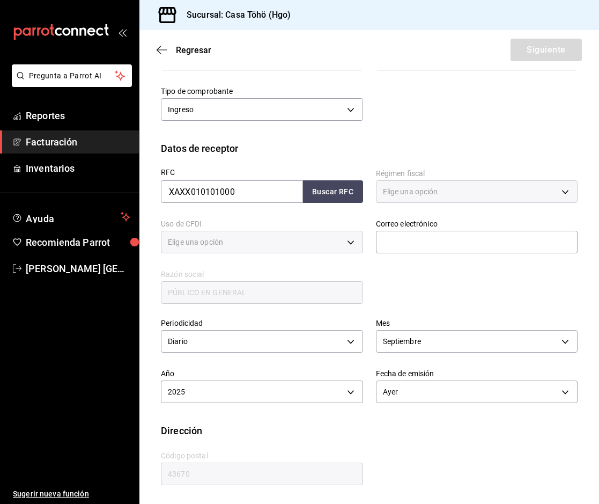
type input "616"
type input "S01"
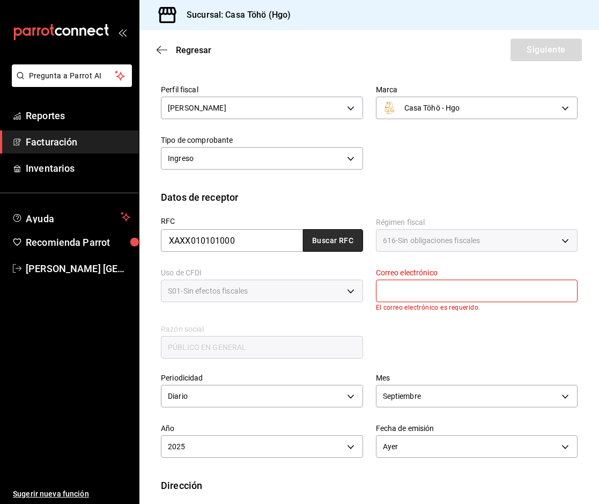
click at [324, 233] on button "Buscar RFC" at bounding box center [333, 240] width 60 height 23
type input "[EMAIL_ADDRESS][DOMAIN_NAME]"
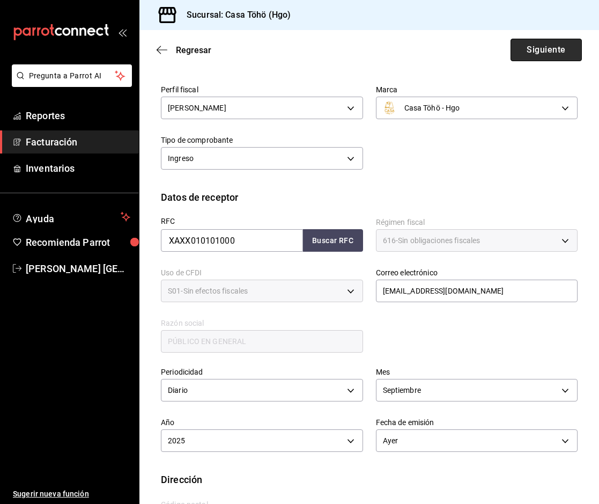
click at [545, 48] on button "Siguiente" at bounding box center [546, 50] width 71 height 23
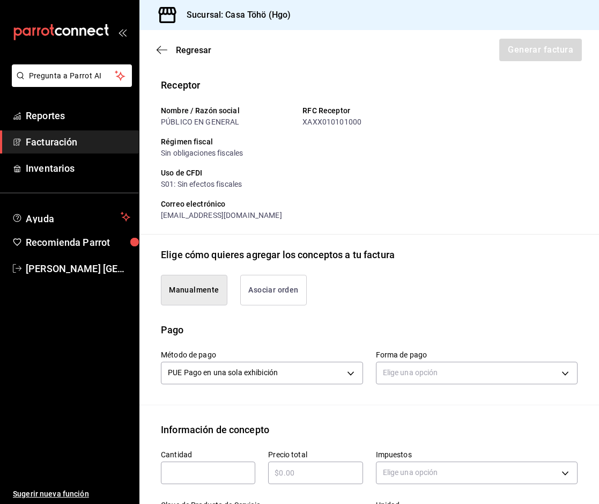
scroll to position [291, 0]
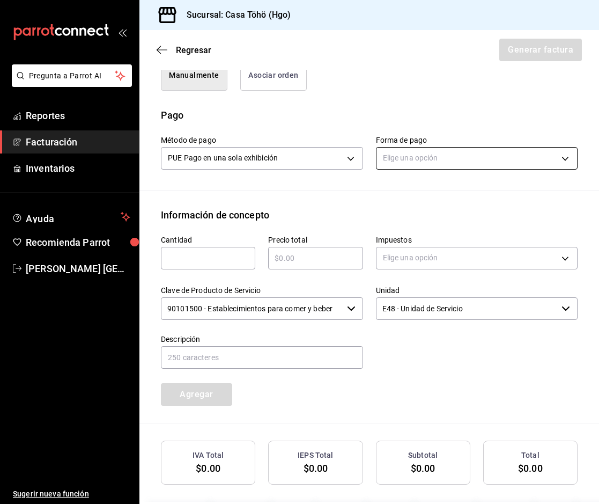
click at [403, 158] on body "Pregunta a Parrot AI Reportes Facturación Inventarios Ayuda Recomienda Parrot […" at bounding box center [299, 252] width 599 height 504
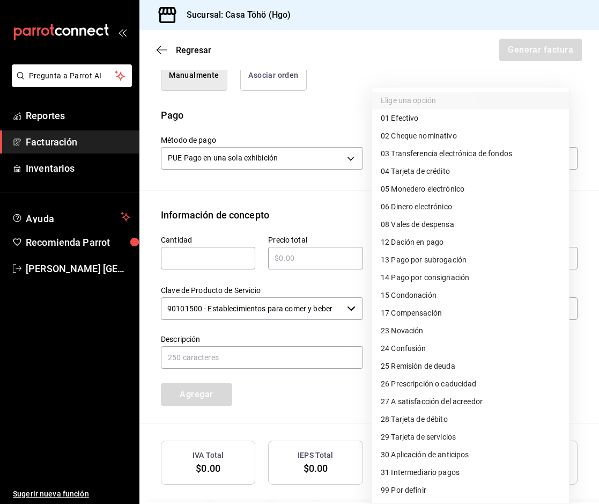
click at [437, 171] on span "04 Tarjeta de crédito" at bounding box center [415, 171] width 69 height 11
type input "04"
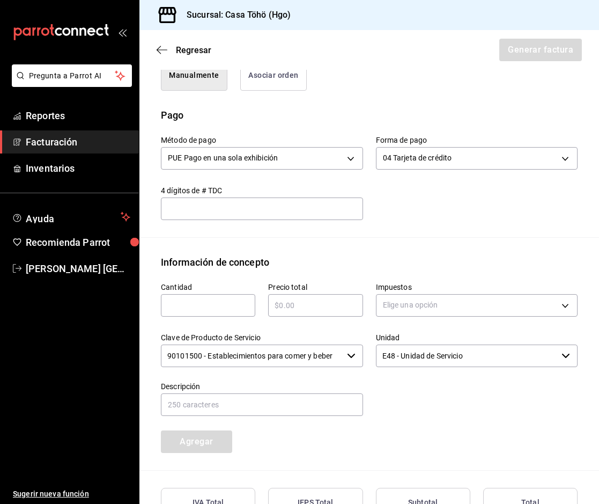
click at [228, 314] on div "​" at bounding box center [208, 305] width 94 height 23
type input "1"
click at [331, 306] on input "text" at bounding box center [315, 305] width 94 height 13
type input "$468"
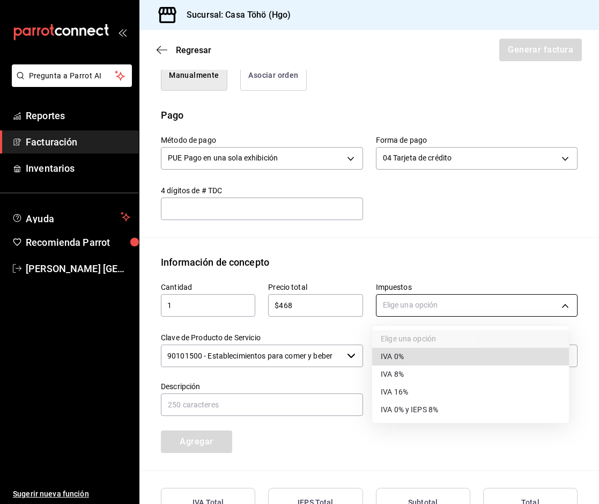
click at [410, 310] on body "Pregunta a Parrot AI Reportes Facturación Inventarios Ayuda Recomienda Parrot […" at bounding box center [299, 252] width 599 height 504
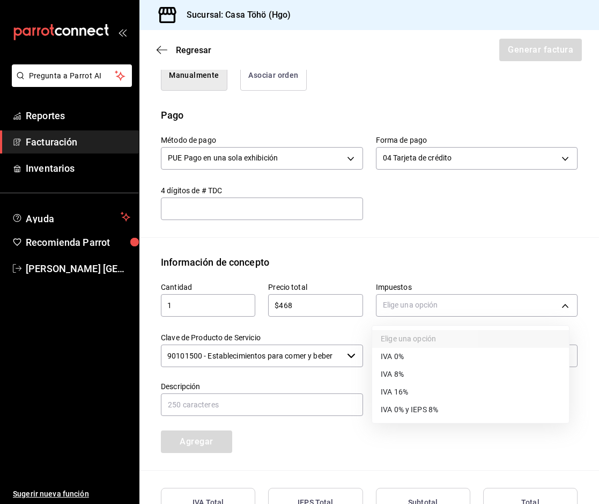
click at [414, 388] on li "IVA 16%" at bounding box center [470, 392] width 197 height 18
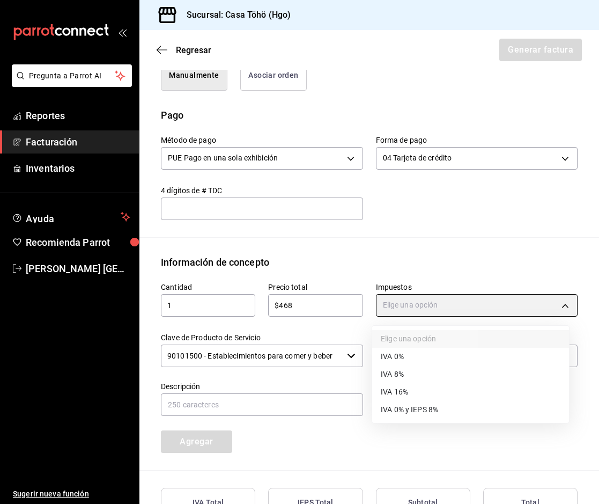
type input "IVA_16"
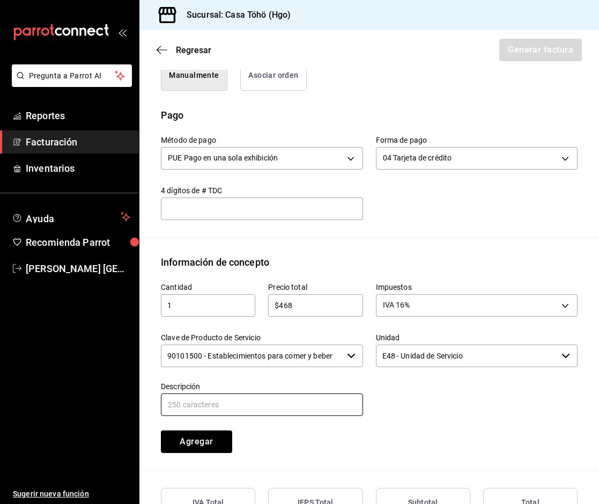
click at [295, 410] on input "text" at bounding box center [262, 404] width 202 height 23
drag, startPoint x: 291, startPoint y: 410, endPoint x: 420, endPoint y: 407, distance: 128.3
click at [420, 407] on div "Cantidad 1 ​ Precio total $468 ​ Impuestos IVA 16% IVA_16 Clave de Producto de …" at bounding box center [363, 361] width 430 height 184
click at [340, 407] on input "VENTA PUBLICO EN GENERAL [DATE][PERSON_NAME]" at bounding box center [262, 404] width 202 height 23
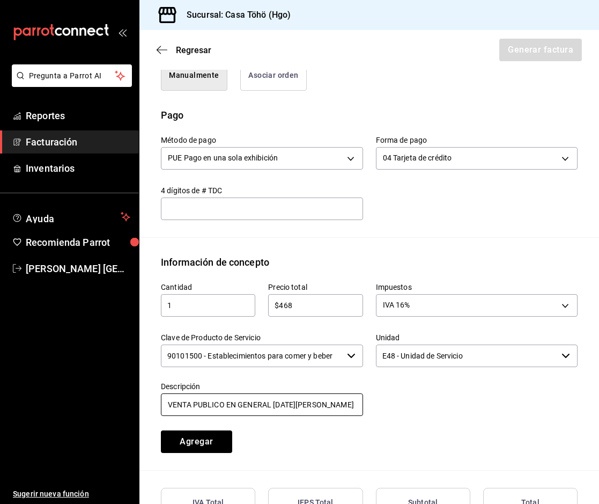
click at [355, 405] on input "VENTA PUBLICO EN GENERAL [DATE][PERSON_NAME]" at bounding box center [262, 404] width 202 height 23
click at [412, 411] on div at bounding box center [470, 393] width 215 height 49
drag, startPoint x: 322, startPoint y: 407, endPoint x: 421, endPoint y: 402, distance: 98.8
click at [421, 402] on div "Cantidad 1 ​ Precio total $468 ​ Impuestos IVA 16% IVA_16 Clave de Producto de …" at bounding box center [363, 361] width 430 height 184
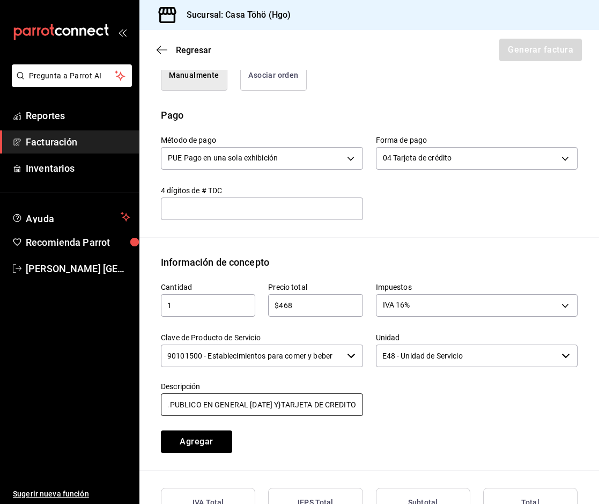
click at [275, 403] on input "VENTA PUBLICO EN GENERAL [DATE] Y}TARJETA DE CREDITO" at bounding box center [262, 404] width 202 height 23
drag, startPoint x: 285, startPoint y: 406, endPoint x: 359, endPoint y: 402, distance: 74.1
click at [359, 402] on div "Cantidad 1 ​ Precio total $468 ​ Impuestos IVA 16% IVA_16 Clave de Producto de …" at bounding box center [363, 361] width 430 height 184
click at [306, 407] on input "VENTA PUBLICO EN GENERAL [DATE] TARJETA DE CREDITO" at bounding box center [262, 404] width 202 height 23
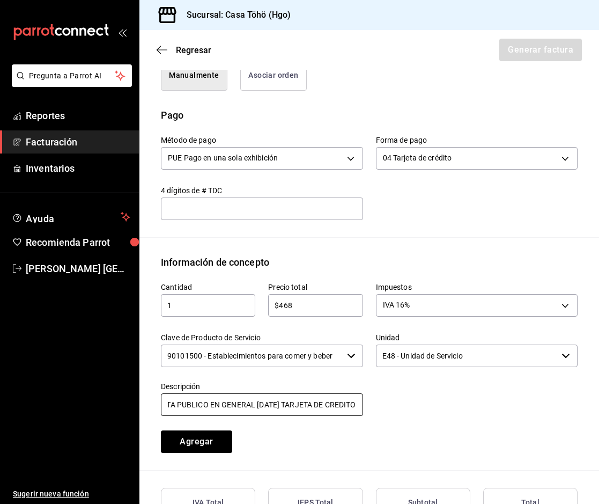
type input "VENTA PUBLICO EN GENERAL [DATE] TARJETA DE CREDITO"
click at [441, 401] on div at bounding box center [470, 393] width 215 height 49
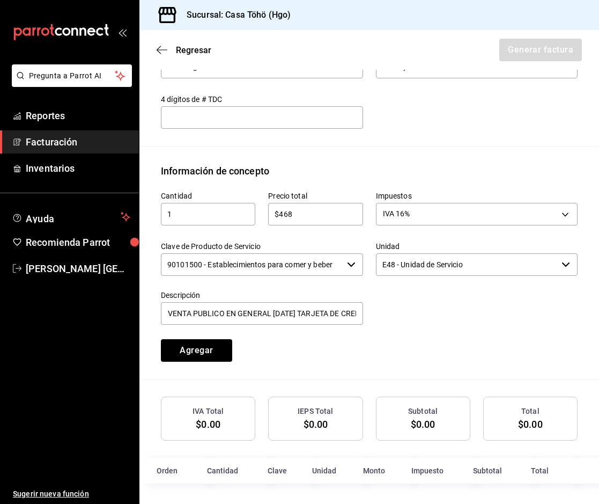
scroll to position [384, 0]
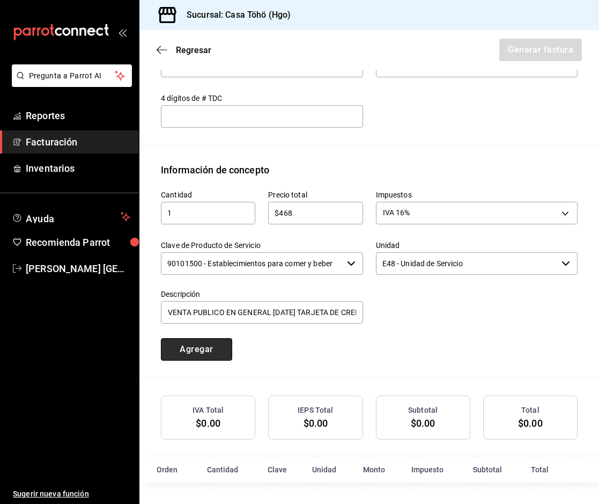
click at [222, 349] on button "Agregar" at bounding box center [196, 349] width 71 height 23
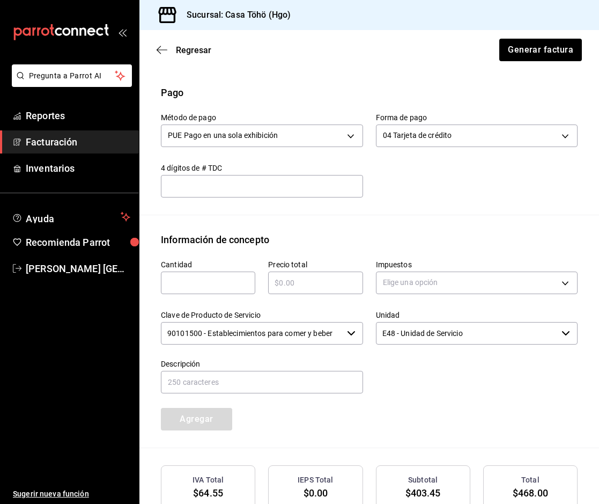
scroll to position [250, 0]
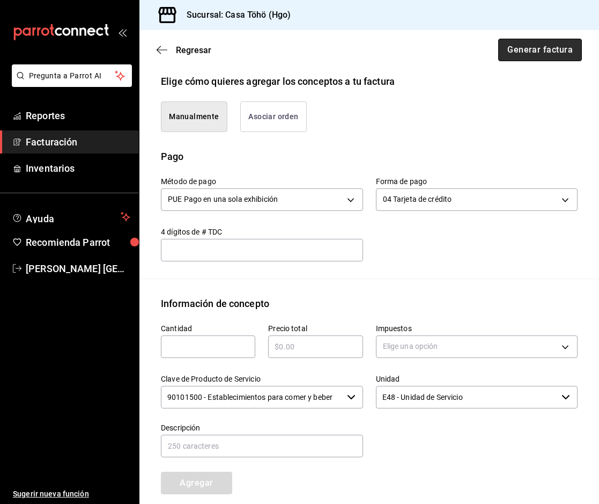
click at [538, 47] on button "Generar factura" at bounding box center [540, 50] width 84 height 23
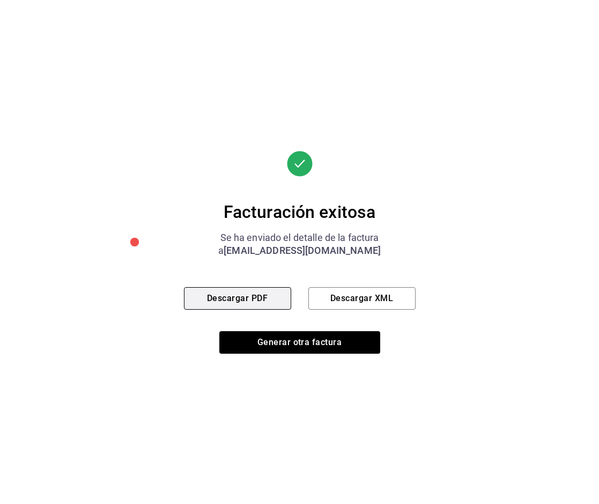
click at [272, 306] on button "Descargar PDF" at bounding box center [237, 298] width 107 height 23
